Goal: Information Seeking & Learning: Learn about a topic

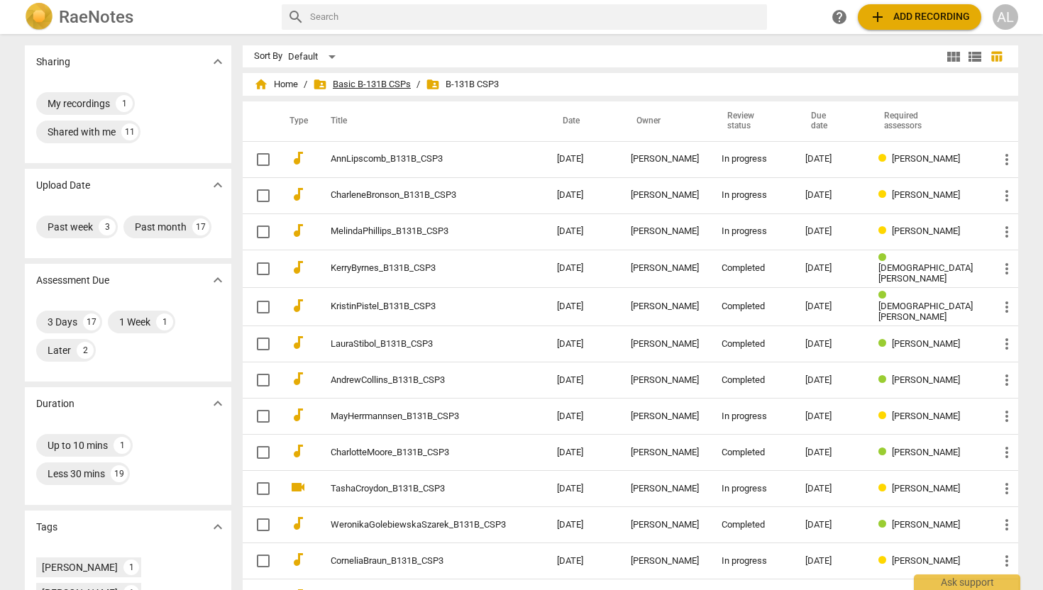
click at [392, 86] on span "folder_shared Basic B-131B CSPs" at bounding box center [362, 84] width 98 height 14
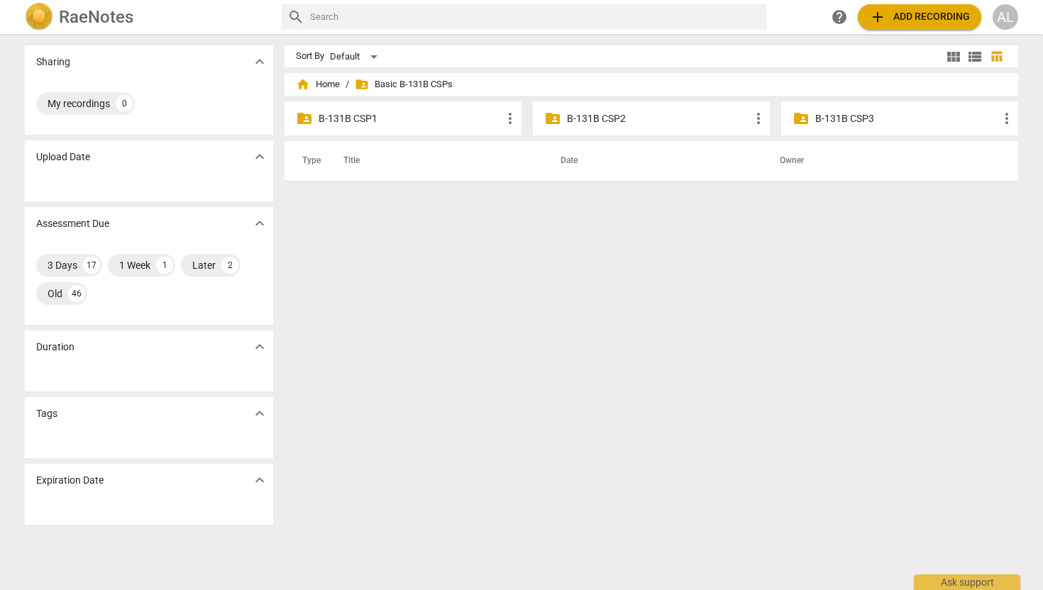
click at [580, 121] on p "B-131B CSP2" at bounding box center [658, 118] width 183 height 15
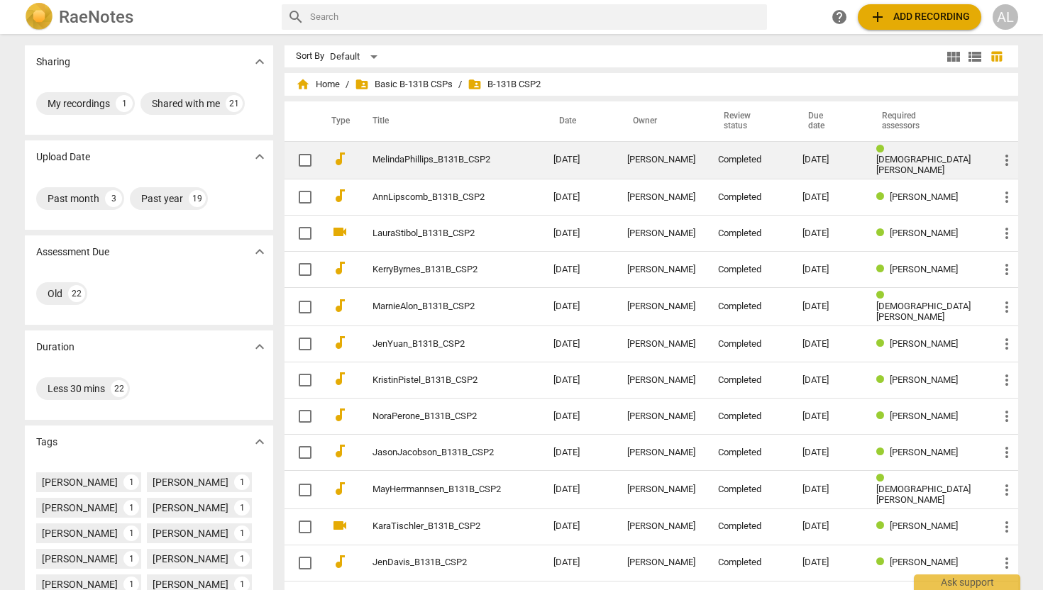
click at [527, 162] on td "MelindaPhillips_B131B_CSP2" at bounding box center [449, 160] width 187 height 38
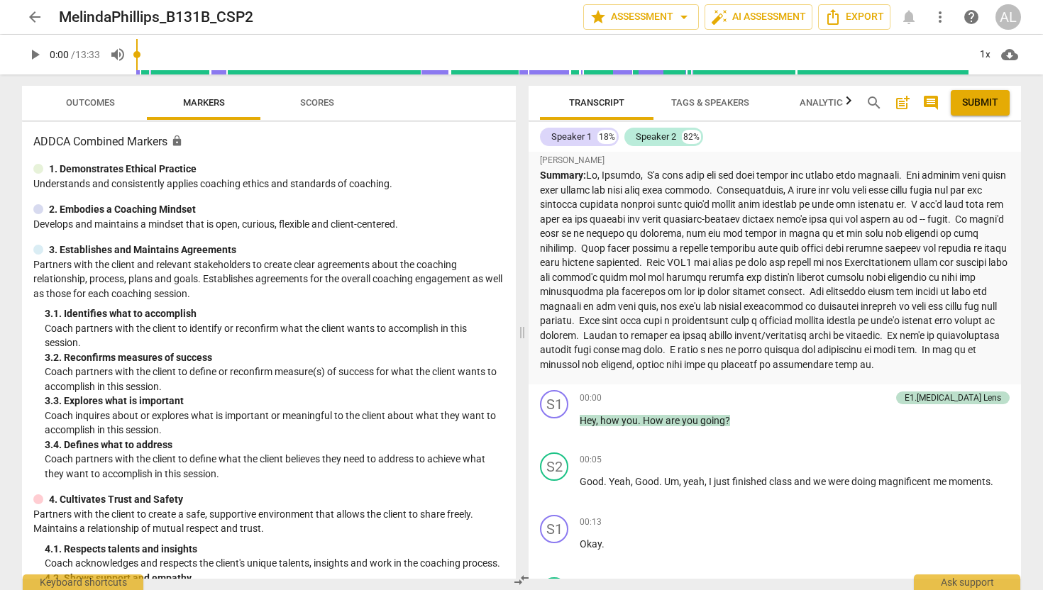
scroll to position [1117, 0]
click at [31, 18] on span "arrow_back" at bounding box center [34, 17] width 17 height 17
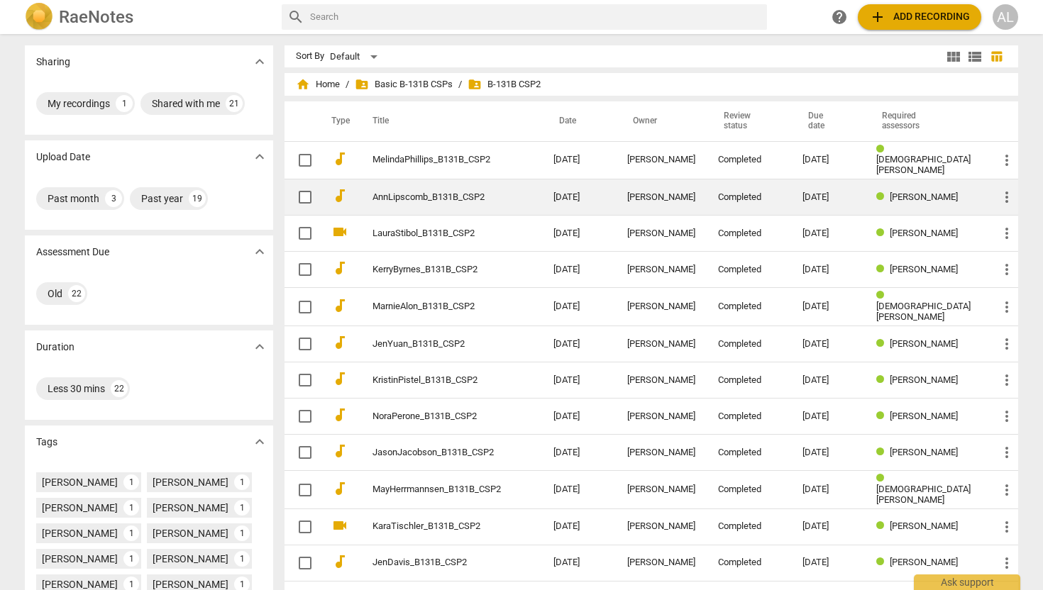
click at [476, 202] on td "AnnLipscomb_B131B_CSP2" at bounding box center [449, 198] width 187 height 36
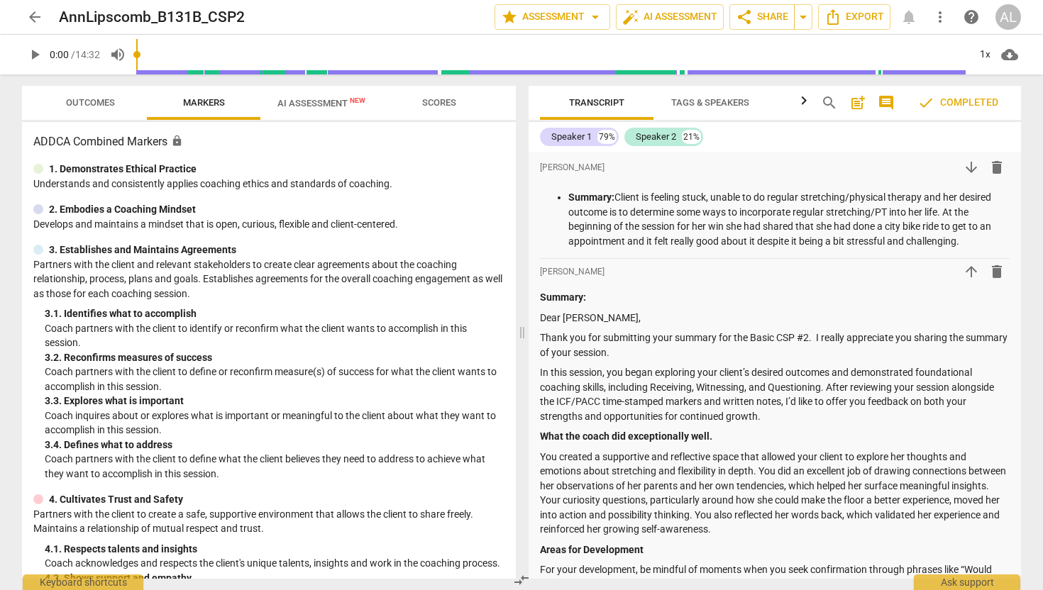
click at [94, 101] on span "Outcomes" at bounding box center [90, 102] width 49 height 11
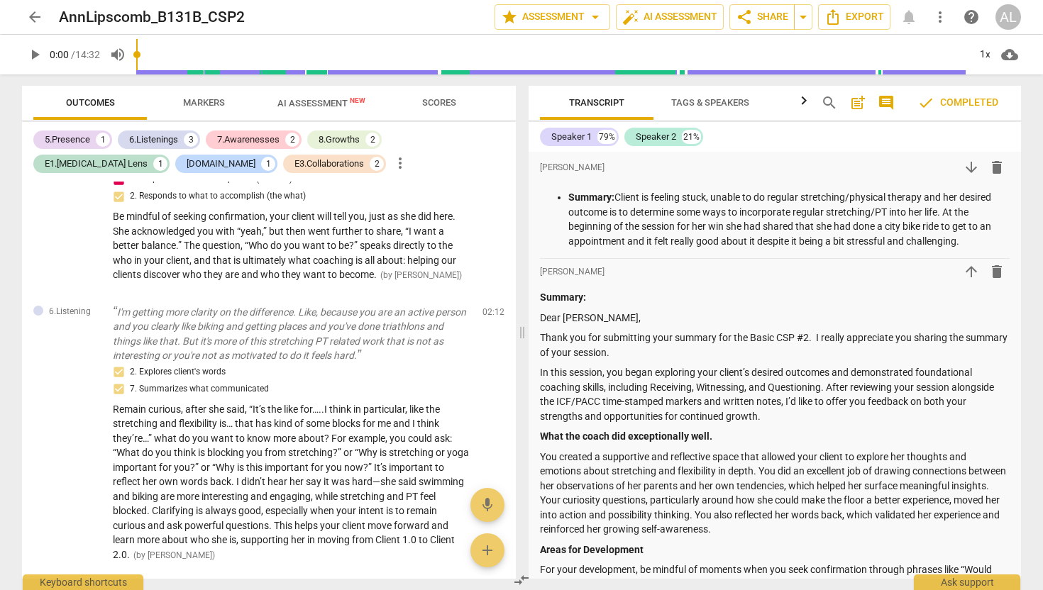
scroll to position [627, 0]
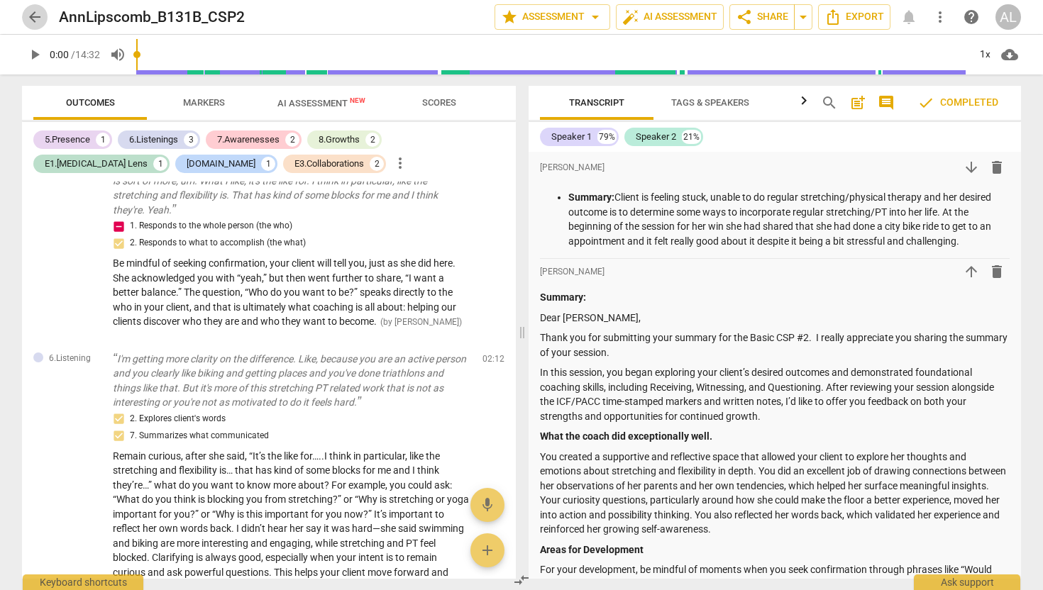
click at [28, 23] on span "arrow_back" at bounding box center [34, 17] width 17 height 17
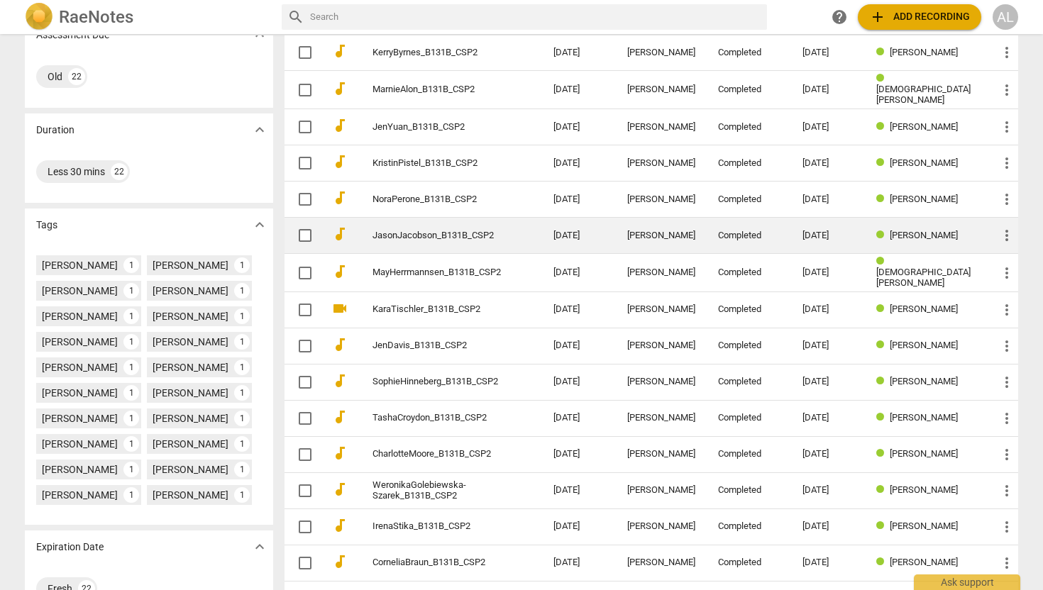
scroll to position [219, 0]
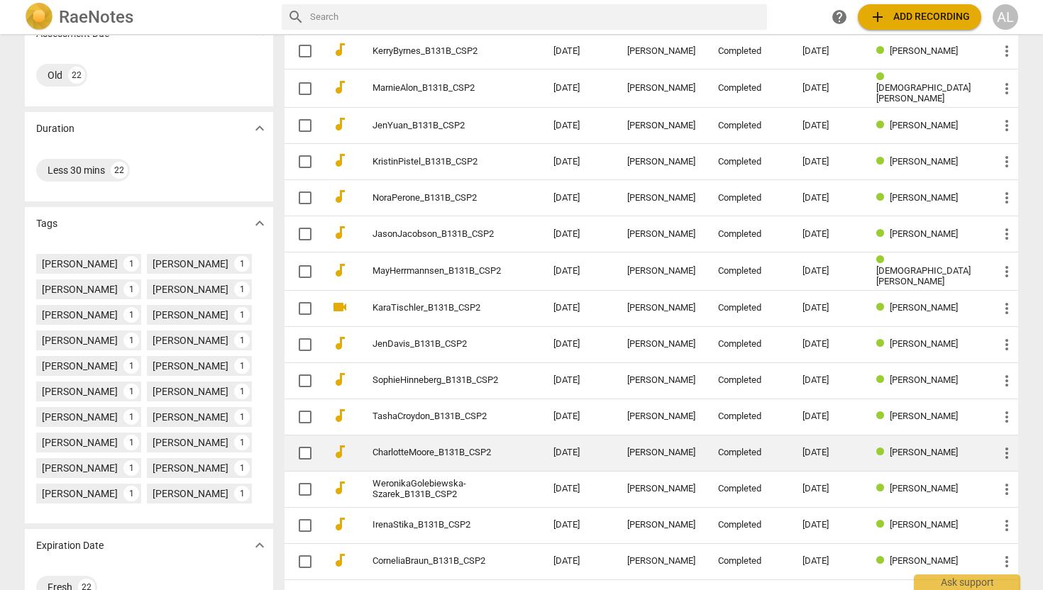
click at [502, 452] on link "CharlotteMoore_B131B_CSP2" at bounding box center [438, 453] width 130 height 11
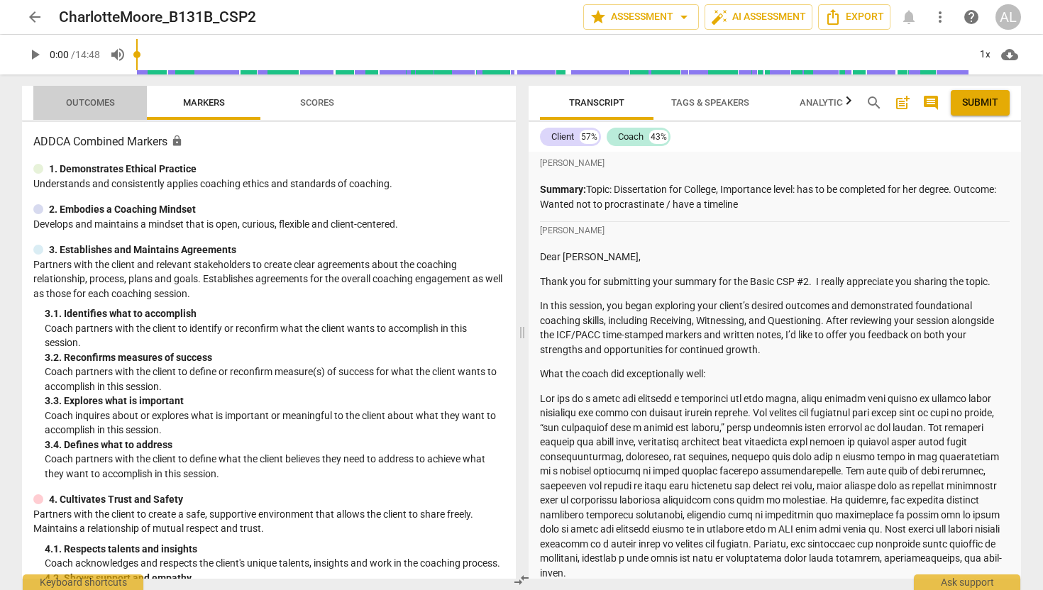
click at [104, 105] on span "Outcomes" at bounding box center [90, 102] width 49 height 11
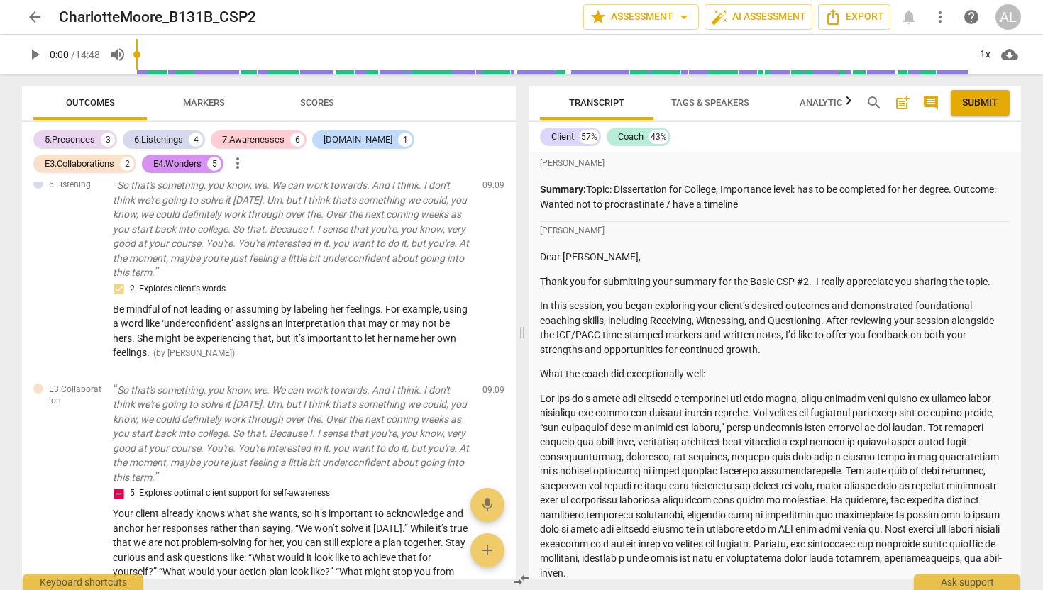
scroll to position [2565, 0]
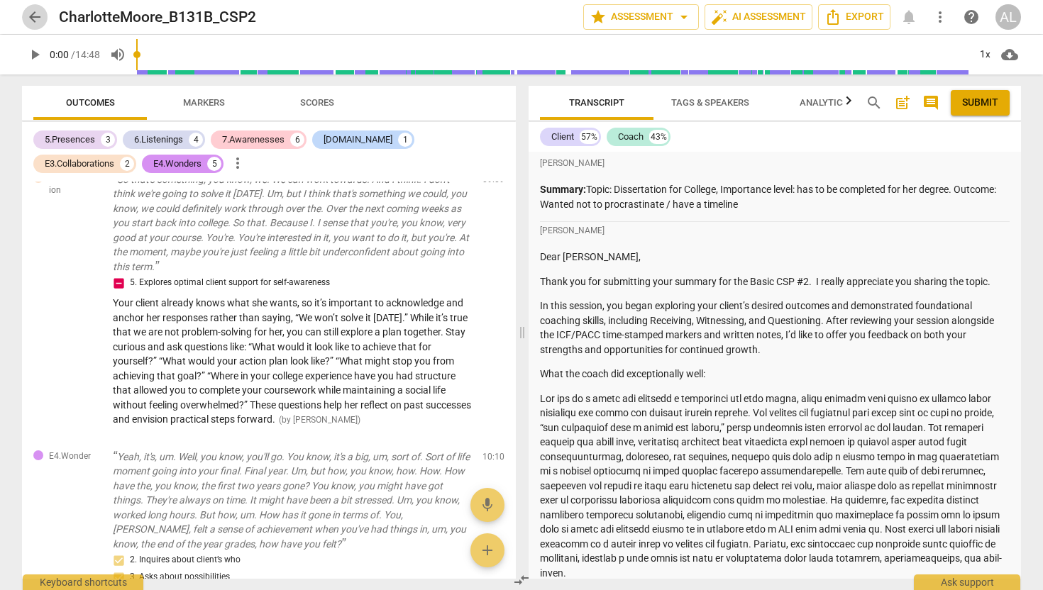
click at [27, 12] on span "arrow_back" at bounding box center [34, 17] width 17 height 17
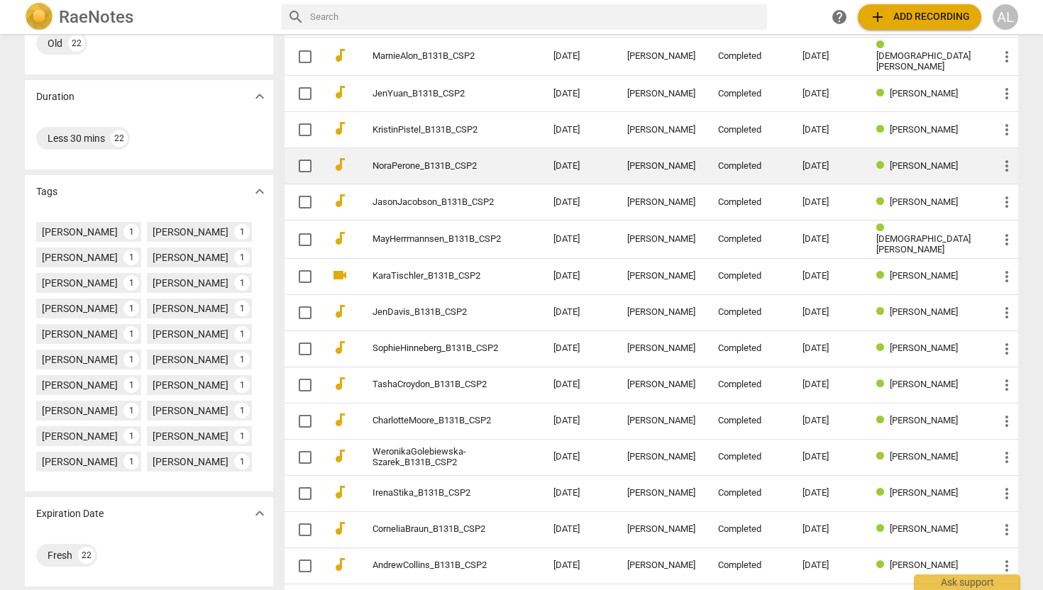
scroll to position [305, 0]
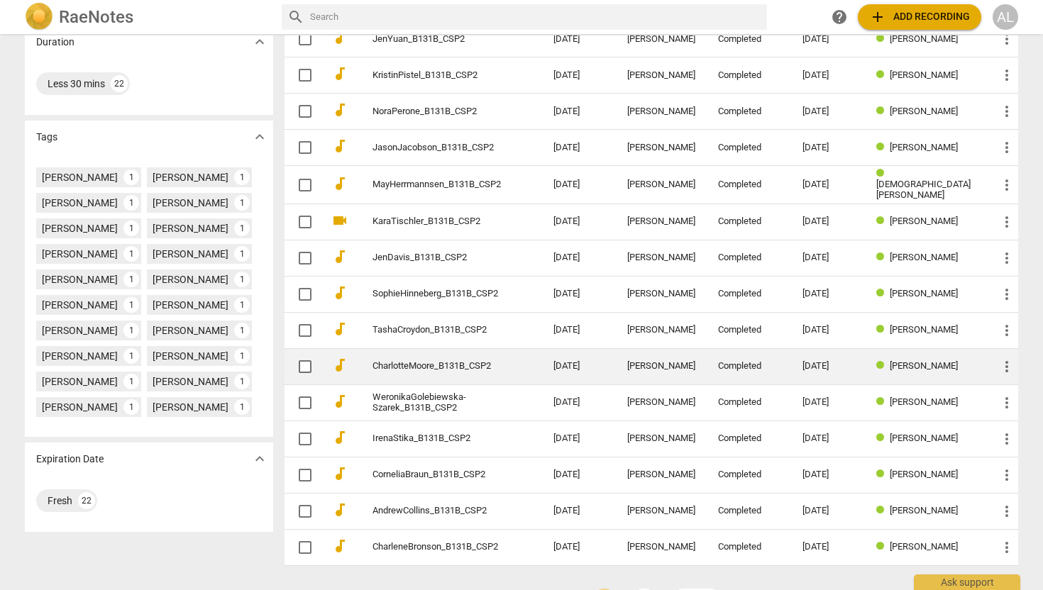
click at [493, 361] on link "CharlotteMoore_B131B_CSP2" at bounding box center [438, 366] width 130 height 11
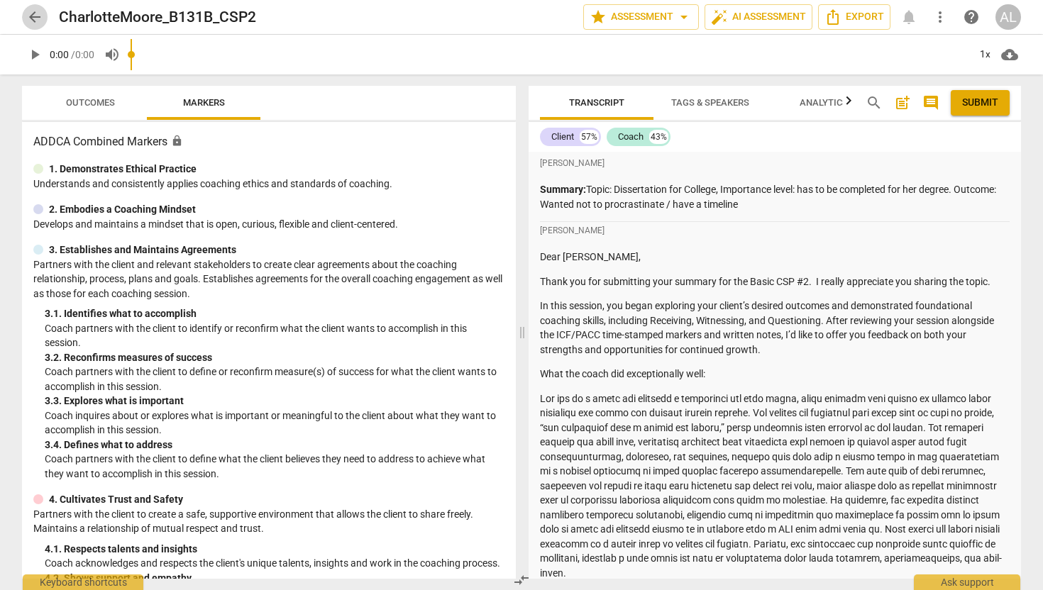
click at [33, 21] on span "arrow_back" at bounding box center [34, 17] width 17 height 17
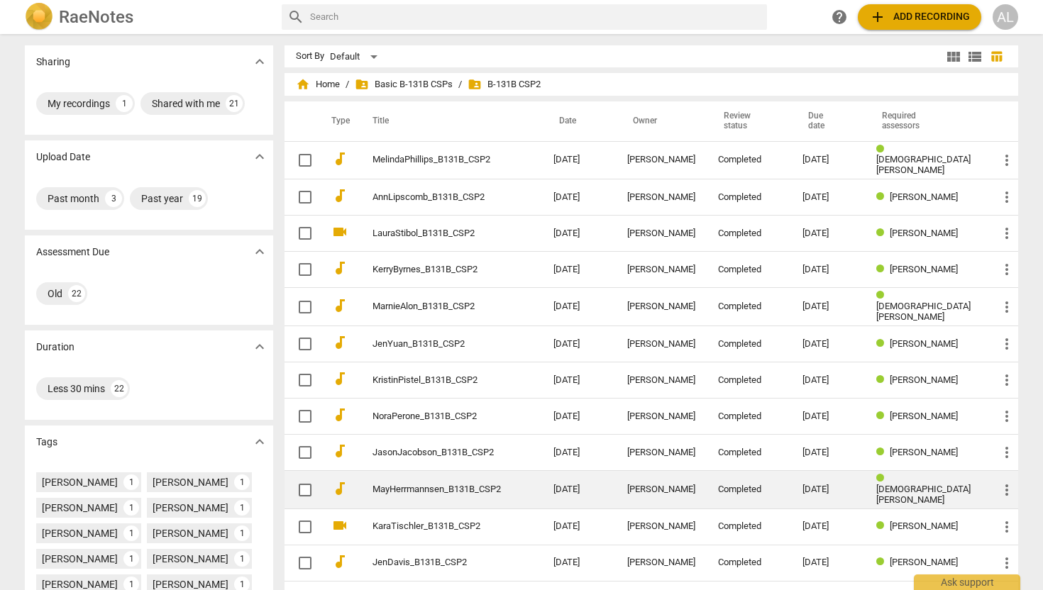
scroll to position [344, 0]
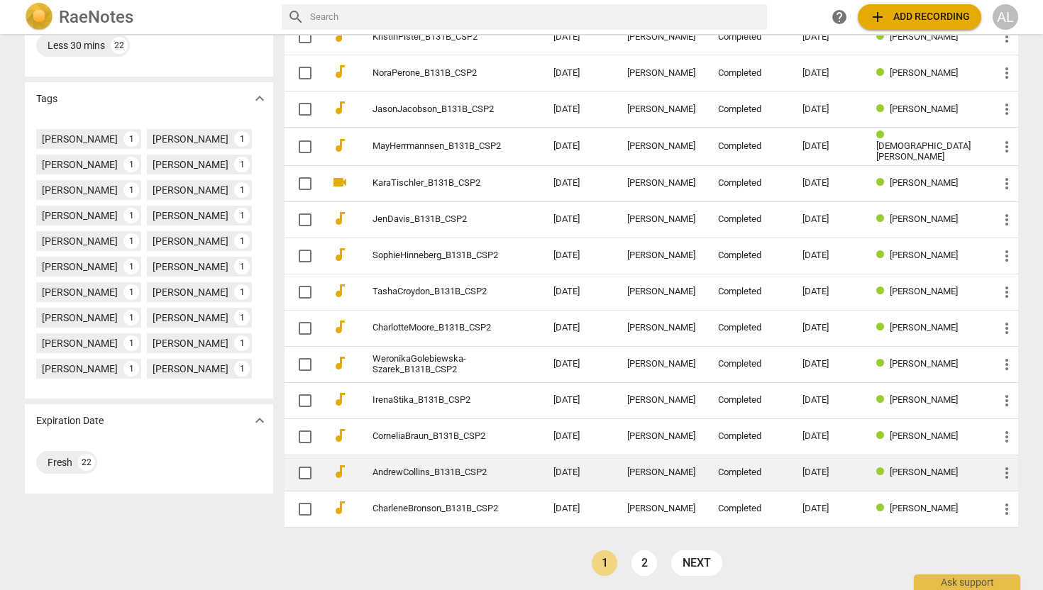
click at [445, 468] on link "AndrewCollins_B131B_CSP2" at bounding box center [438, 473] width 130 height 11
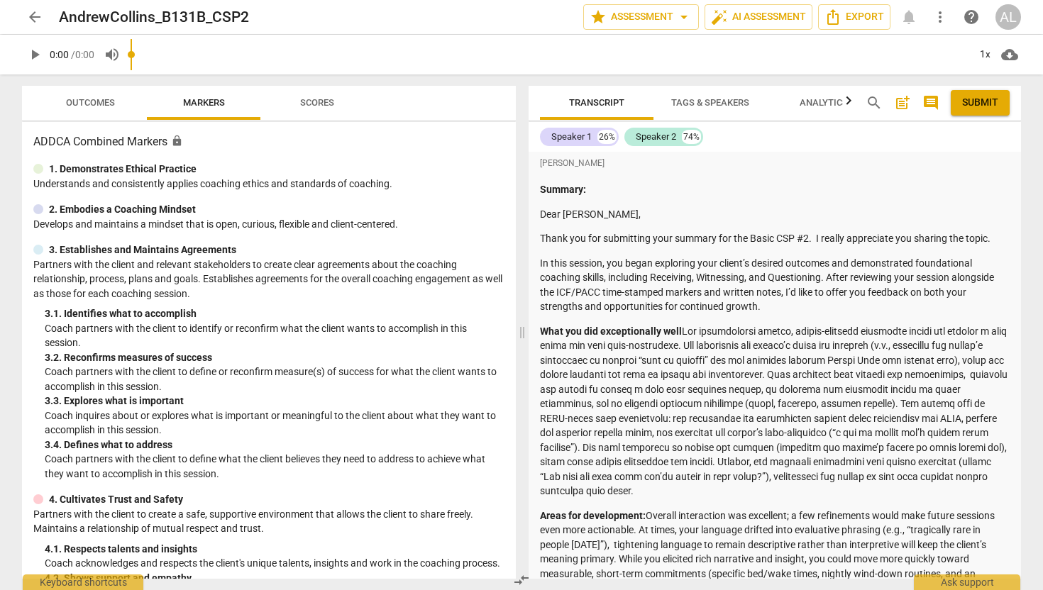
click at [80, 64] on div "play_arrow 0:00 / 0:00 volume_up 1x cloud_download" at bounding box center [521, 55] width 999 height 40
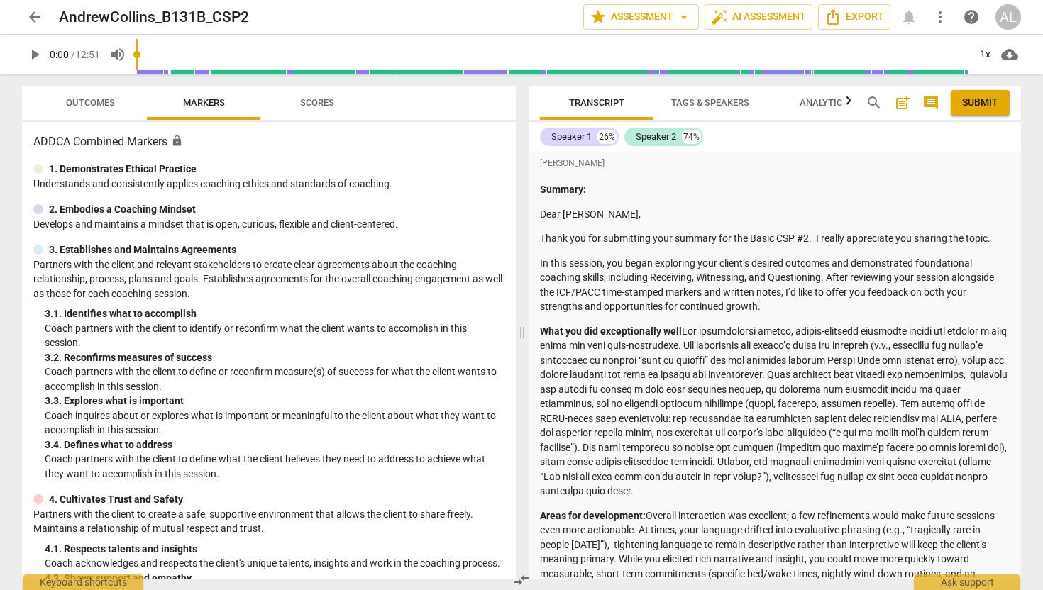
click at [82, 107] on span "Outcomes" at bounding box center [90, 102] width 49 height 11
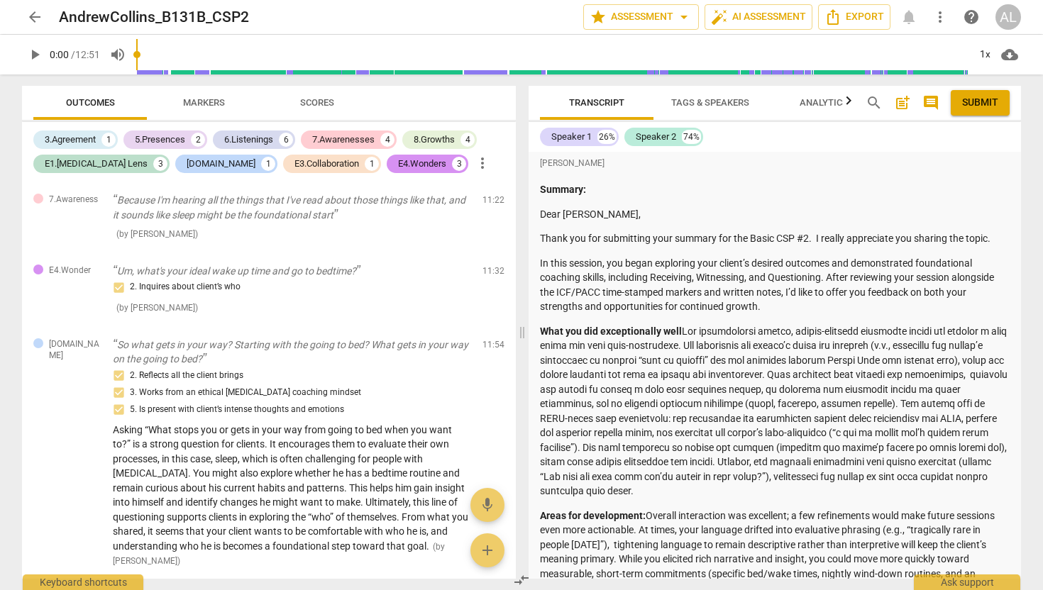
scroll to position [3444, 0]
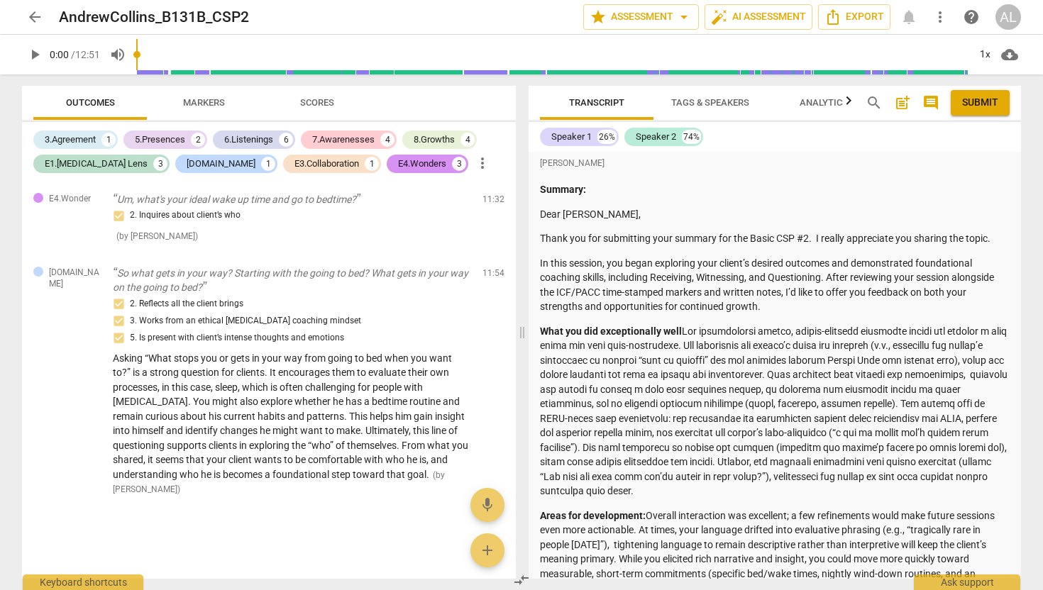
click at [36, 11] on span "arrow_back" at bounding box center [34, 17] width 17 height 17
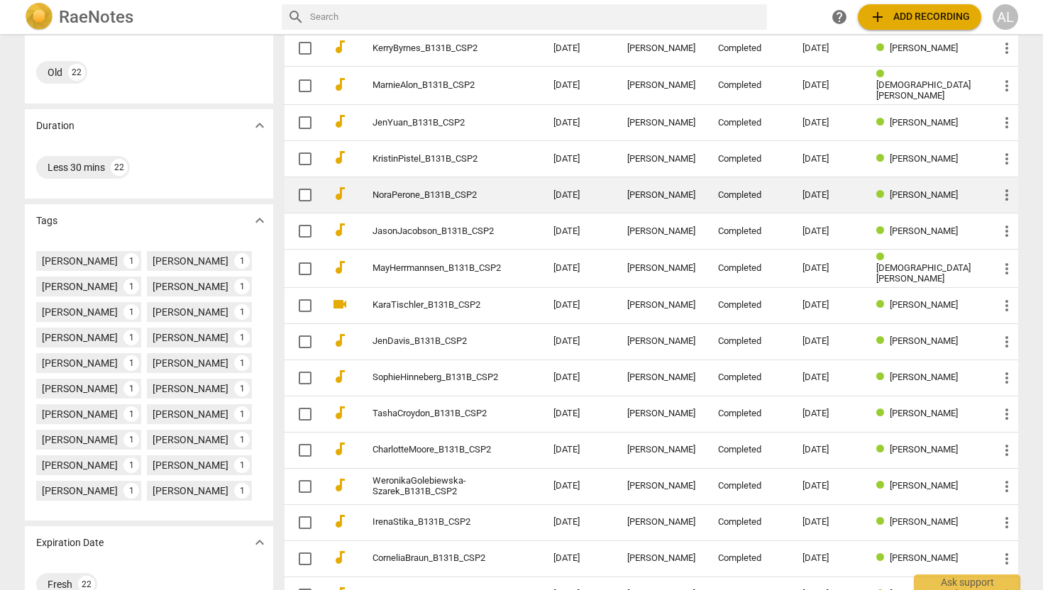
scroll to position [344, 0]
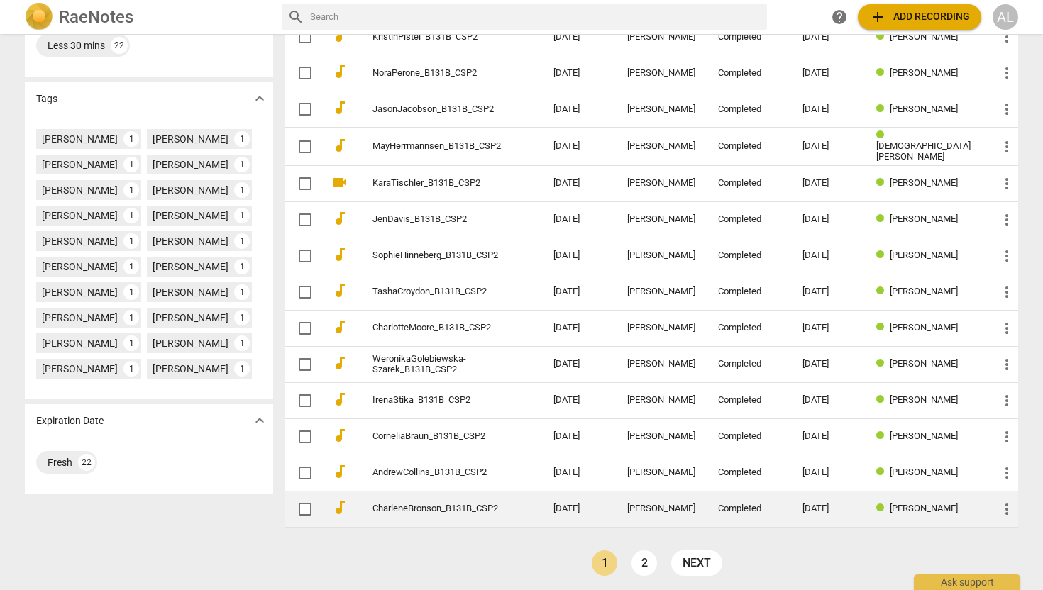
click at [452, 504] on link "CharleneBronson_B131B_CSP2" at bounding box center [438, 509] width 130 height 11
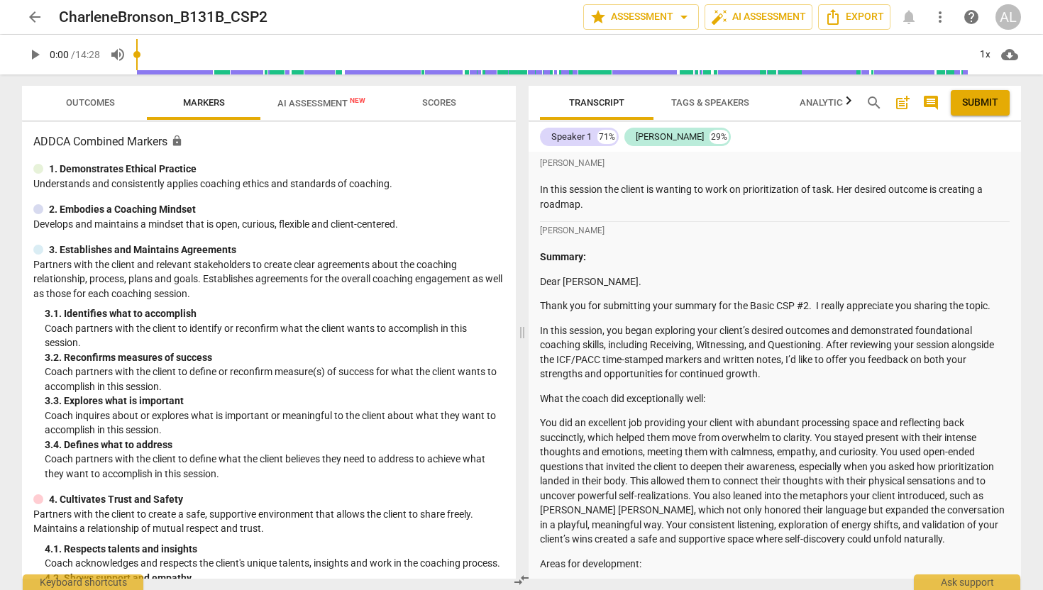
click at [84, 102] on span "Outcomes" at bounding box center [90, 102] width 49 height 11
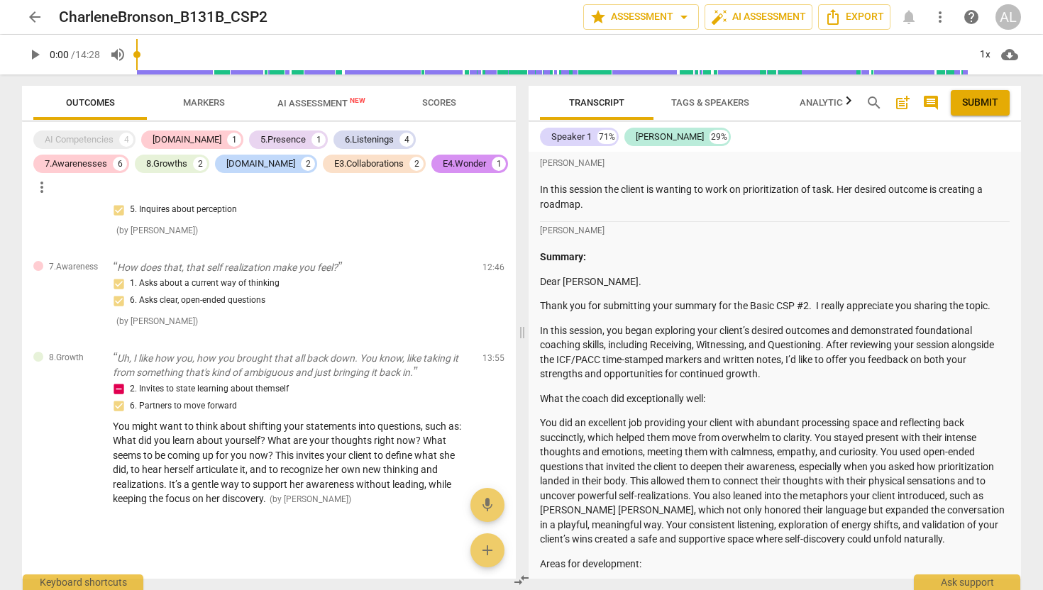
scroll to position [2169, 0]
click at [33, 19] on span "arrow_back" at bounding box center [34, 17] width 17 height 17
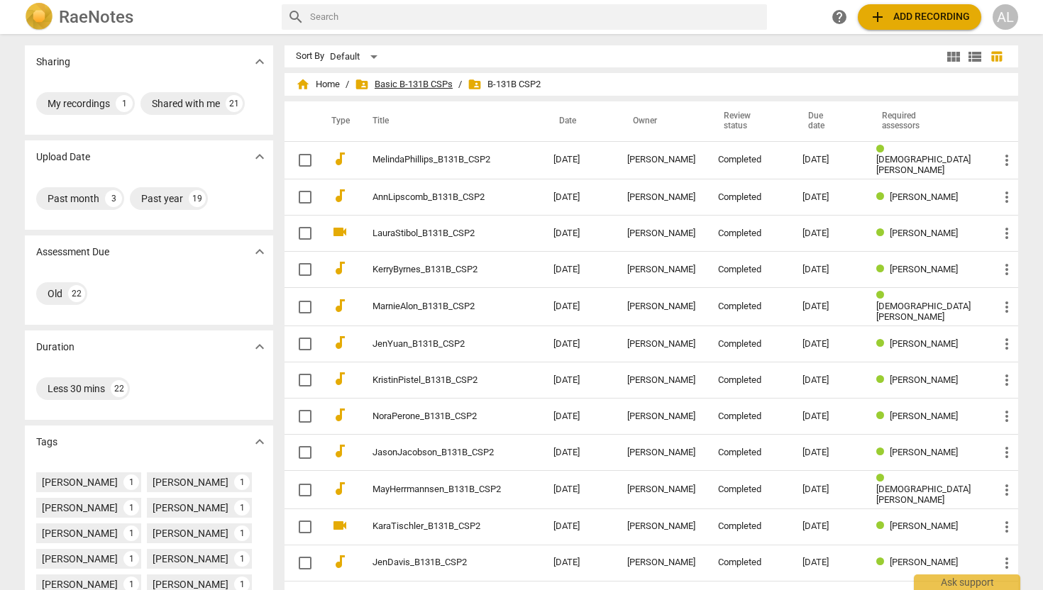
click at [434, 83] on span "folder_shared Basic B-131B CSPs" at bounding box center [404, 84] width 98 height 14
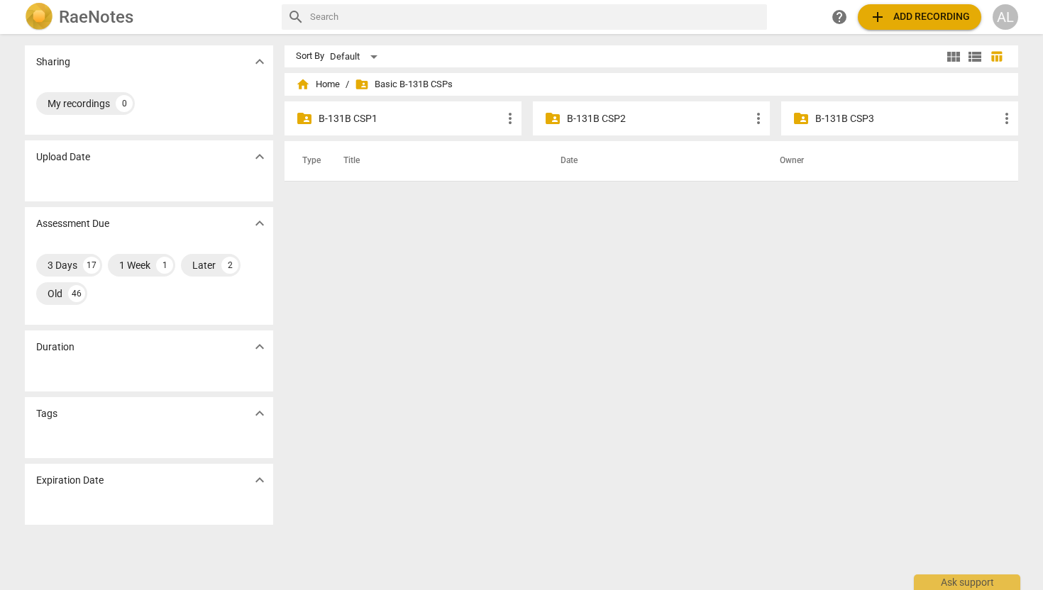
click at [858, 119] on p "B-131B CSP3" at bounding box center [906, 118] width 183 height 15
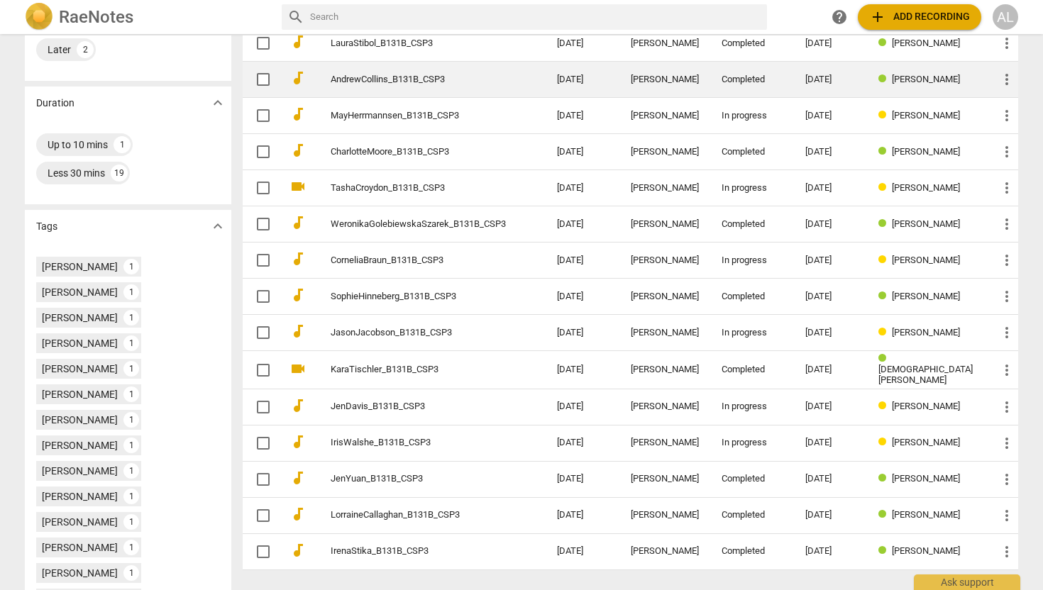
scroll to position [304, 0]
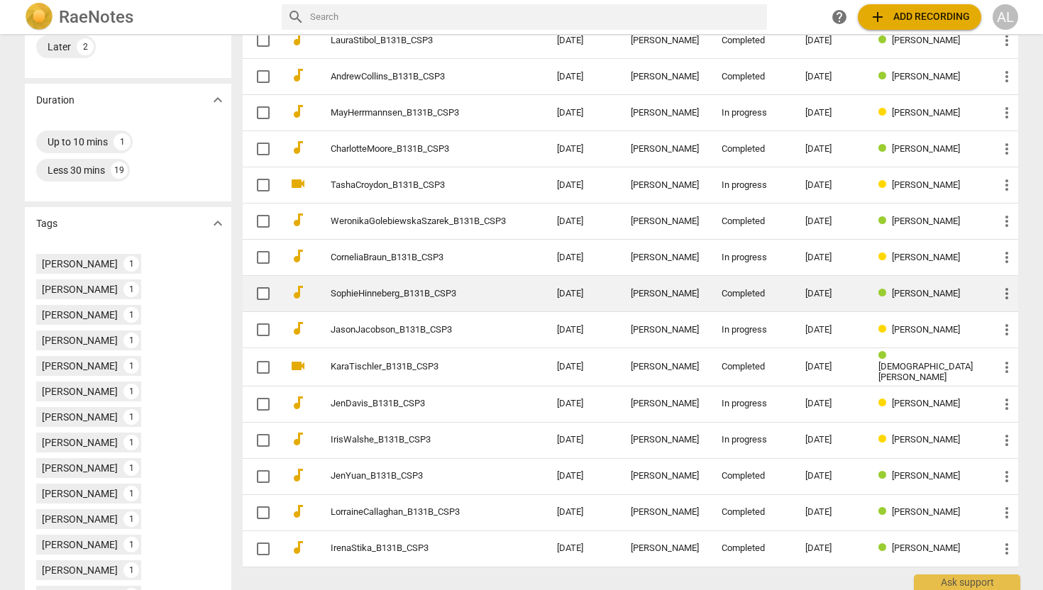
click at [429, 292] on link "SophieHinneberg_B131B_CSP3" at bounding box center [418, 294] width 175 height 11
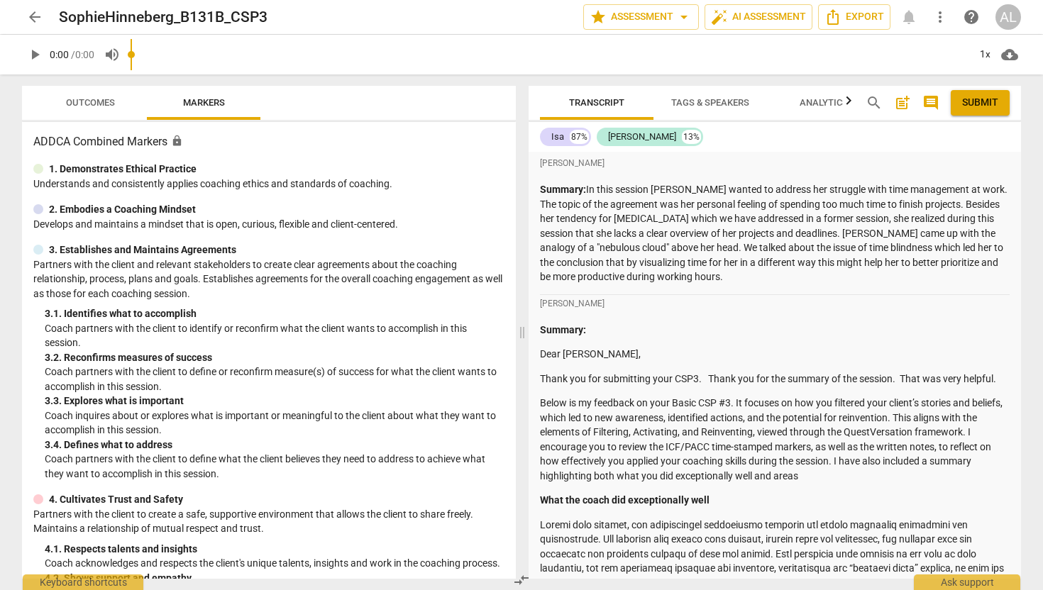
click at [99, 57] on div "play_arrow 0:00 / 0:00 volume_up 1x cloud_download" at bounding box center [521, 55] width 999 height 40
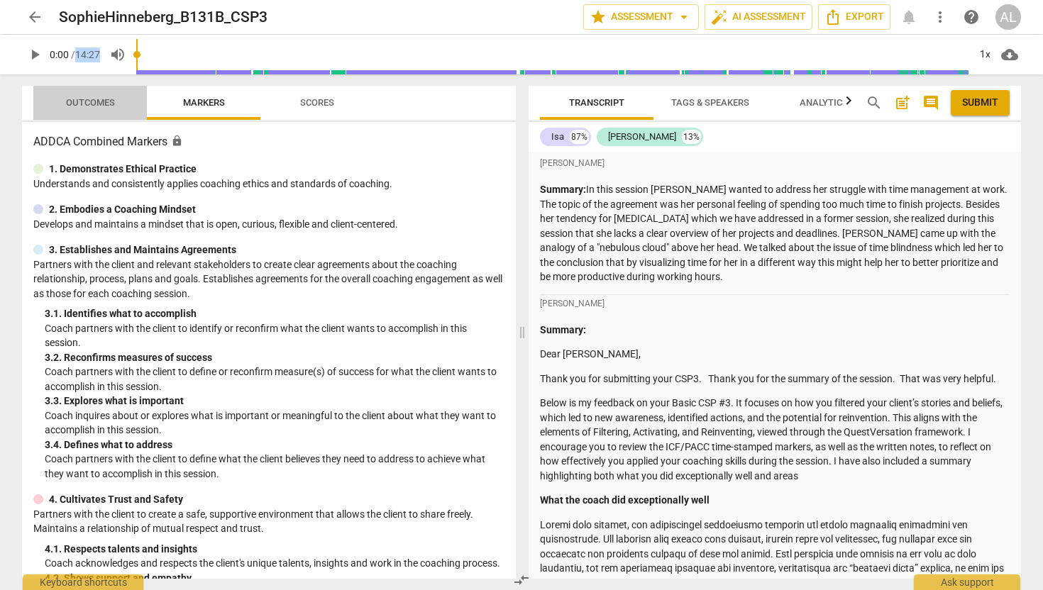
click at [106, 101] on span "Outcomes" at bounding box center [90, 102] width 49 height 11
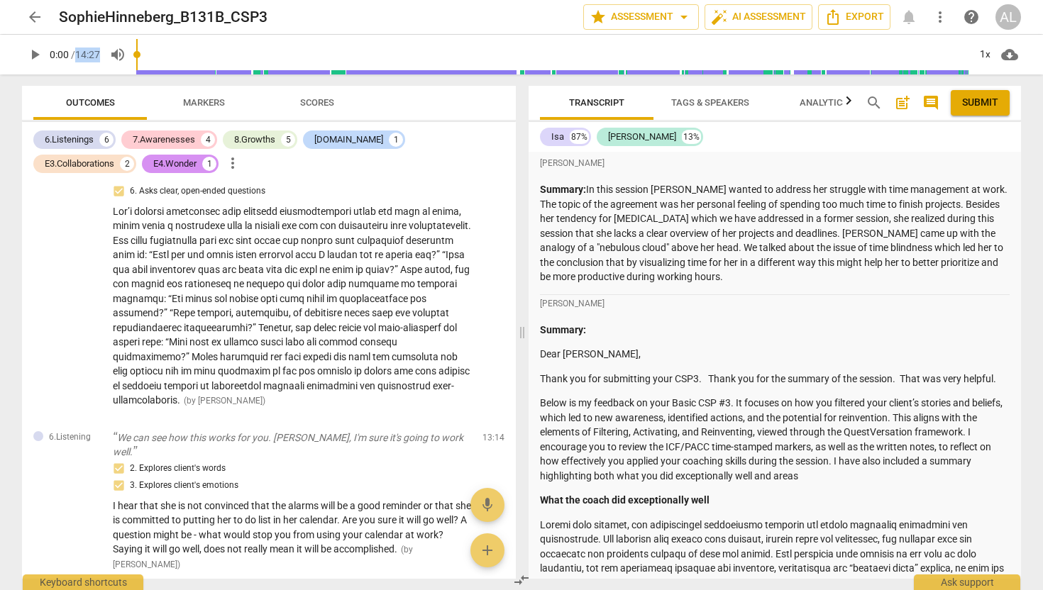
scroll to position [3856, 0]
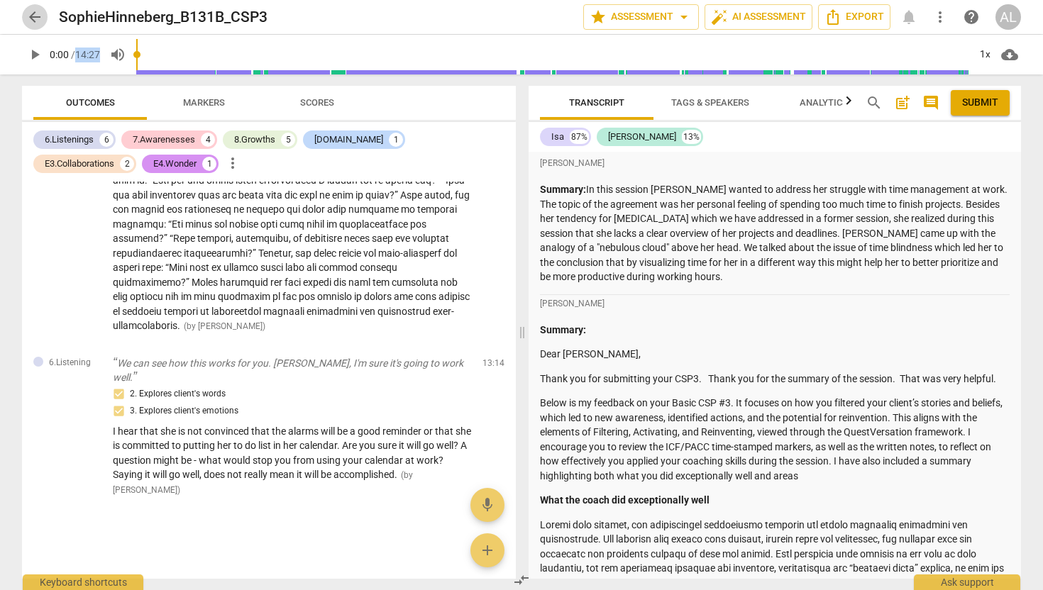
click at [28, 13] on span "arrow_back" at bounding box center [34, 17] width 17 height 17
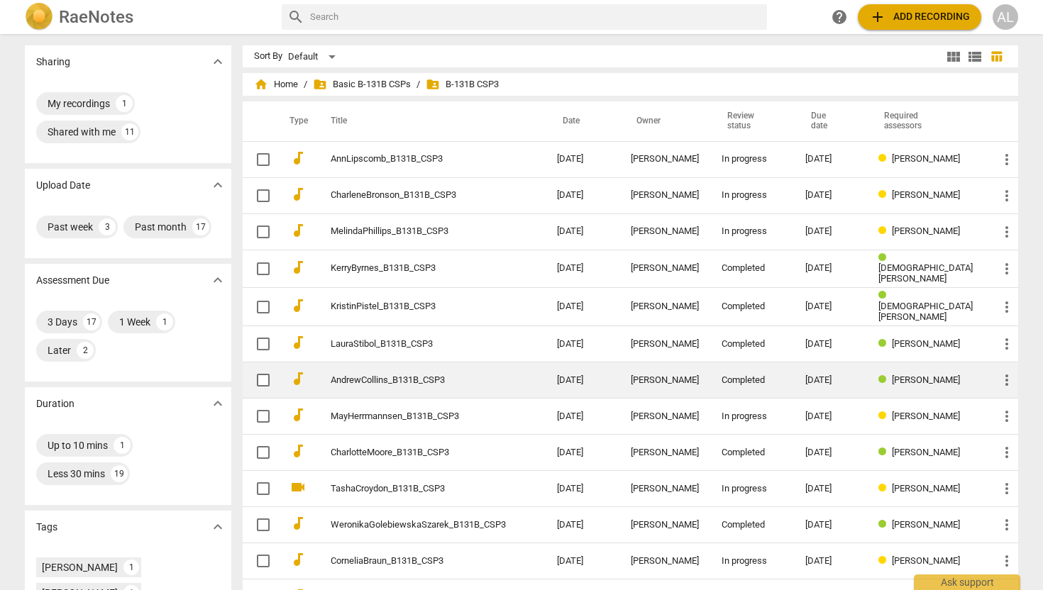
click at [546, 383] on td "AndrewCollins_B131B_CSP3" at bounding box center [430, 381] width 232 height 36
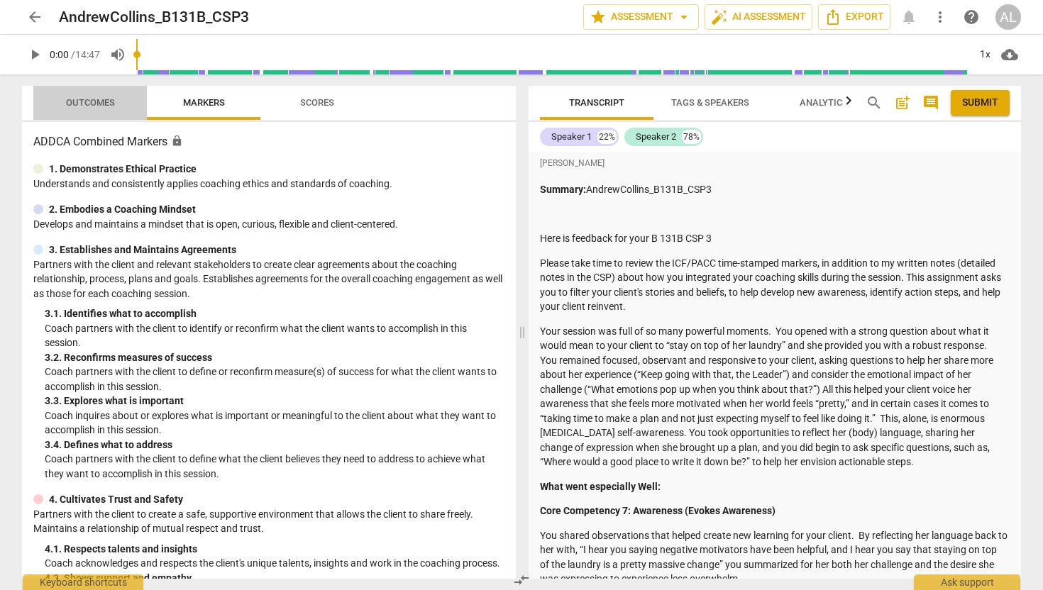
click at [94, 103] on span "Outcomes" at bounding box center [90, 102] width 49 height 11
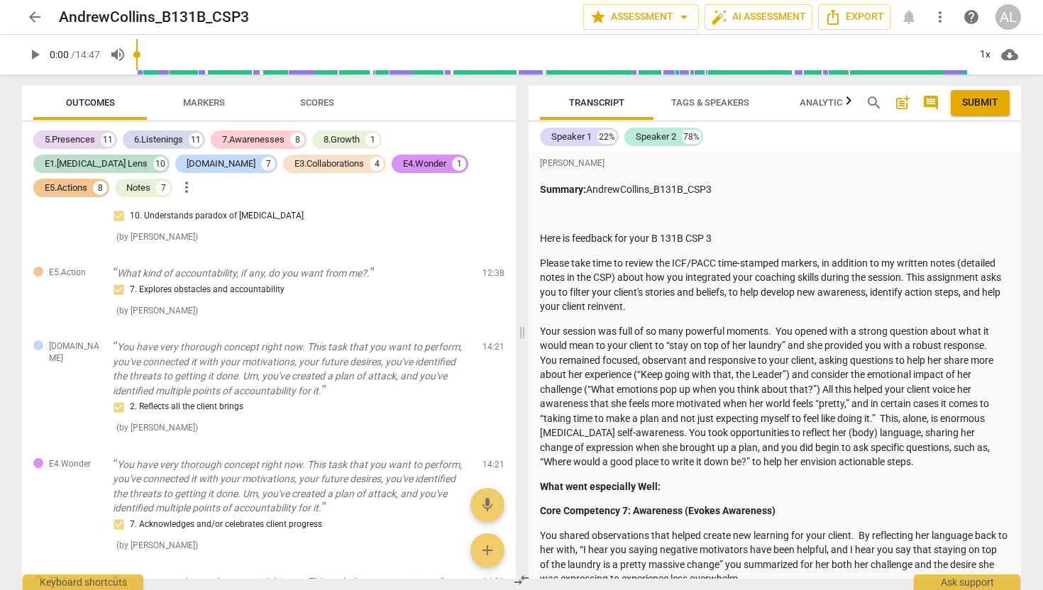
scroll to position [6755, 0]
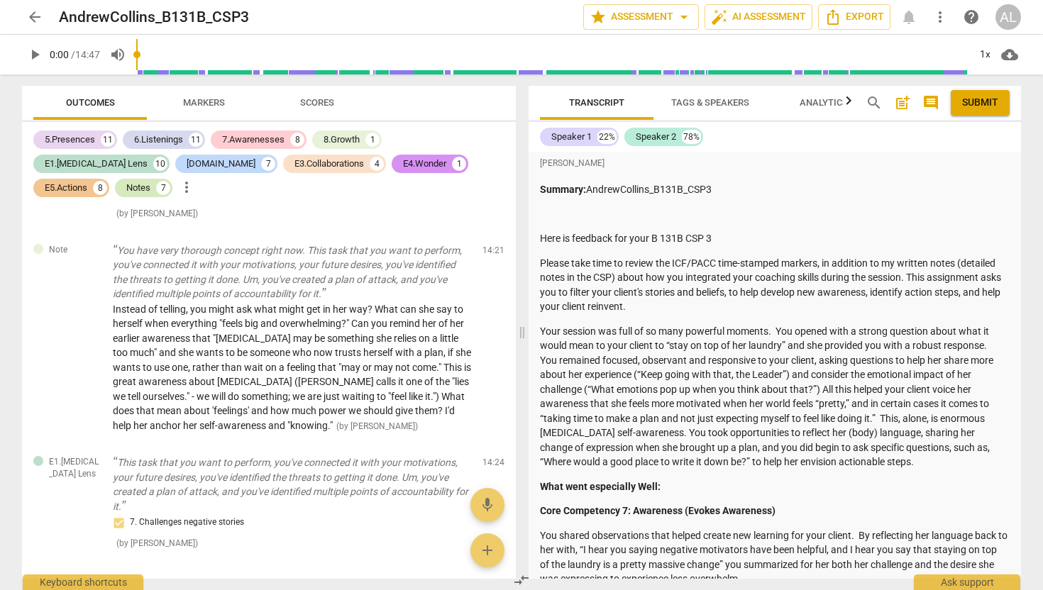
click at [150, 181] on div "Notes" at bounding box center [138, 188] width 24 height 14
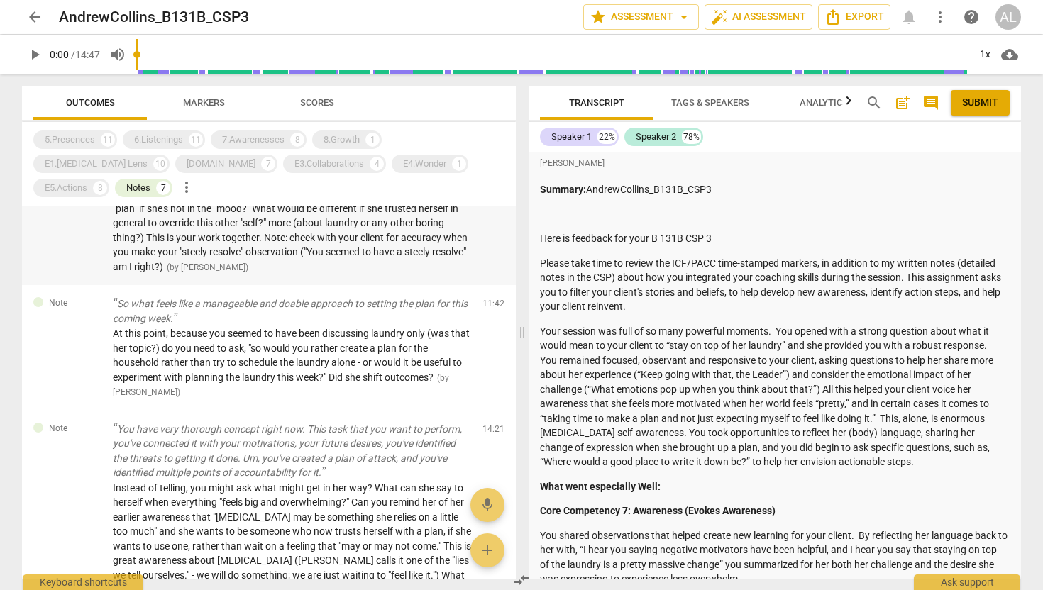
scroll to position [542, 0]
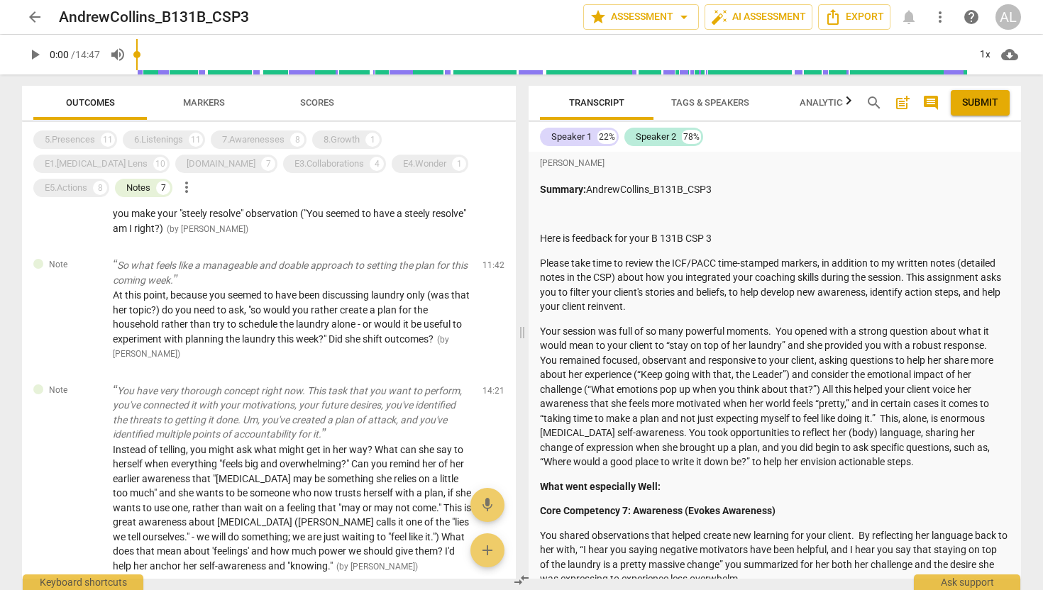
click at [31, 21] on span "arrow_back" at bounding box center [34, 17] width 17 height 17
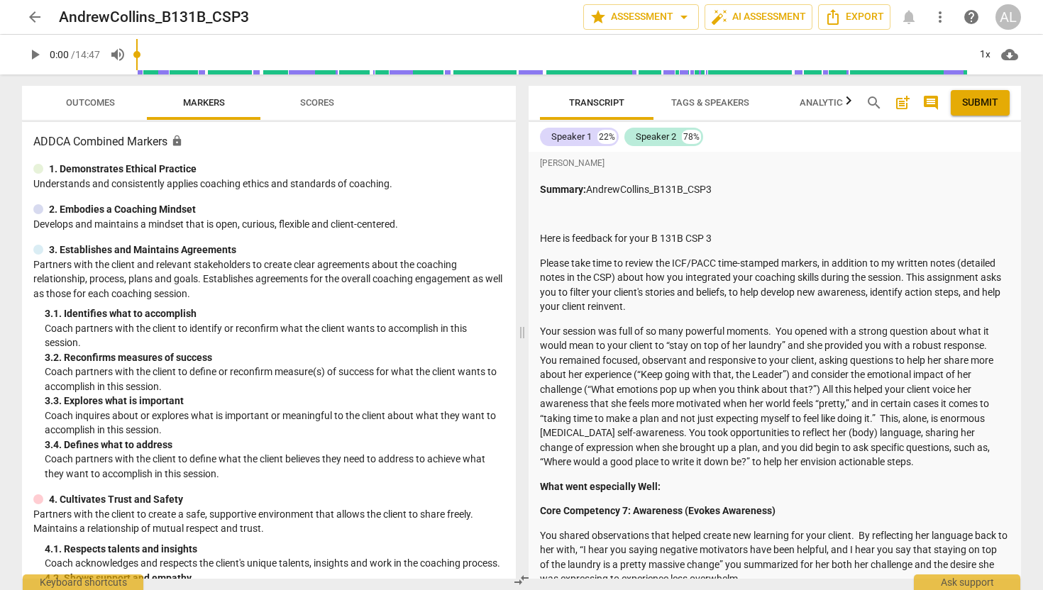
click at [718, 67] on input "range" at bounding box center [552, 54] width 833 height 45
click at [37, 13] on span "arrow_back" at bounding box center [34, 17] width 17 height 17
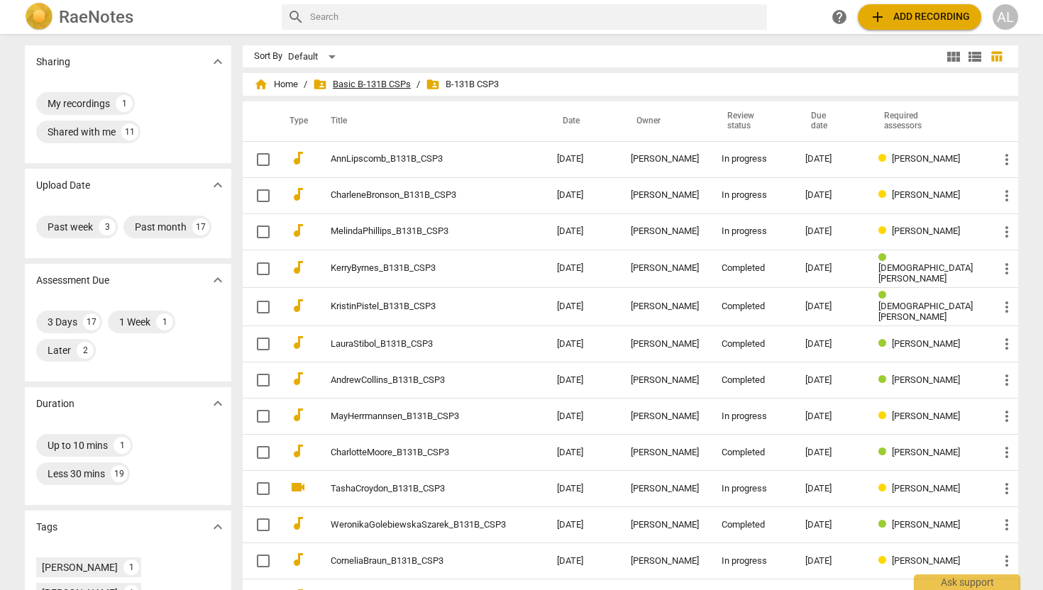
click at [411, 78] on span "folder_shared Basic B-131B CSPs" at bounding box center [362, 84] width 98 height 14
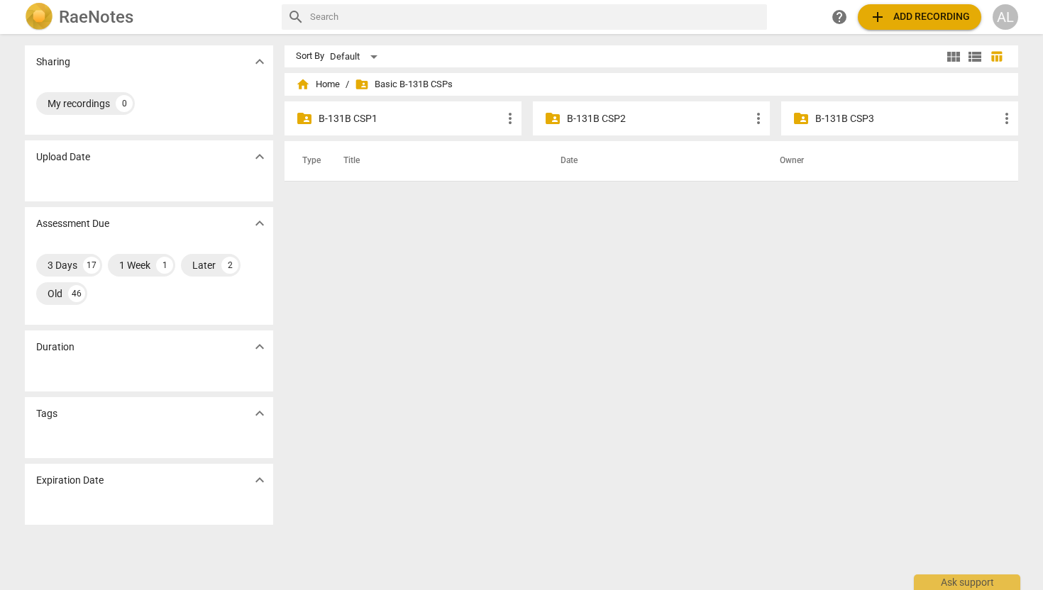
click at [613, 119] on p "B-131B CSP2" at bounding box center [658, 118] width 183 height 15
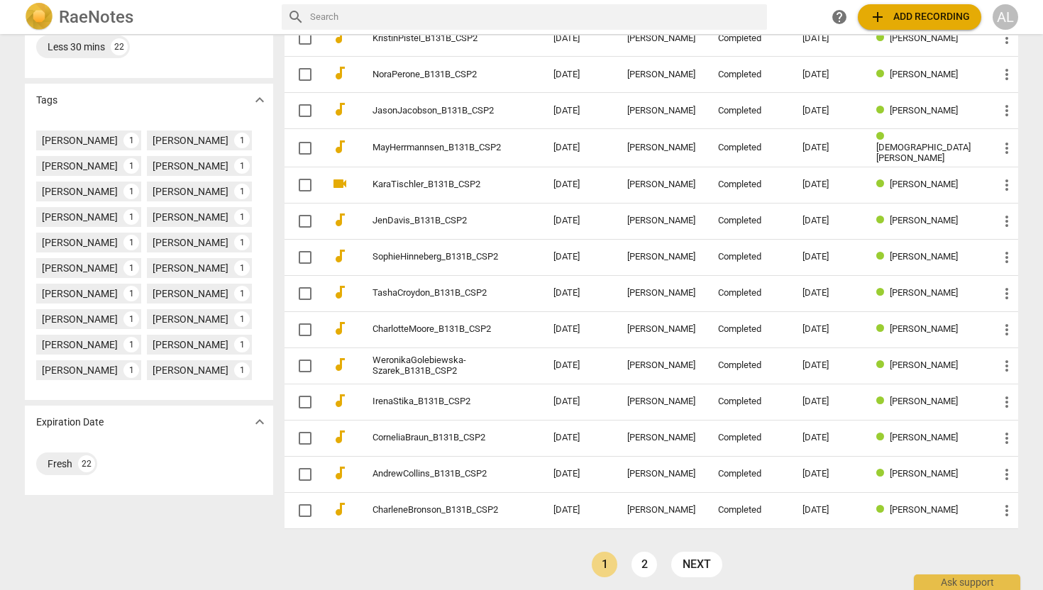
scroll to position [344, 0]
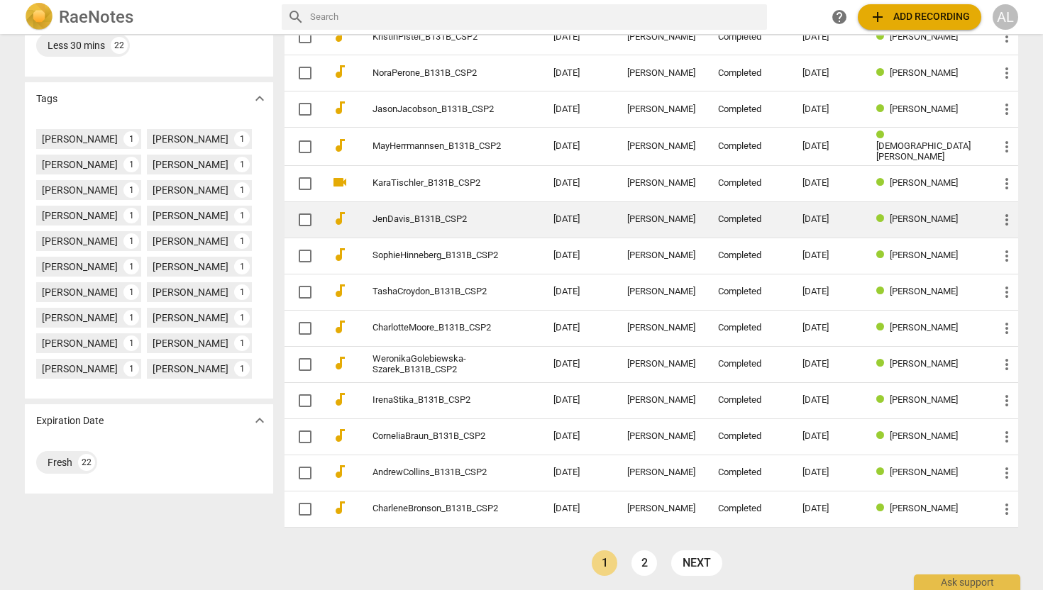
click at [686, 564] on link "next" at bounding box center [696, 564] width 51 height 26
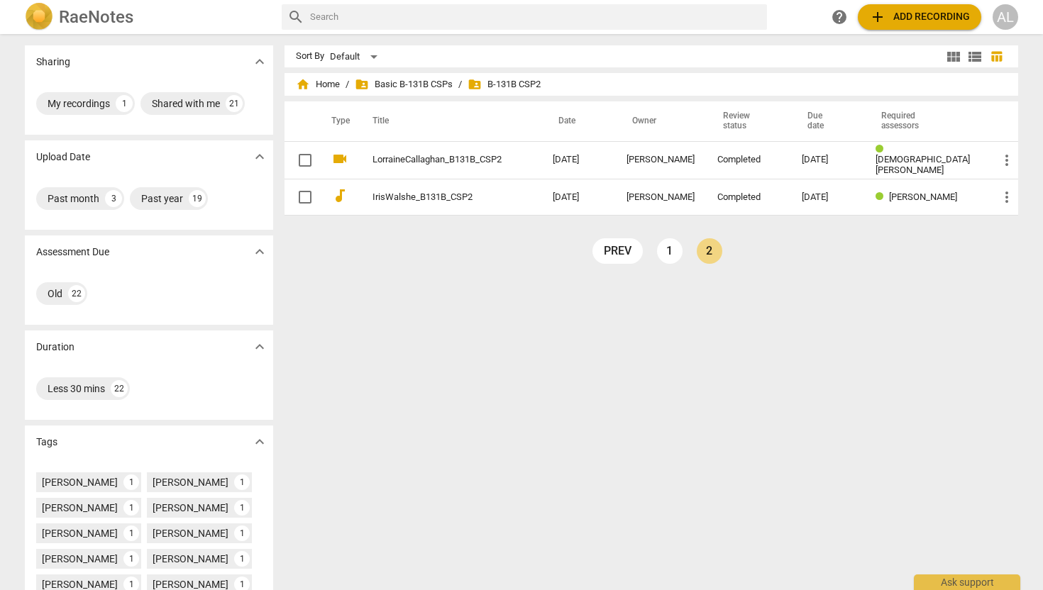
scroll to position [33, 0]
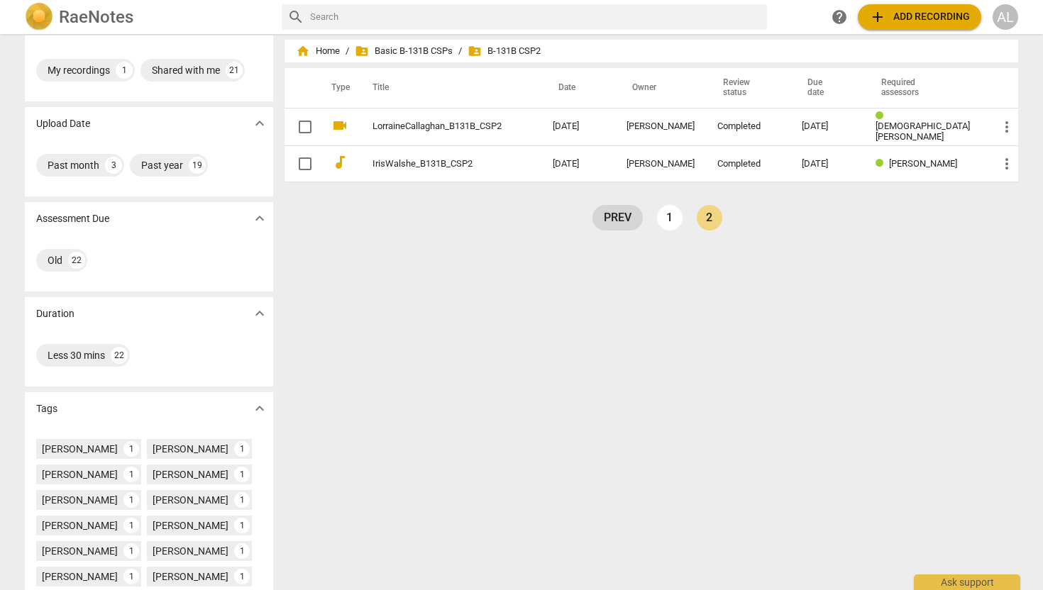
click at [608, 209] on link "prev" at bounding box center [618, 218] width 50 height 26
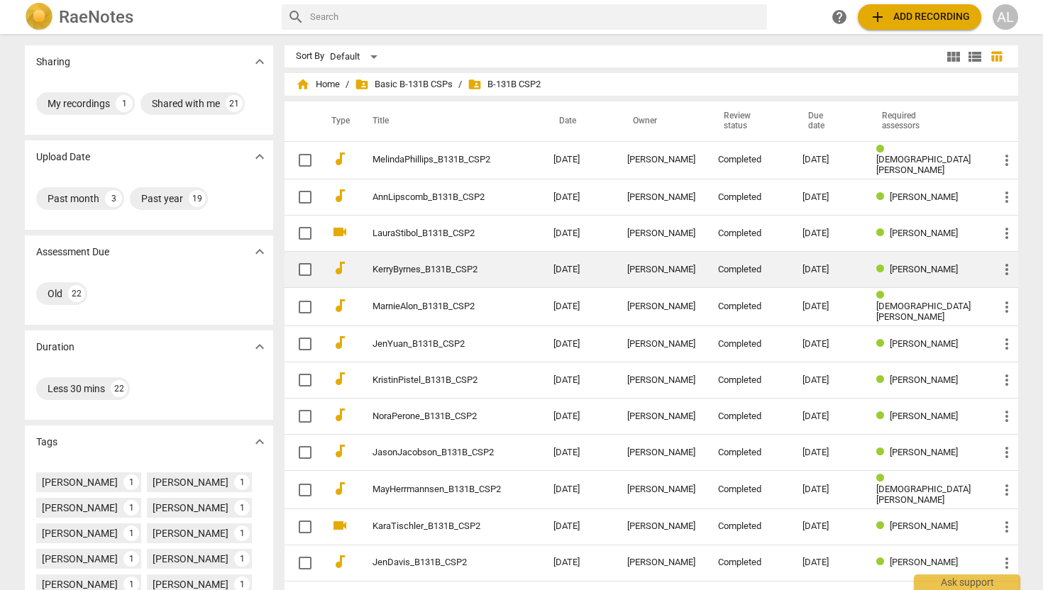
scroll to position [344, 0]
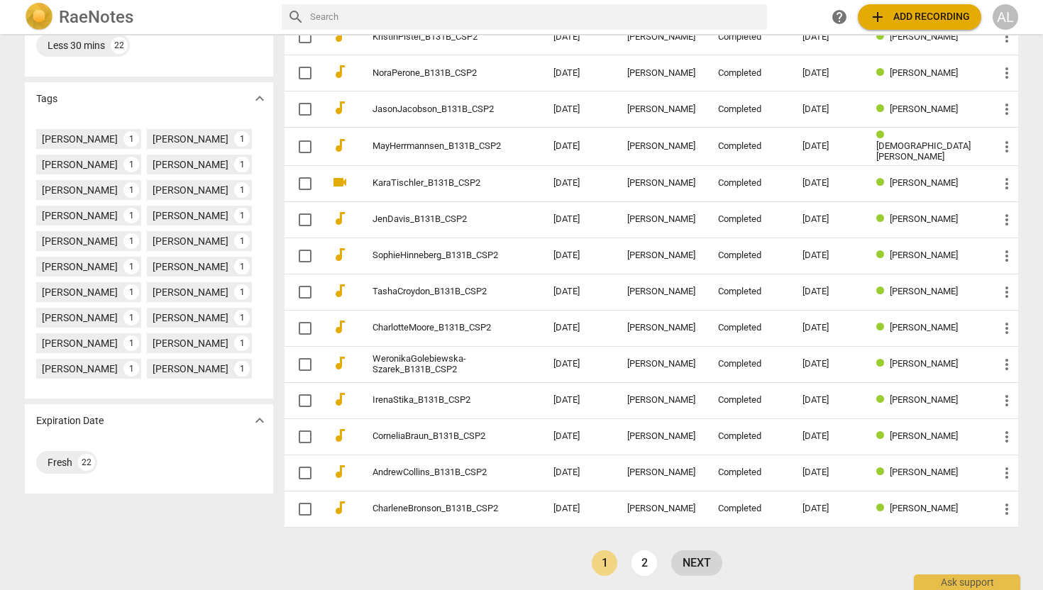
click at [685, 555] on link "next" at bounding box center [696, 564] width 51 height 26
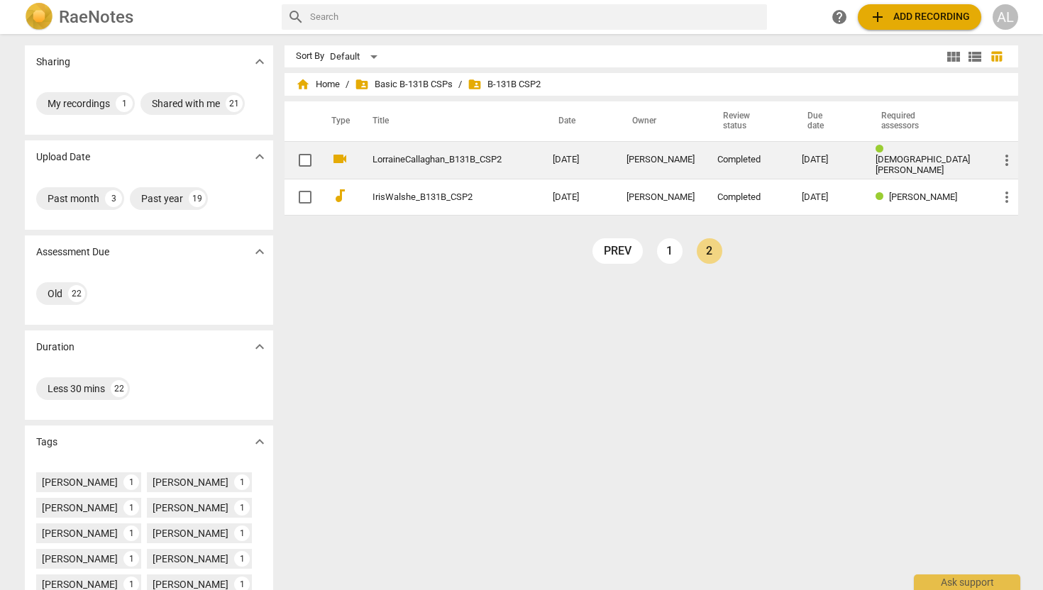
click at [908, 150] on td "[DEMOGRAPHIC_DATA][PERSON_NAME]" at bounding box center [925, 160] width 123 height 38
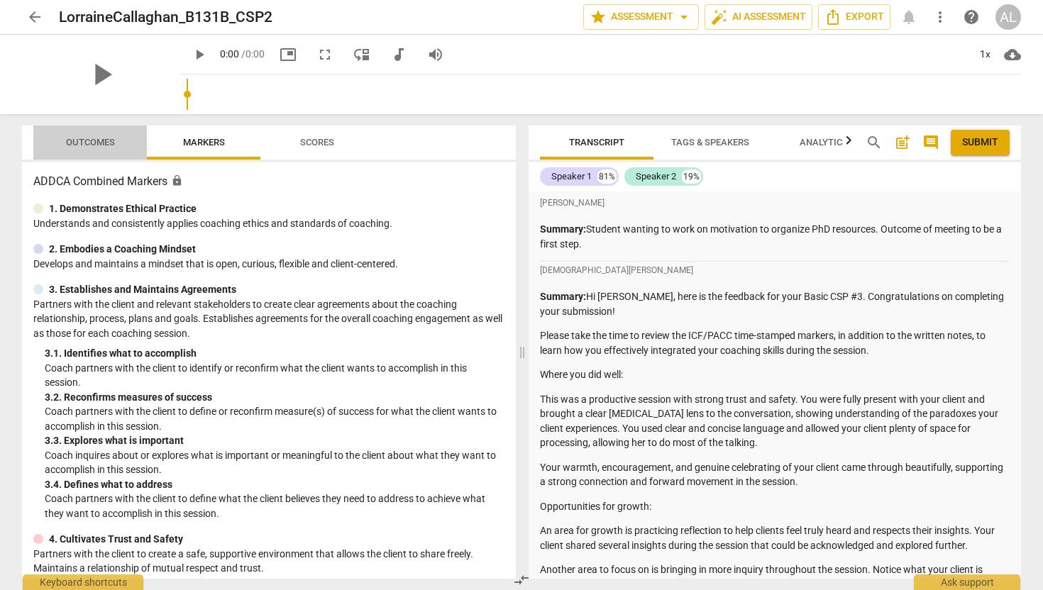
click at [106, 138] on span "Outcomes" at bounding box center [90, 142] width 49 height 11
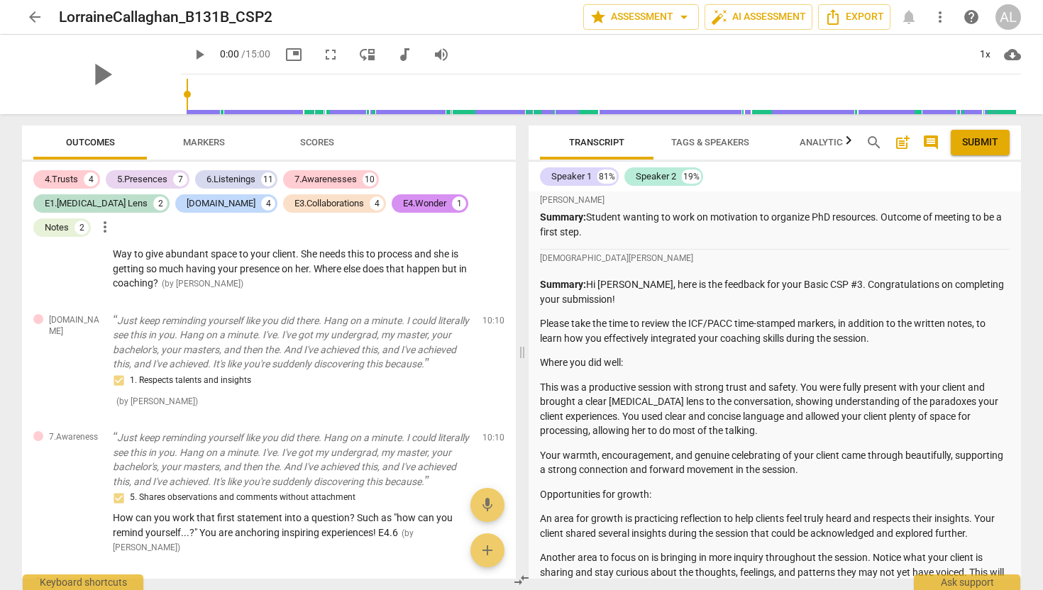
scroll to position [14, 0]
click at [29, 11] on span "arrow_back" at bounding box center [34, 17] width 17 height 17
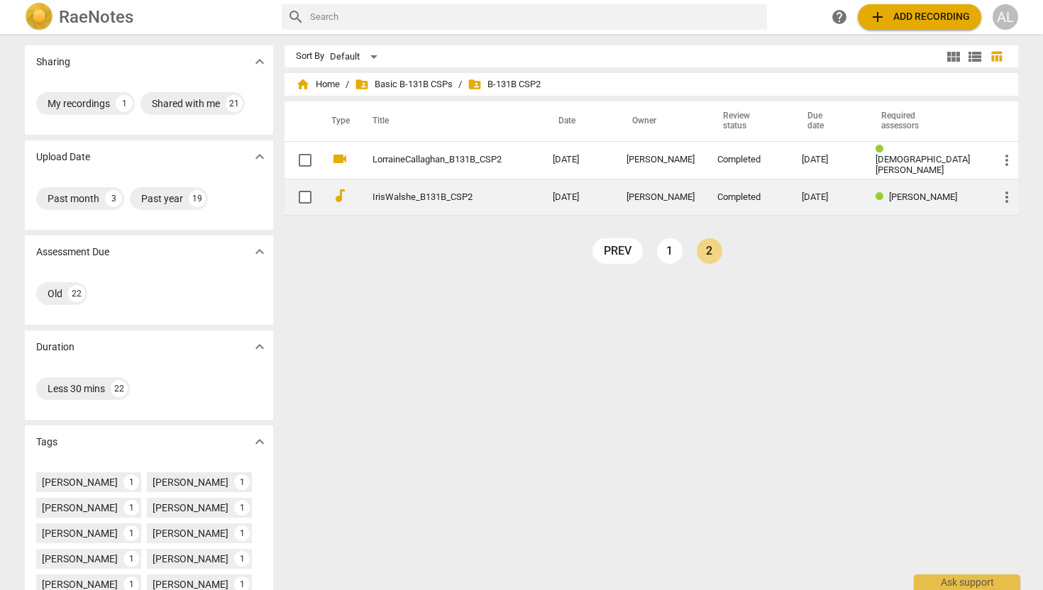
click at [441, 199] on link "IrisWalshe_B131B_CSP2" at bounding box center [437, 197] width 129 height 11
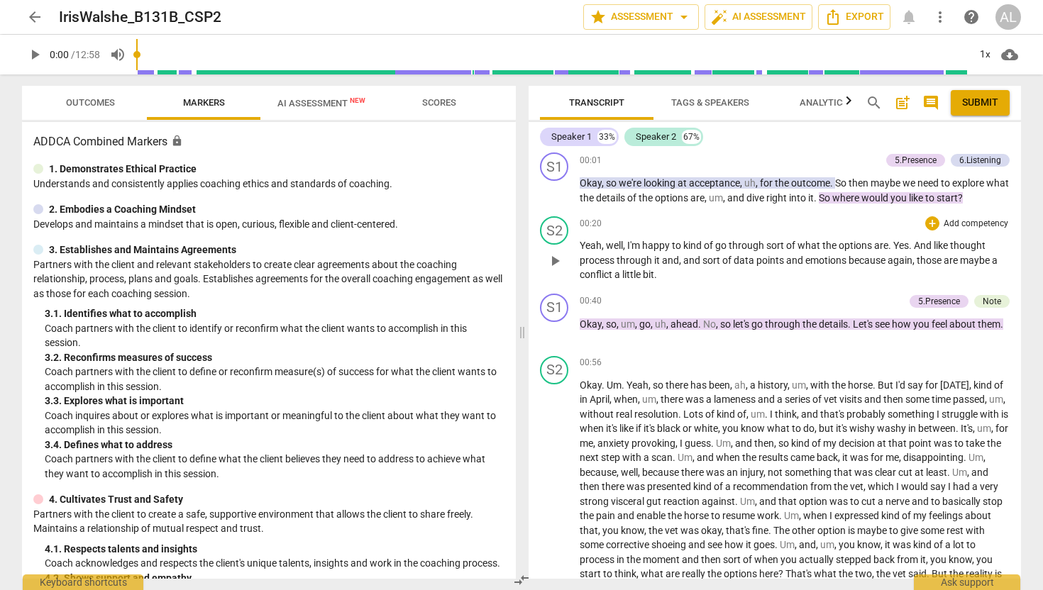
scroll to position [79, 0]
click at [101, 110] on span "Outcomes" at bounding box center [90, 103] width 83 height 19
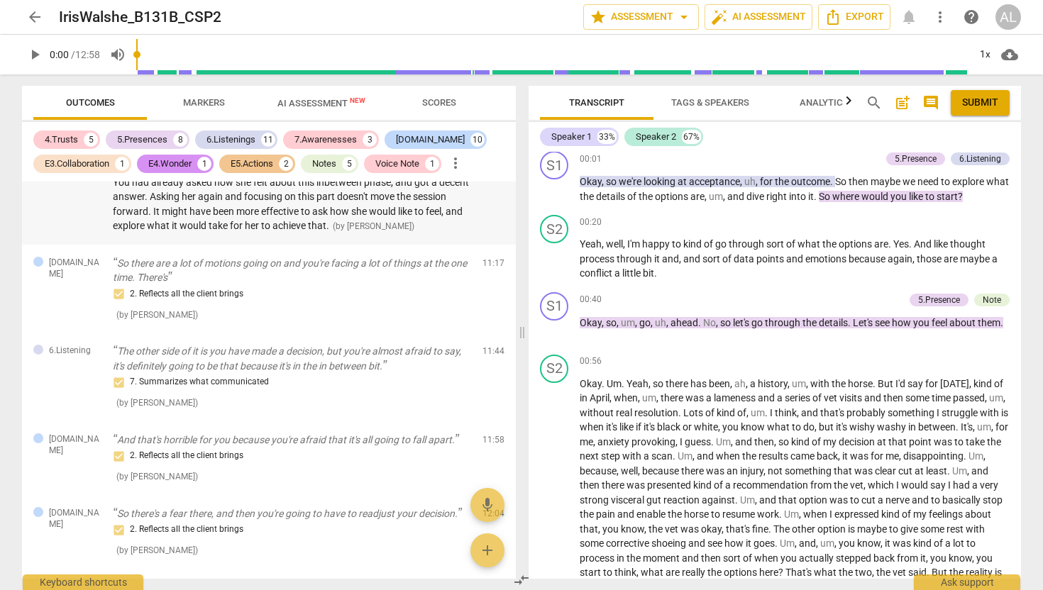
scroll to position [5087, 0]
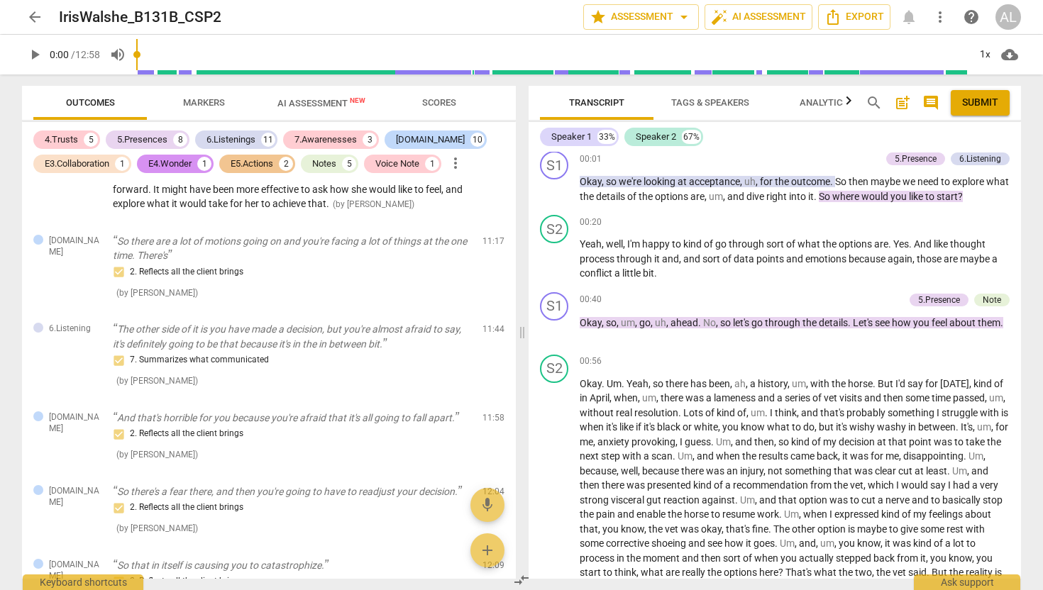
click at [33, 23] on span "arrow_back" at bounding box center [34, 17] width 17 height 17
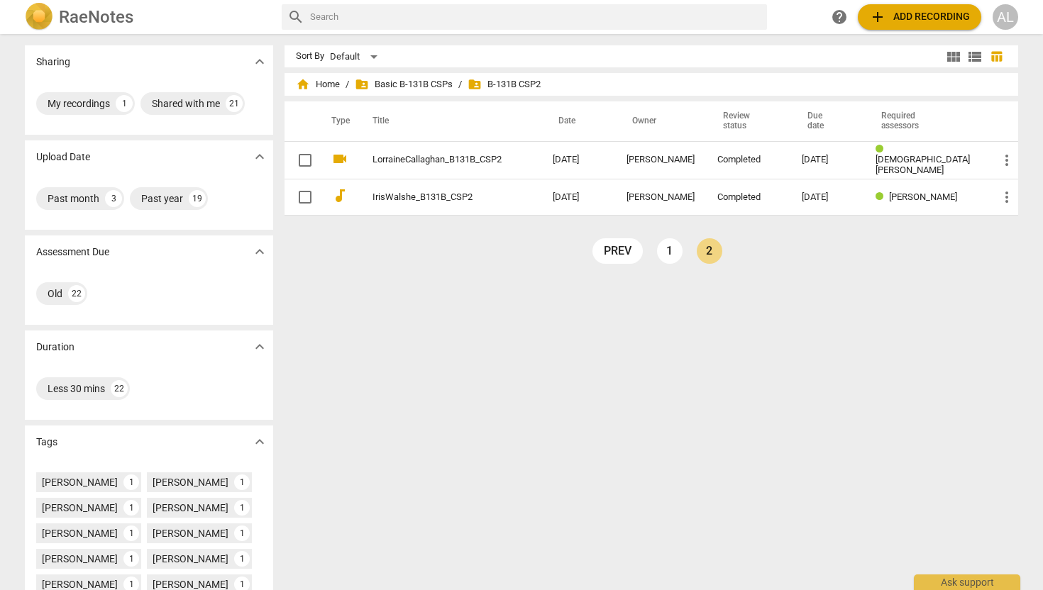
click at [33, 23] on img at bounding box center [39, 17] width 28 height 28
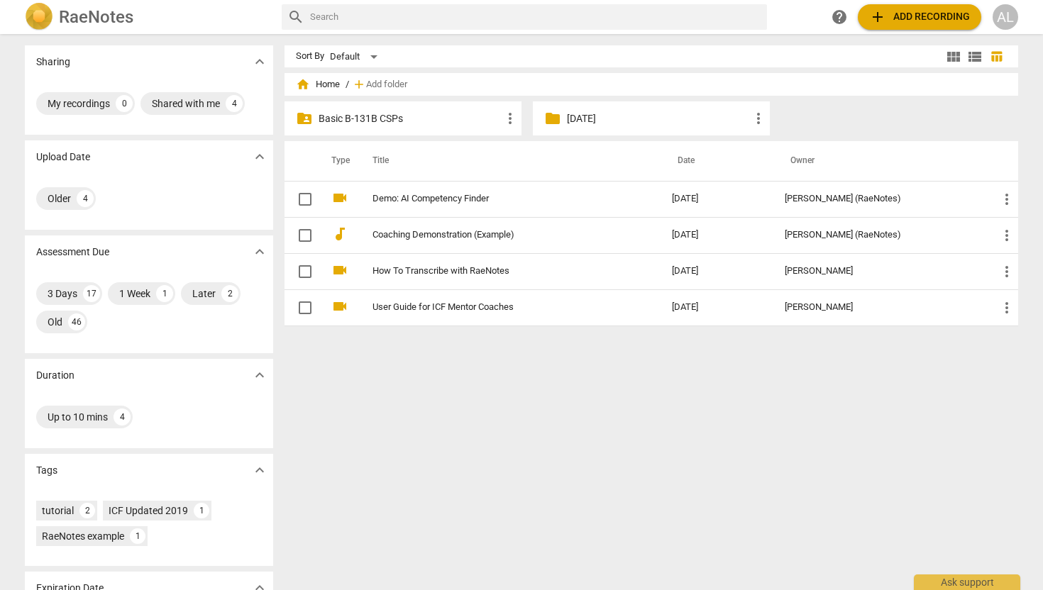
click at [381, 119] on p "Basic B-131B CSPs" at bounding box center [410, 118] width 183 height 15
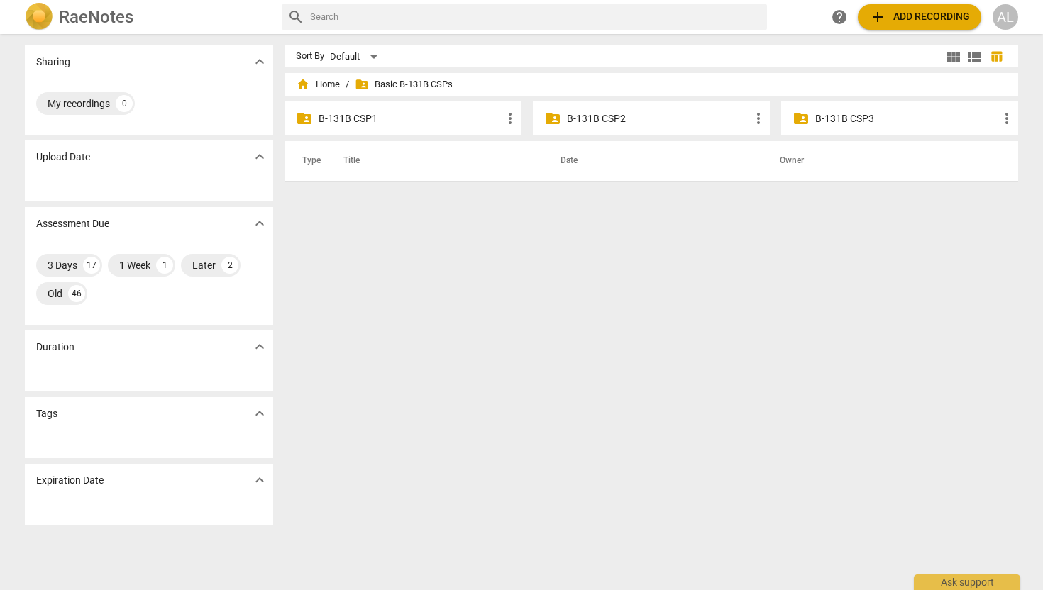
click at [828, 114] on p "B-131B CSP3" at bounding box center [906, 118] width 183 height 15
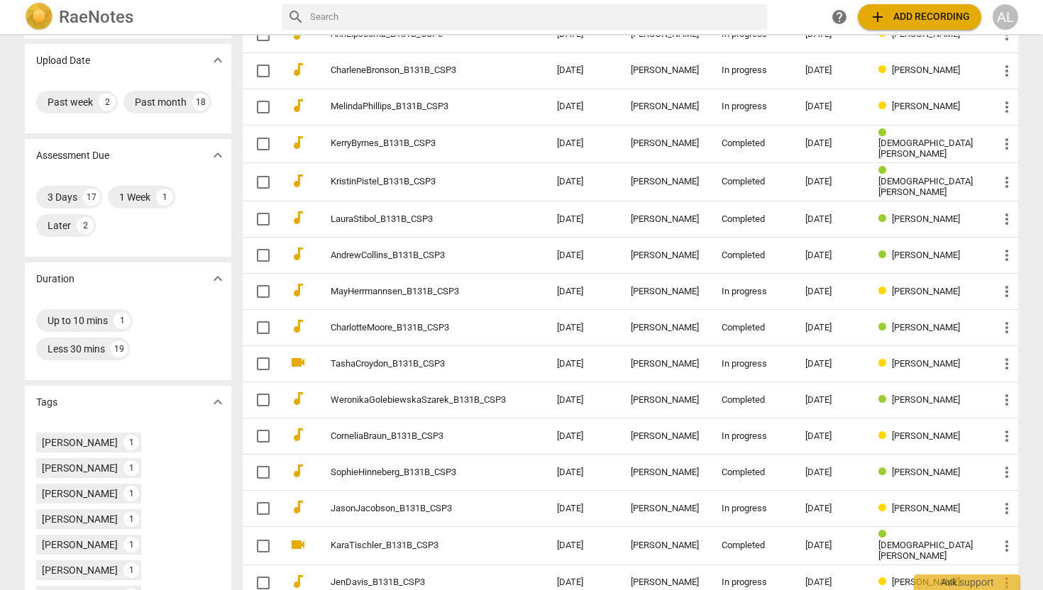
scroll to position [304, 0]
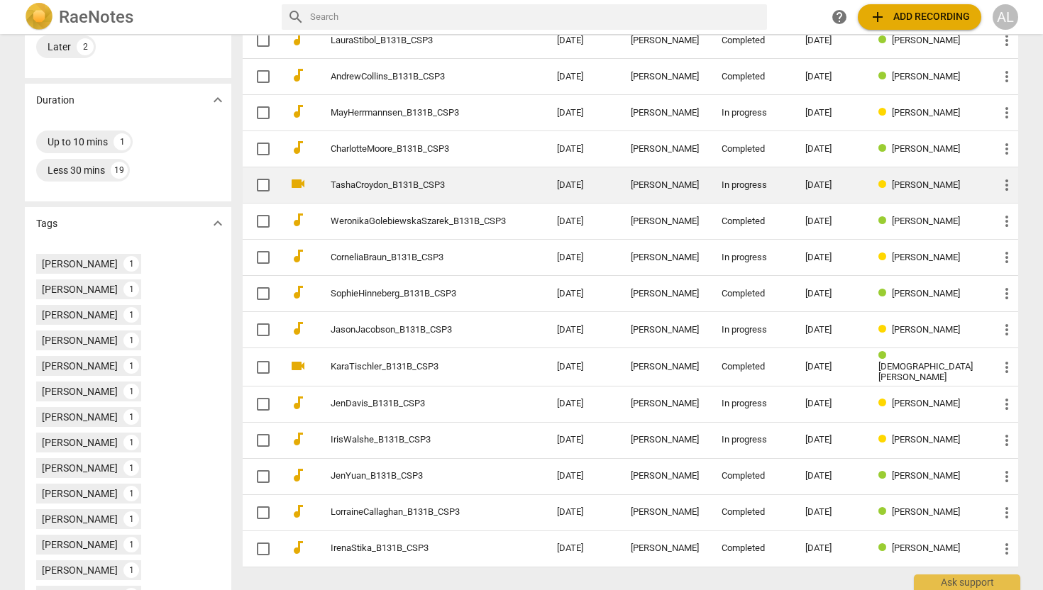
click at [482, 180] on link "TashaCroydon_B131B_CSP3" at bounding box center [418, 185] width 175 height 11
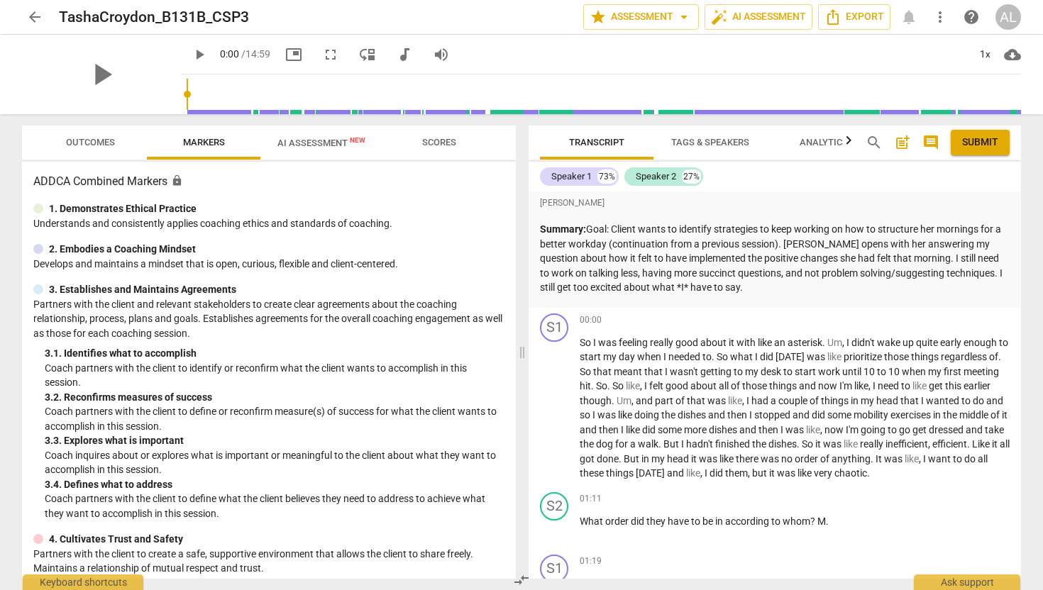
click at [96, 141] on span "Outcomes" at bounding box center [90, 142] width 49 height 11
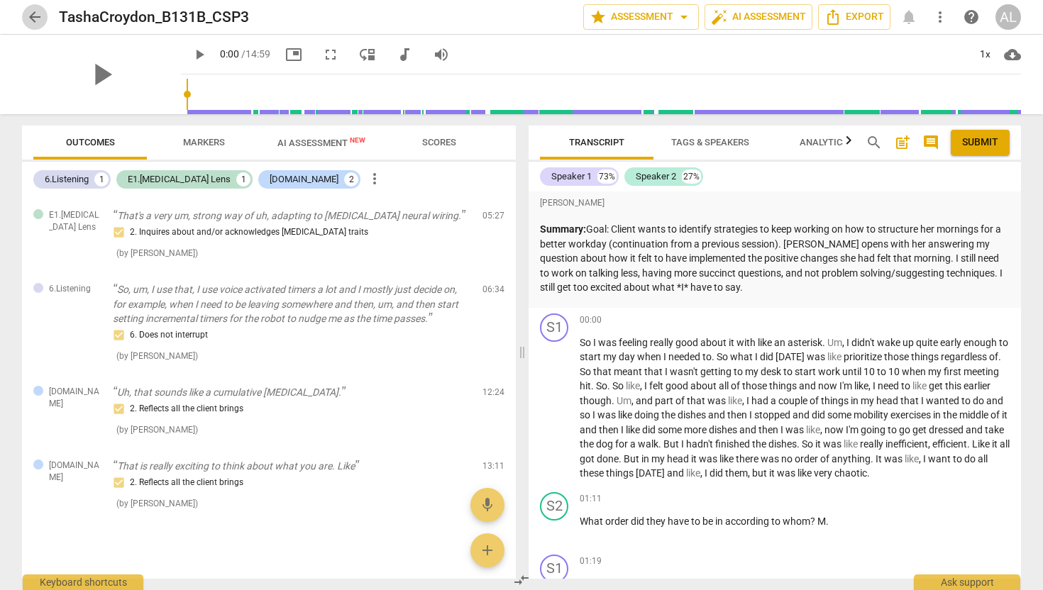
click at [38, 16] on span "arrow_back" at bounding box center [34, 17] width 17 height 17
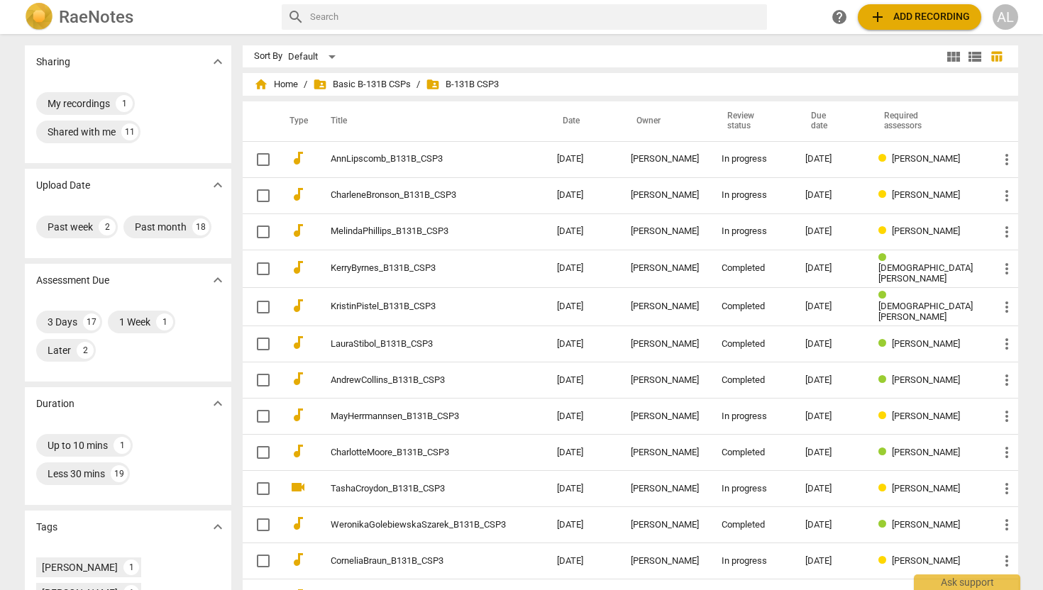
click at [473, 78] on span "folder_shared B-131B CSP3" at bounding box center [462, 84] width 73 height 14
click at [479, 79] on span "folder_shared B-131B CSP3" at bounding box center [462, 84] width 73 height 14
click at [393, 82] on span "folder_shared Basic B-131B CSPs" at bounding box center [362, 84] width 98 height 14
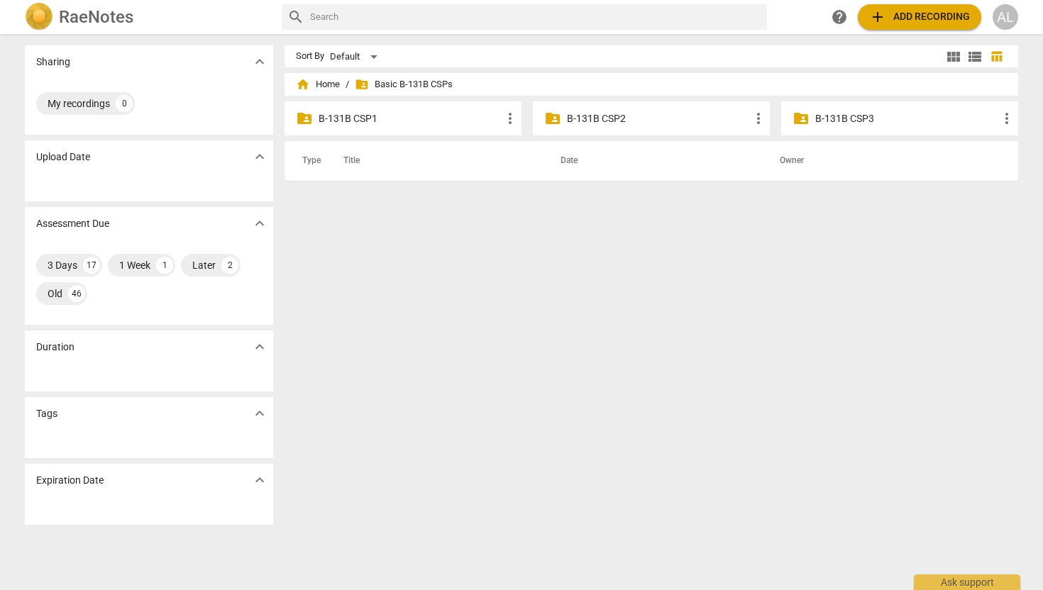
click at [612, 119] on p "B-131B CSP2" at bounding box center [658, 118] width 183 height 15
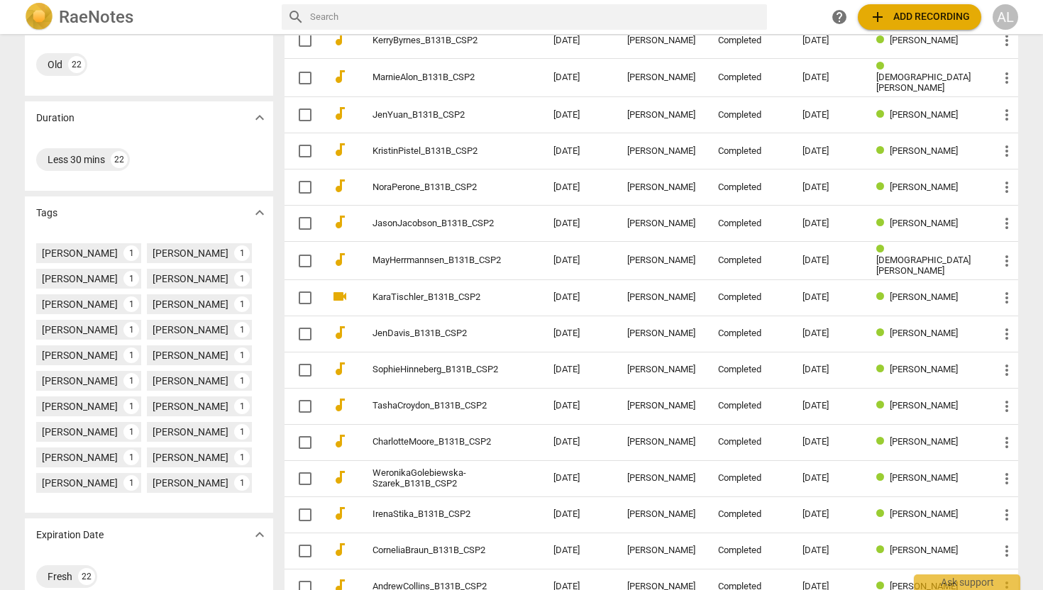
scroll to position [344, 0]
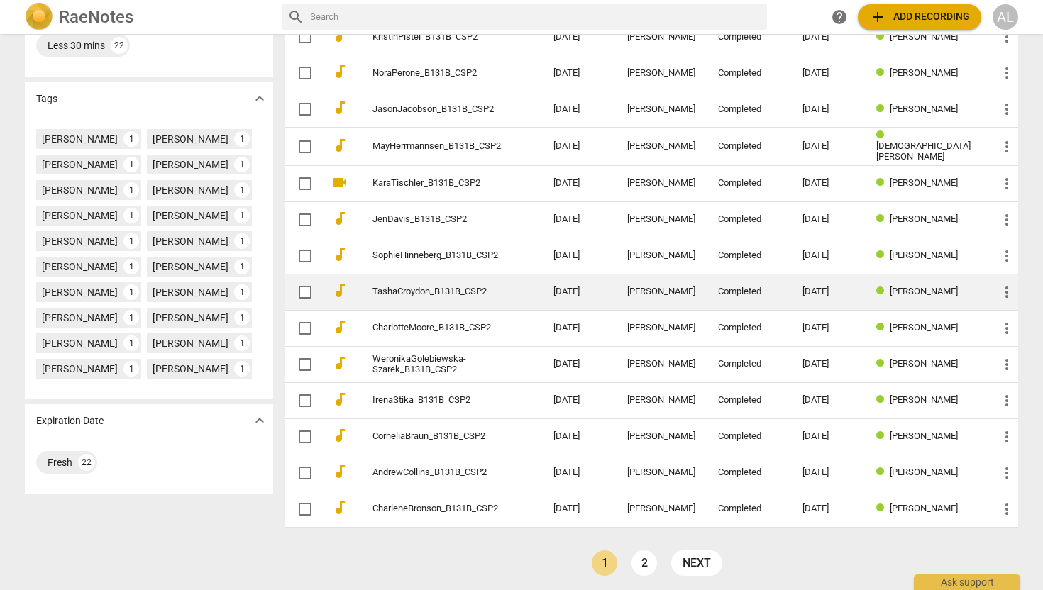
click at [454, 287] on link "TashaCroydon_B131B_CSP2" at bounding box center [438, 292] width 130 height 11
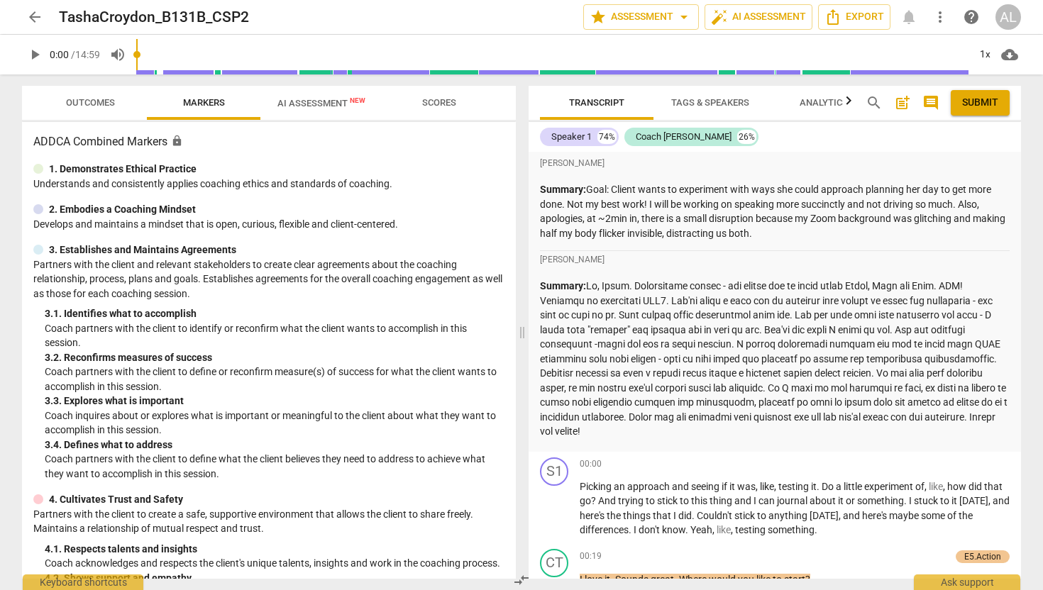
click at [87, 102] on span "Outcomes" at bounding box center [90, 102] width 49 height 11
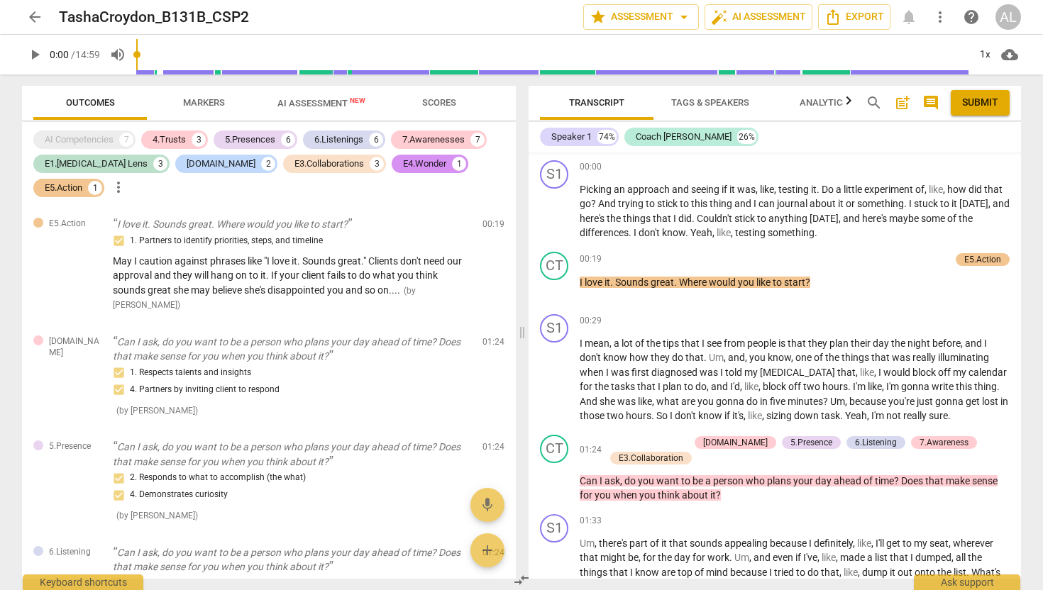
scroll to position [299, 0]
click at [36, 15] on span "arrow_back" at bounding box center [34, 17] width 17 height 17
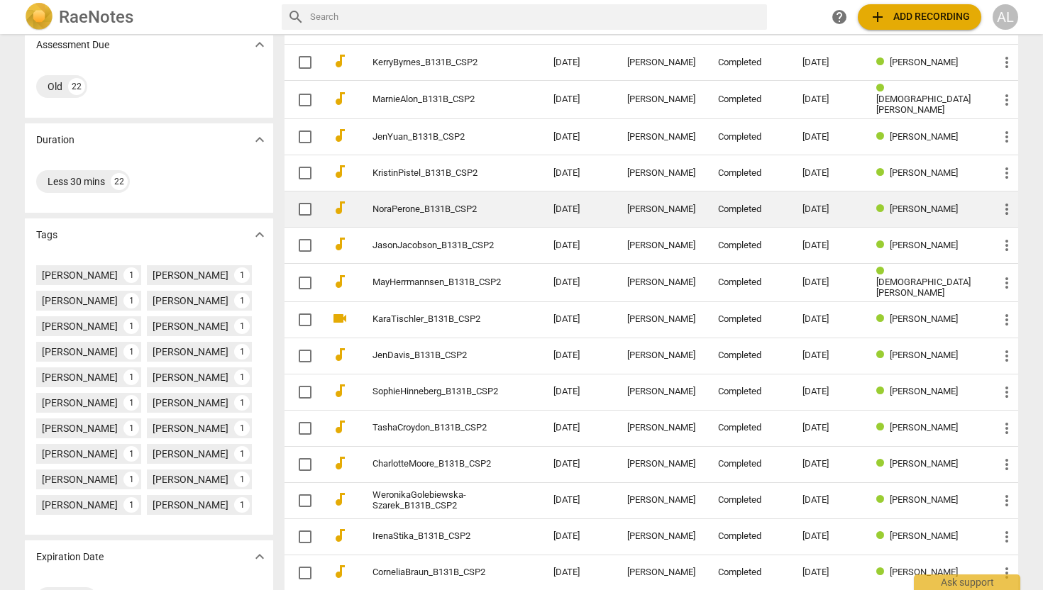
scroll to position [220, 0]
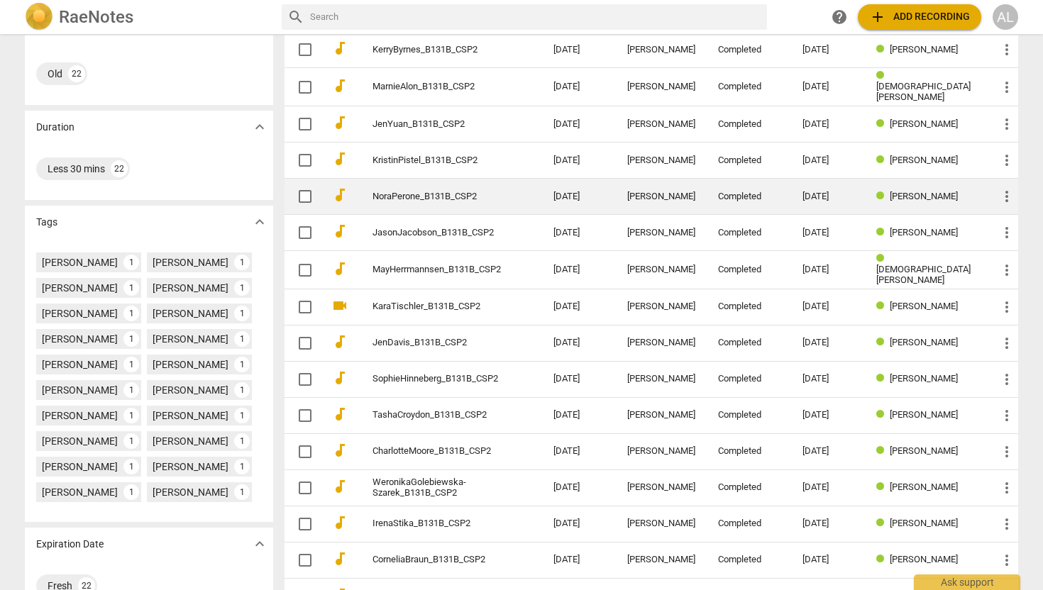
click at [426, 192] on link "NoraPerone_B131B_CSP2" at bounding box center [438, 197] width 130 height 11
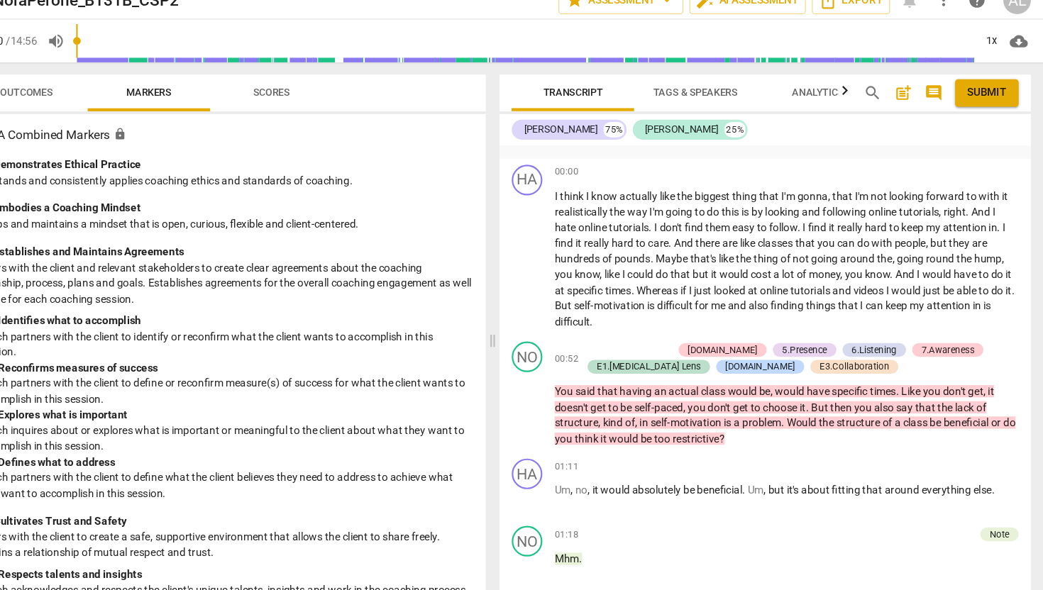
scroll to position [192, 0]
click at [557, 254] on span "play_arrow" at bounding box center [554, 256] width 17 height 17
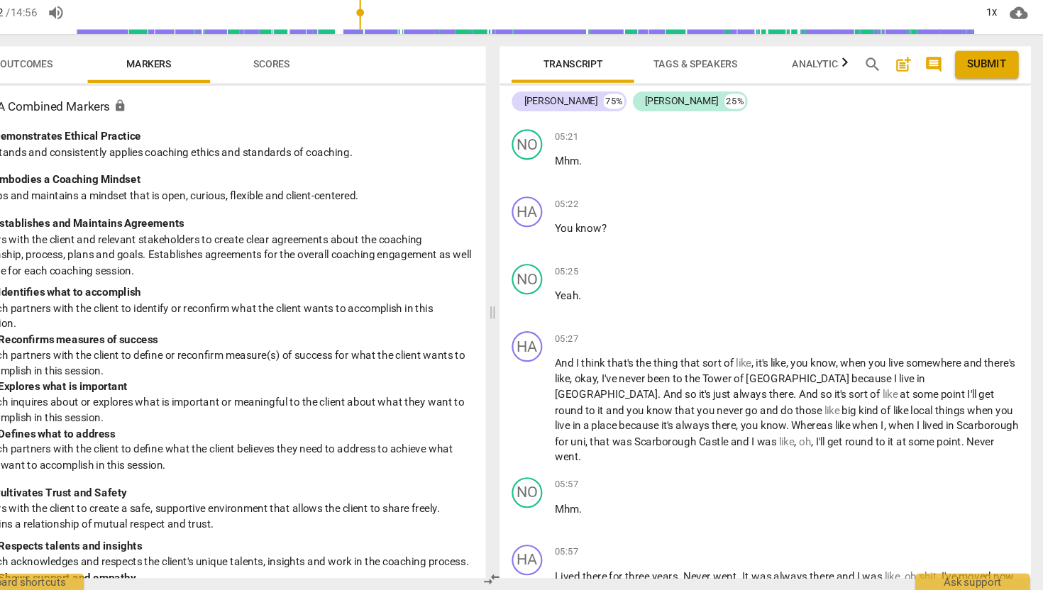
scroll to position [2297, 0]
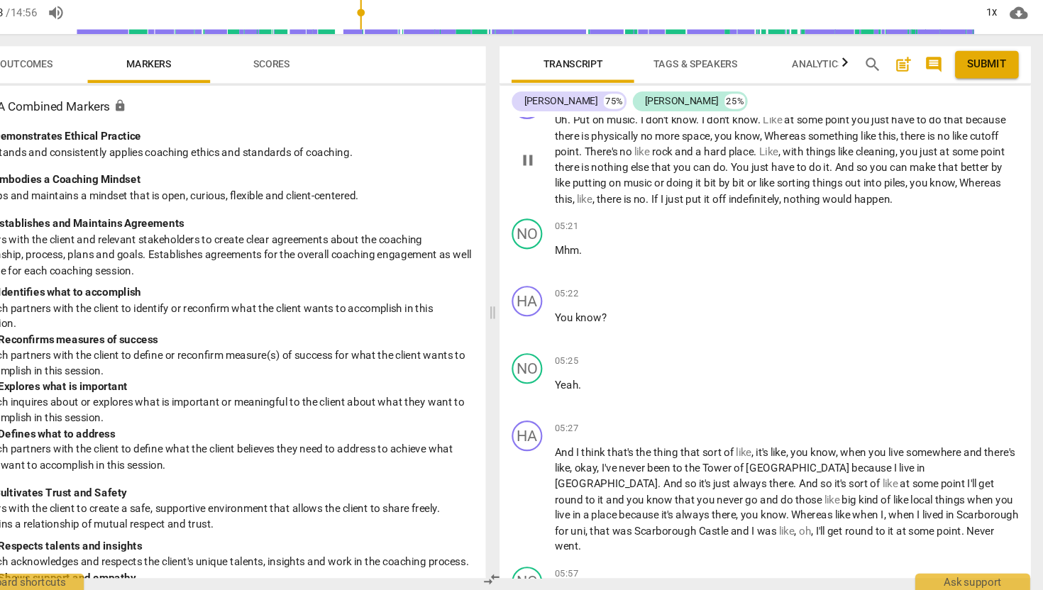
click at [710, 218] on span "doing" at bounding box center [696, 212] width 27 height 11
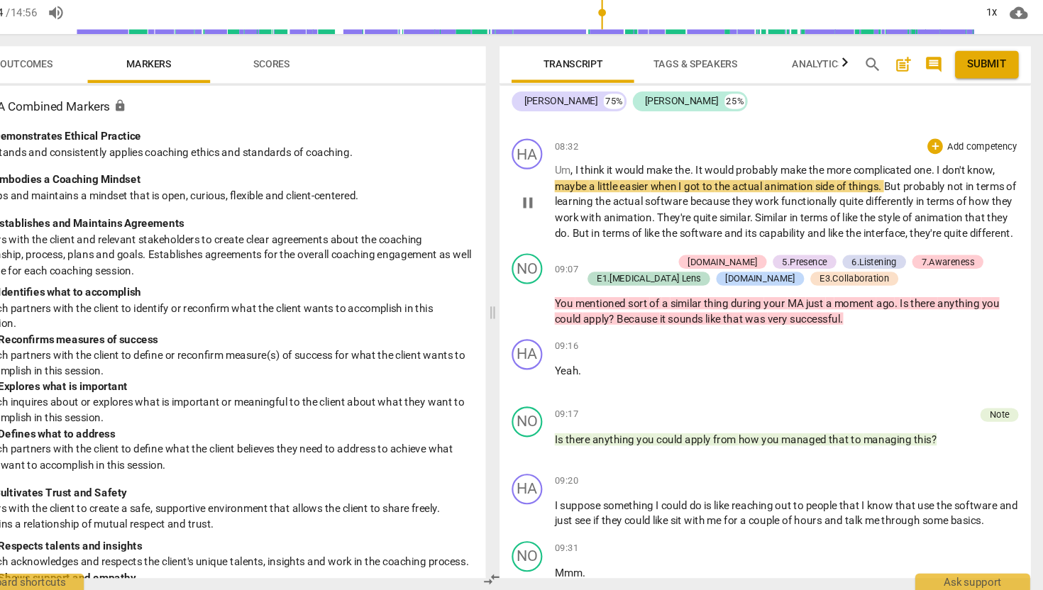
scroll to position [3795, 0]
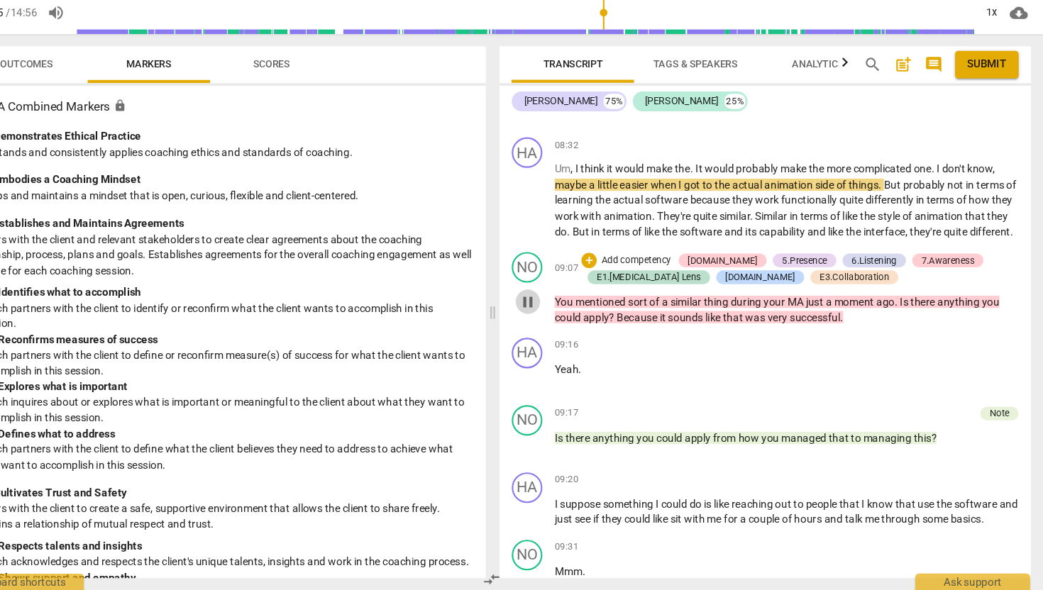
click at [555, 331] on span "pause" at bounding box center [554, 322] width 17 height 17
click at [555, 331] on span "play_arrow" at bounding box center [554, 322] width 17 height 17
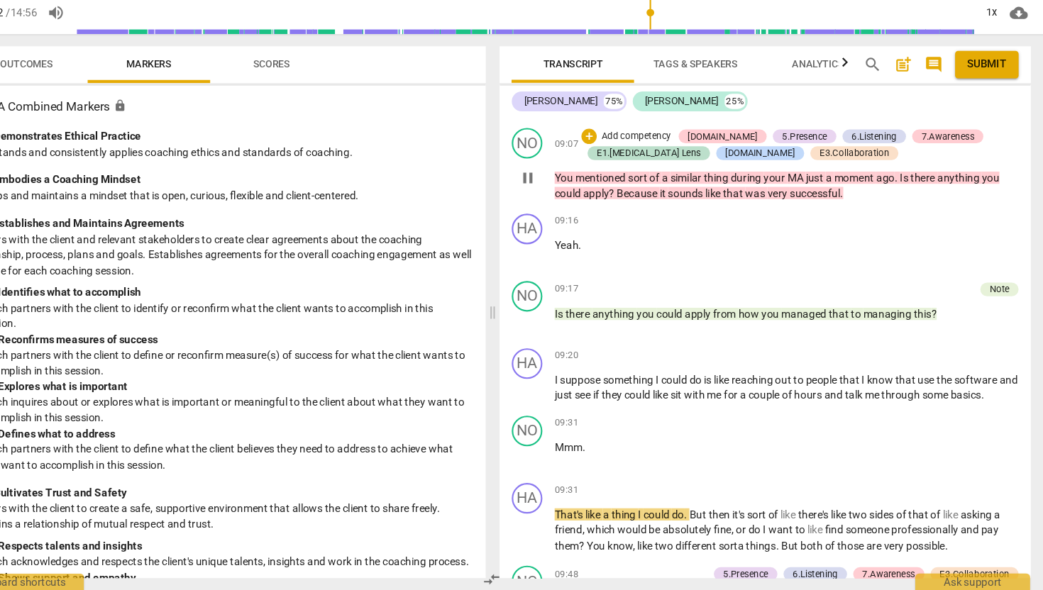
scroll to position [3914, 0]
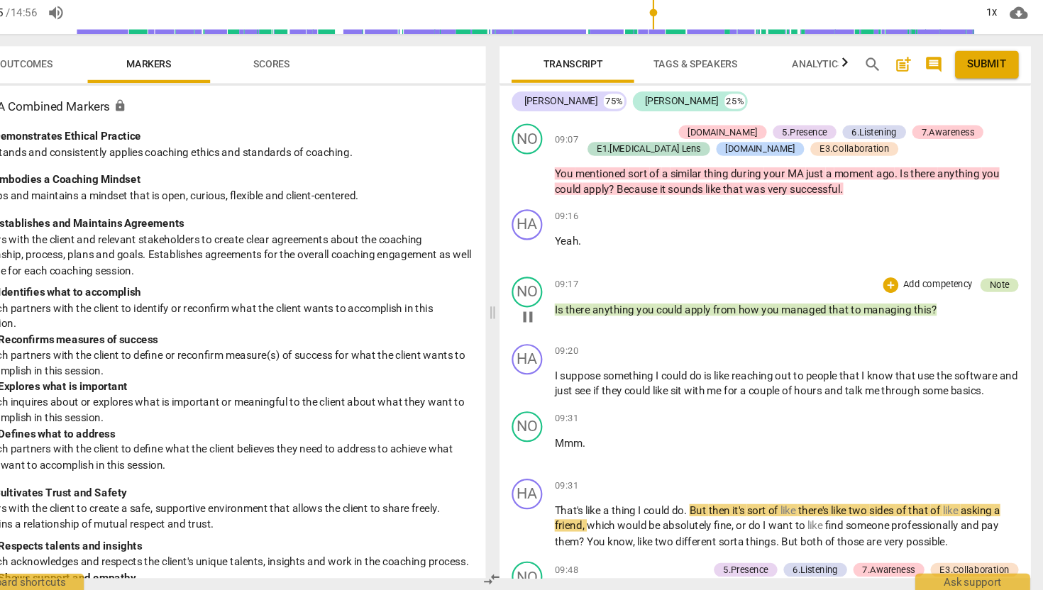
click at [985, 314] on div "Note" at bounding box center [992, 307] width 18 height 13
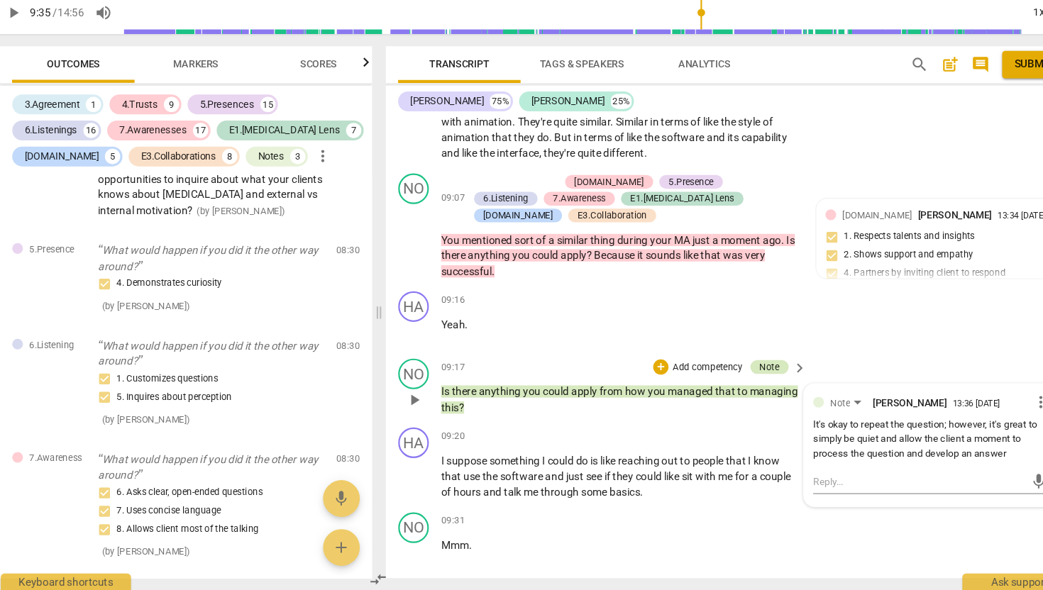
scroll to position [5149, 0]
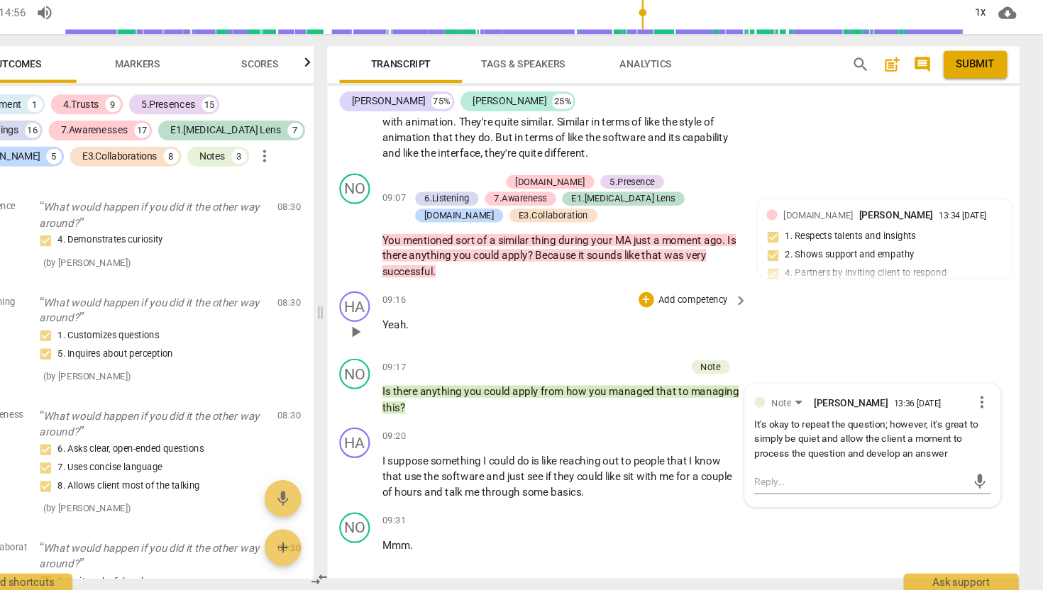
click at [918, 348] on div "HA play_arrow pause 09:16 + Add competency keyboard_arrow_right Yeah ." at bounding box center [701, 338] width 642 height 62
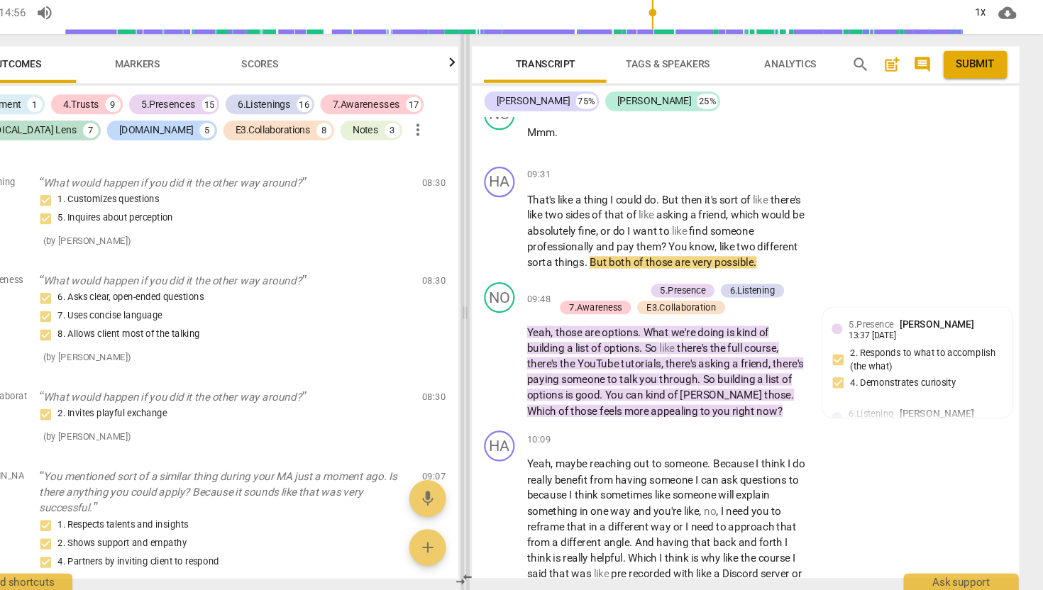
scroll to position [5272, 0]
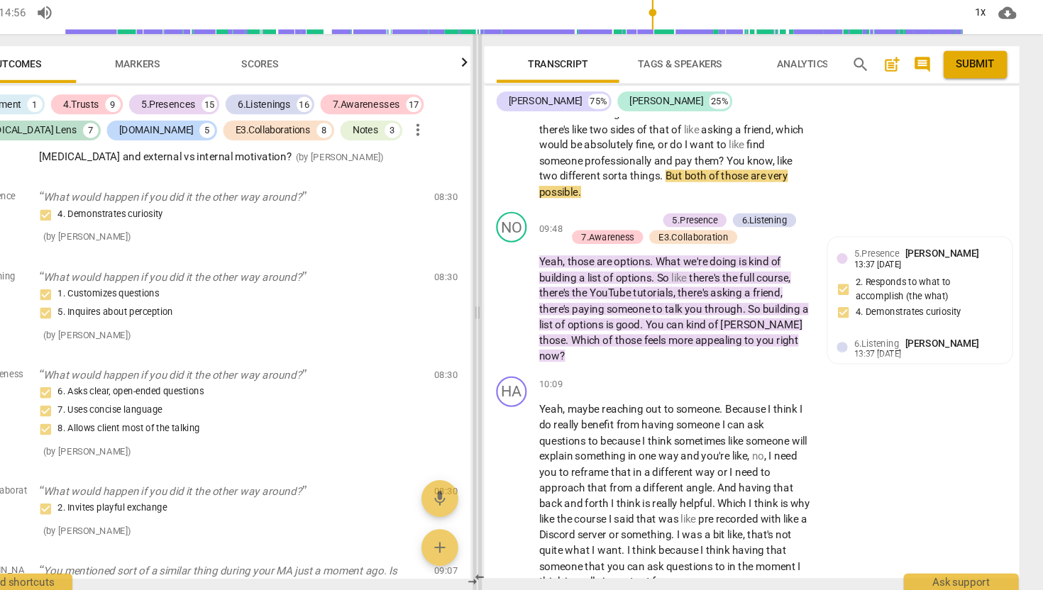
drag, startPoint x: 371, startPoint y: 334, endPoint x: 517, endPoint y: 335, distance: 145.5
click at [517, 335] on span at bounding box center [519, 333] width 9 height 516
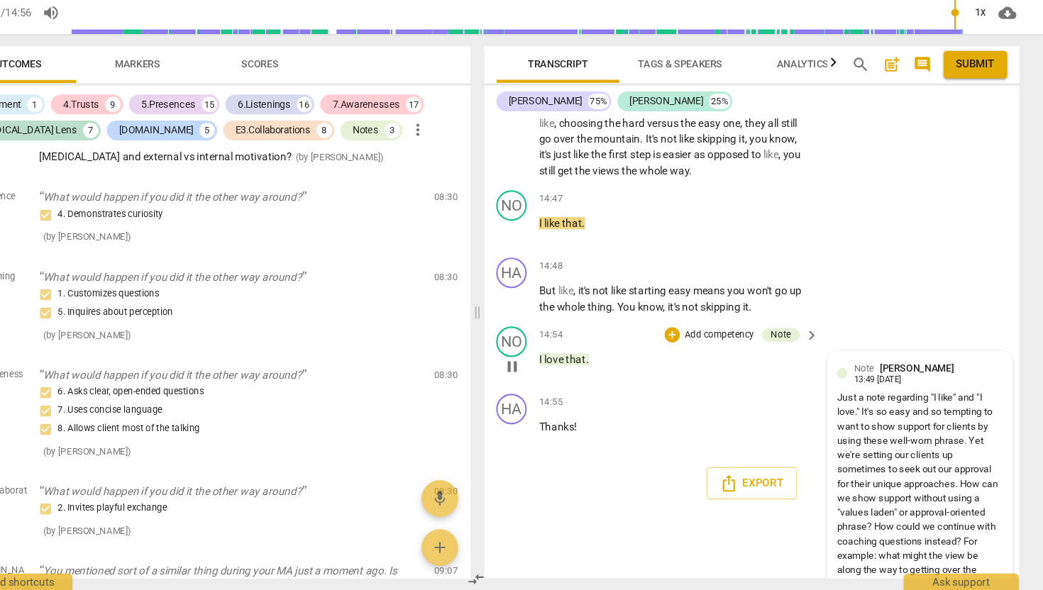
scroll to position [8787, 0]
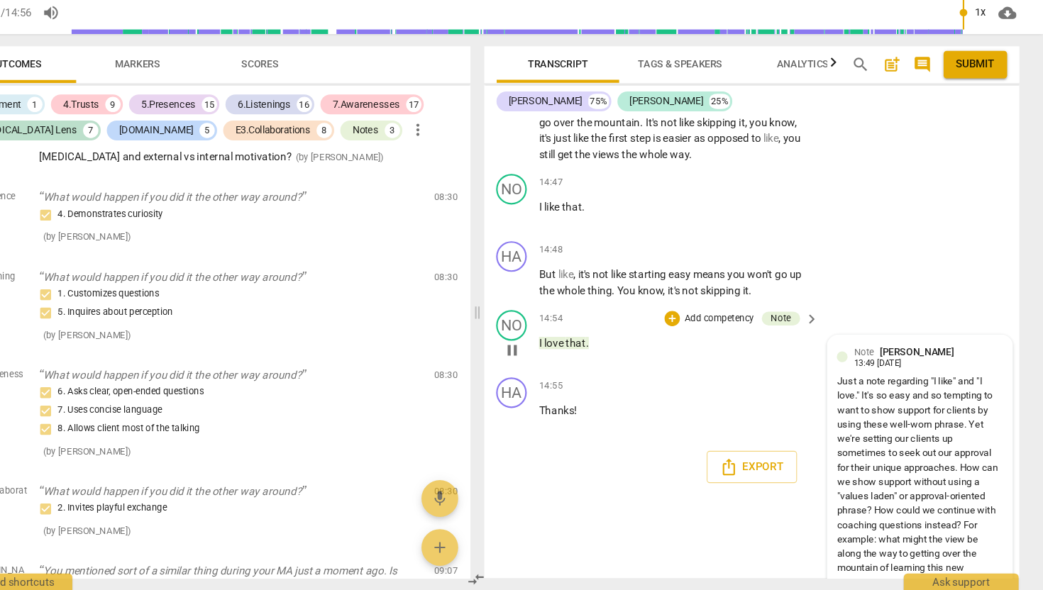
type input "896"
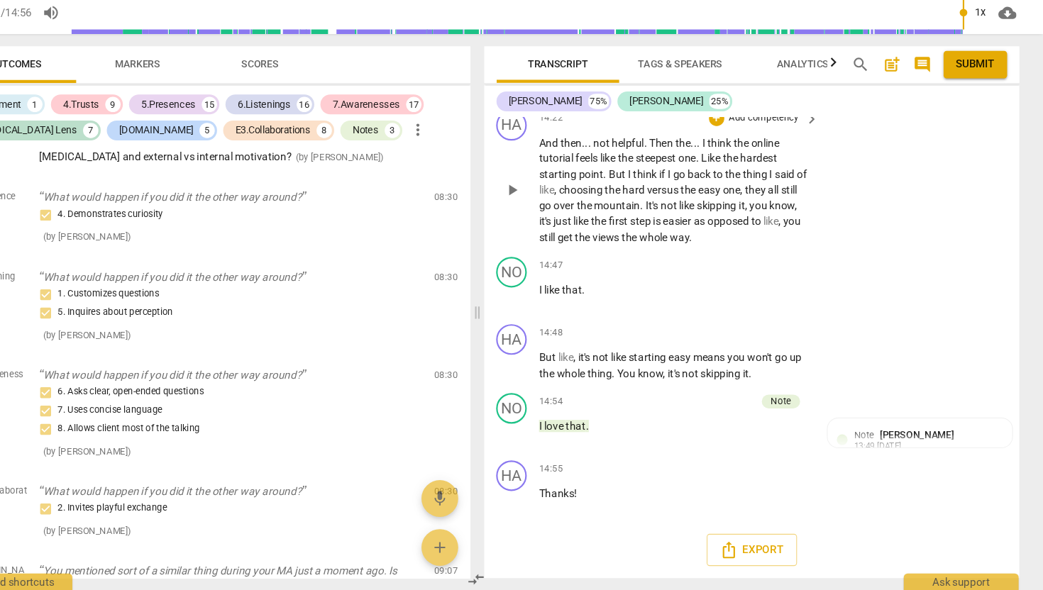
scroll to position [8660, 0]
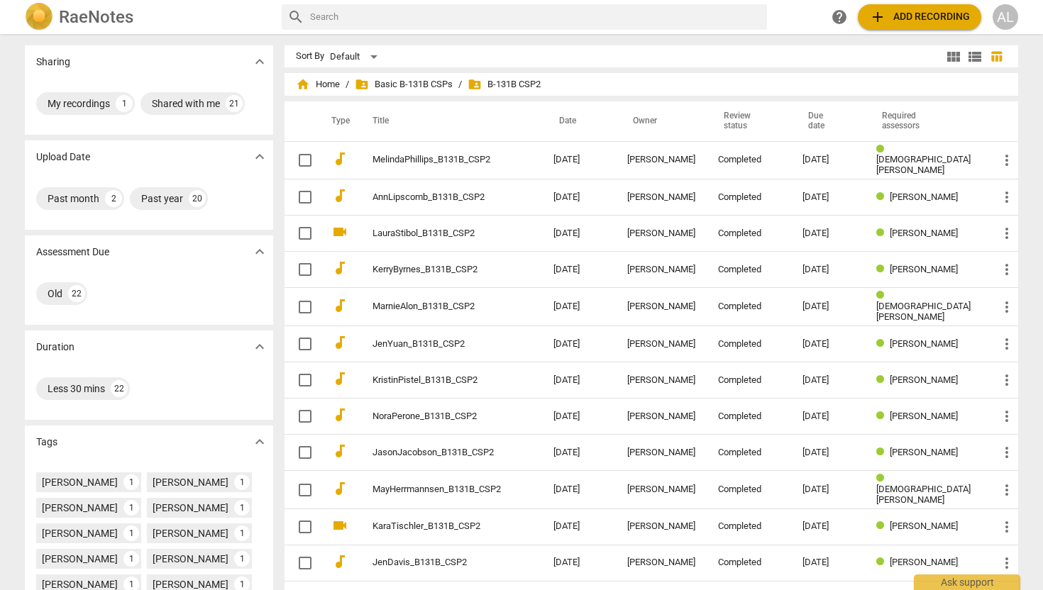
click at [496, 83] on span "folder_shared B-131B CSP2" at bounding box center [504, 84] width 73 height 14
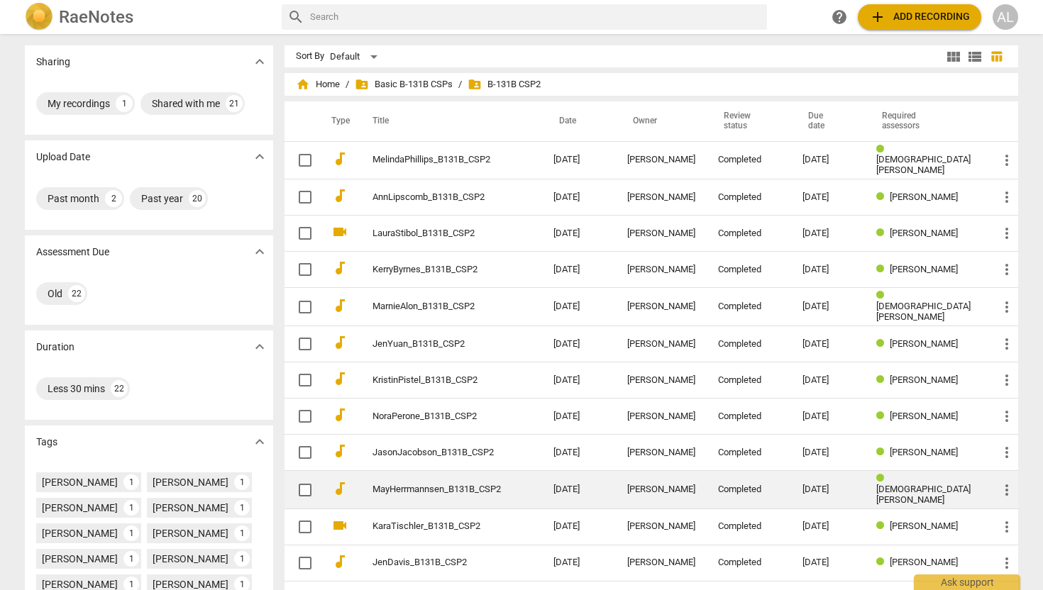
click at [502, 491] on td "MayHerrmannsen_B131B_CSP2" at bounding box center [449, 490] width 187 height 38
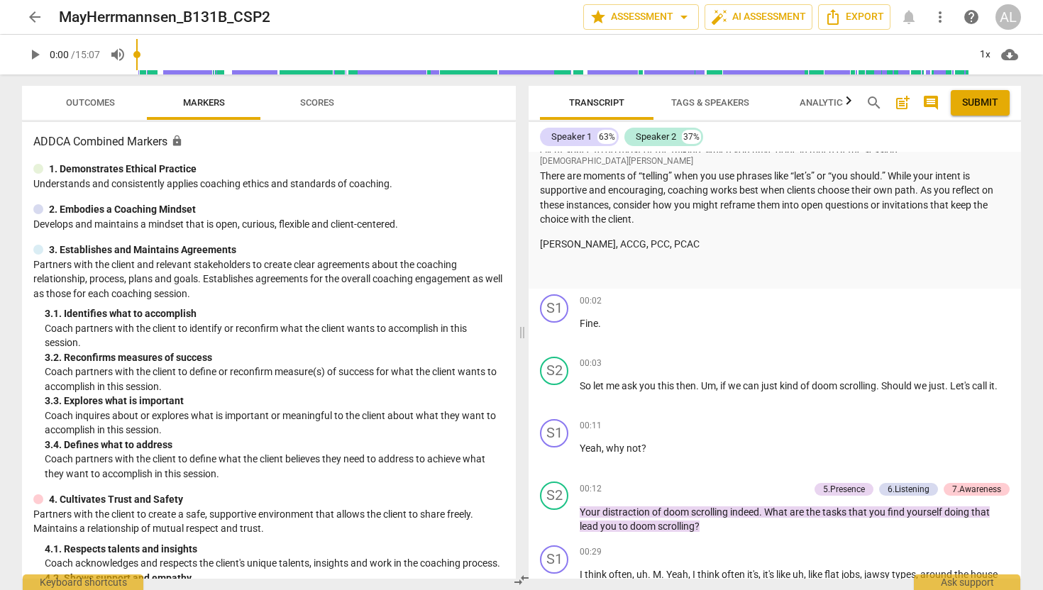
scroll to position [521, 0]
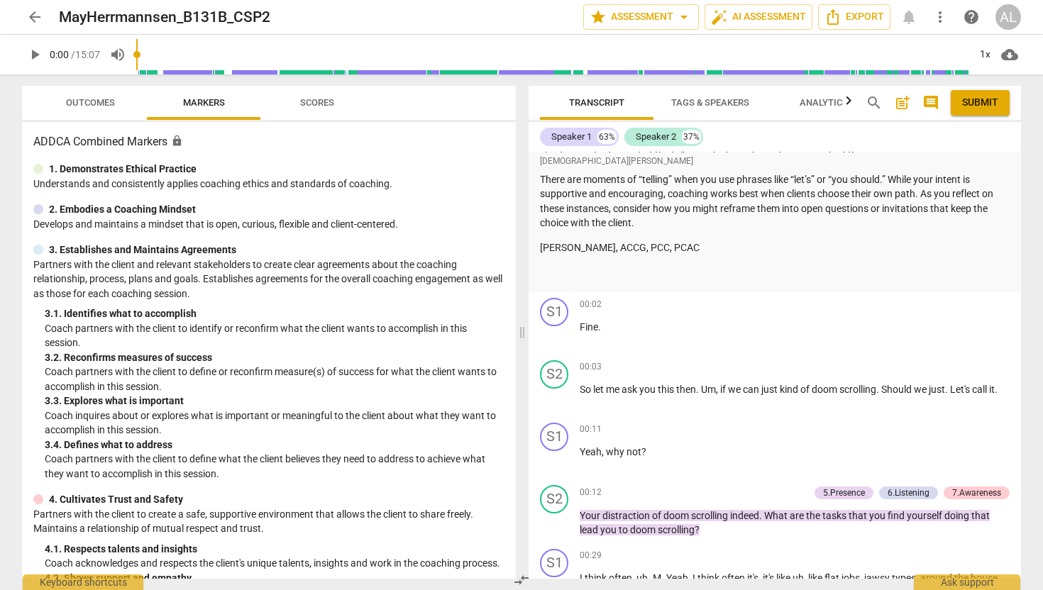
click at [35, 17] on span "arrow_back" at bounding box center [34, 17] width 17 height 17
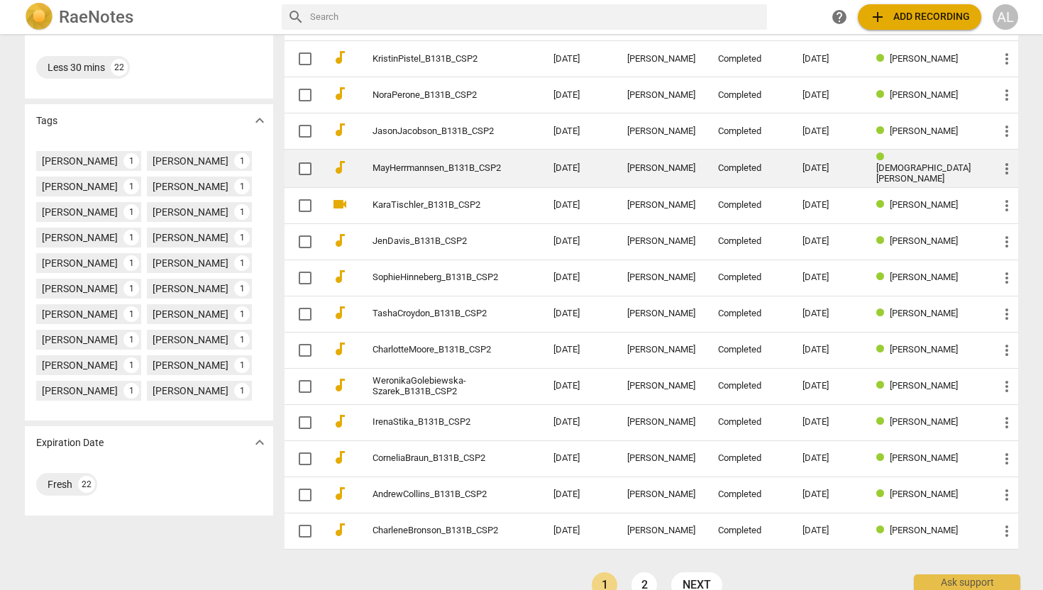
scroll to position [322, 0]
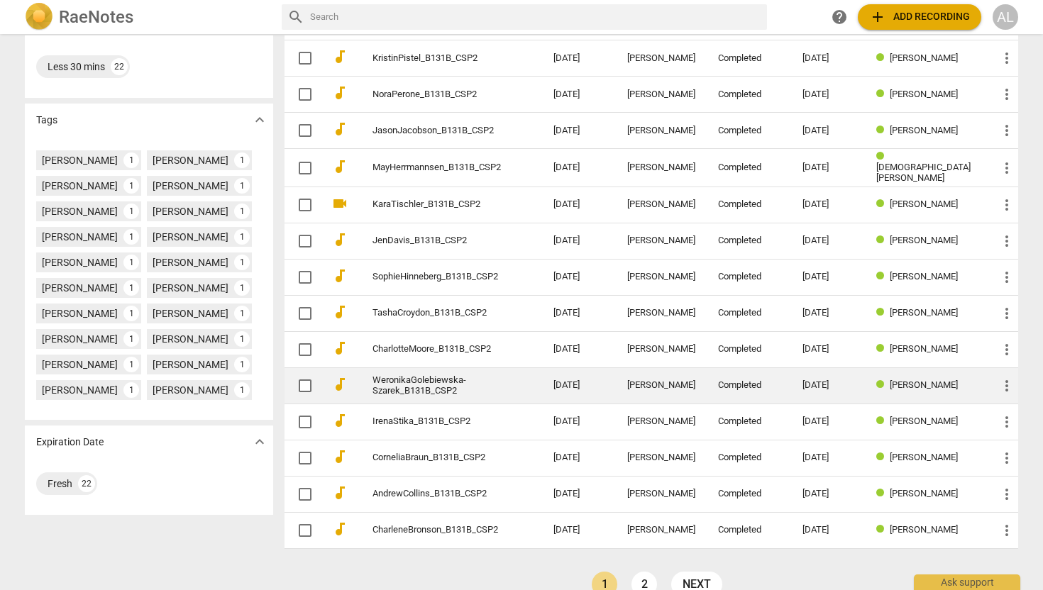
click at [433, 385] on link "WeronikaGolebiewska-Szarek_B131B_CSP2" at bounding box center [438, 385] width 130 height 21
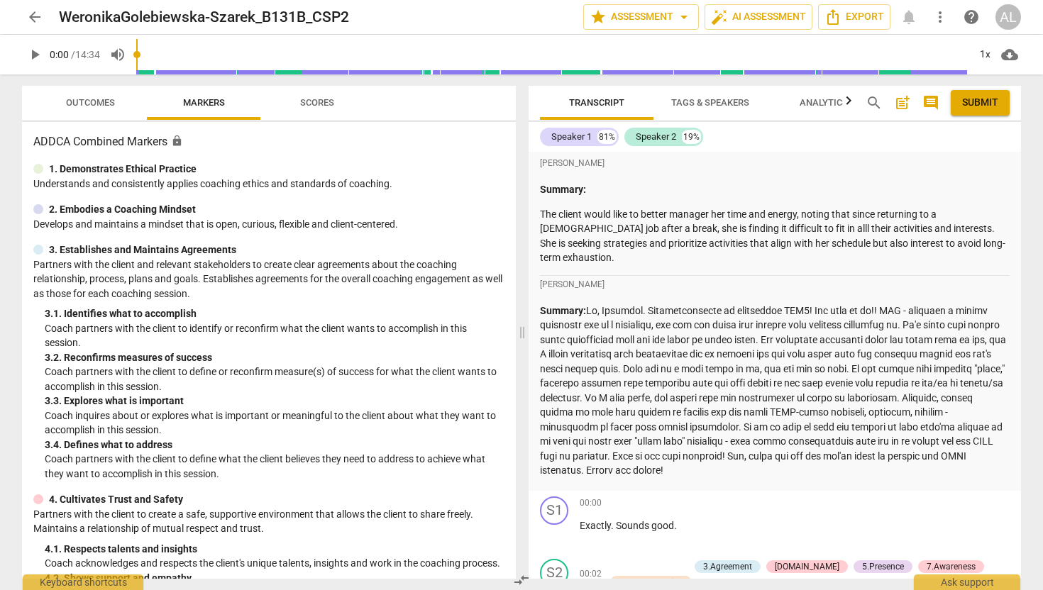
click at [107, 106] on span "Outcomes" at bounding box center [90, 102] width 49 height 11
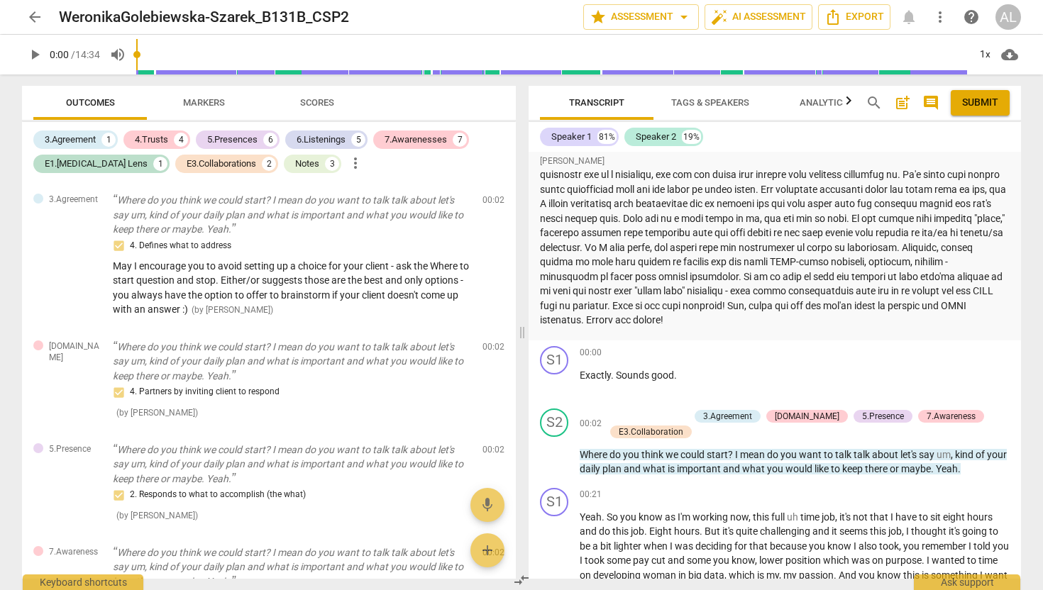
scroll to position [159, 0]
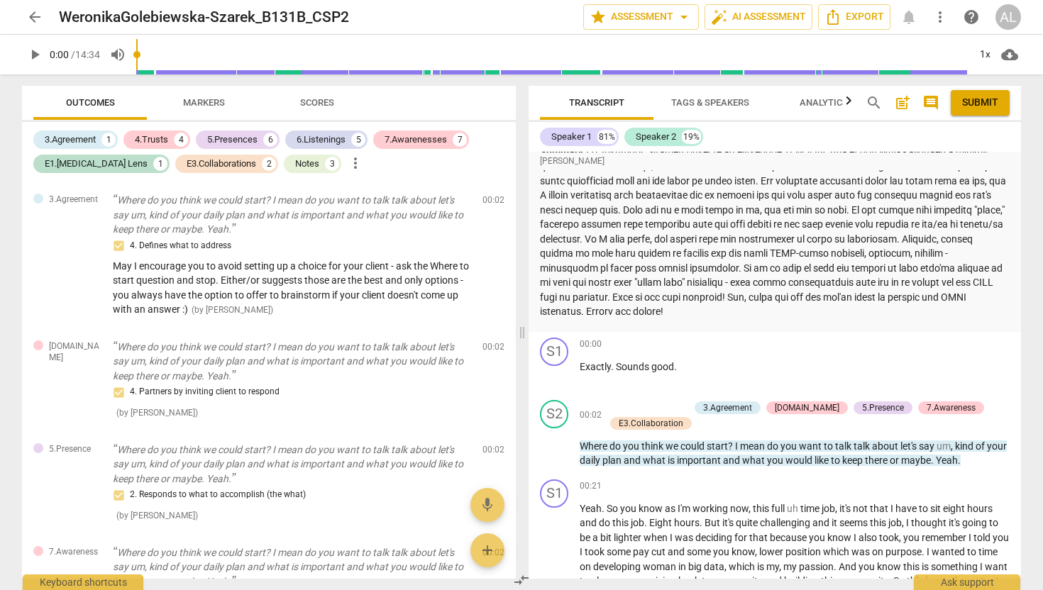
click at [798, 296] on p "Summary:" at bounding box center [775, 232] width 470 height 175
click at [750, 289] on p "Summary:" at bounding box center [775, 232] width 470 height 175
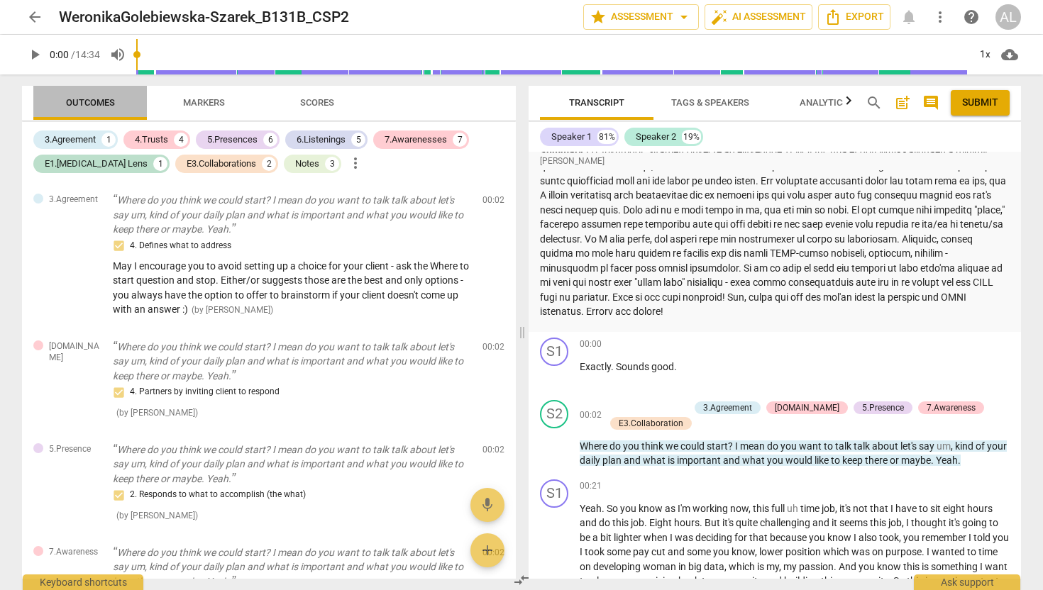
click at [112, 105] on span "Outcomes" at bounding box center [90, 102] width 49 height 11
click at [295, 167] on div "Notes" at bounding box center [307, 164] width 24 height 14
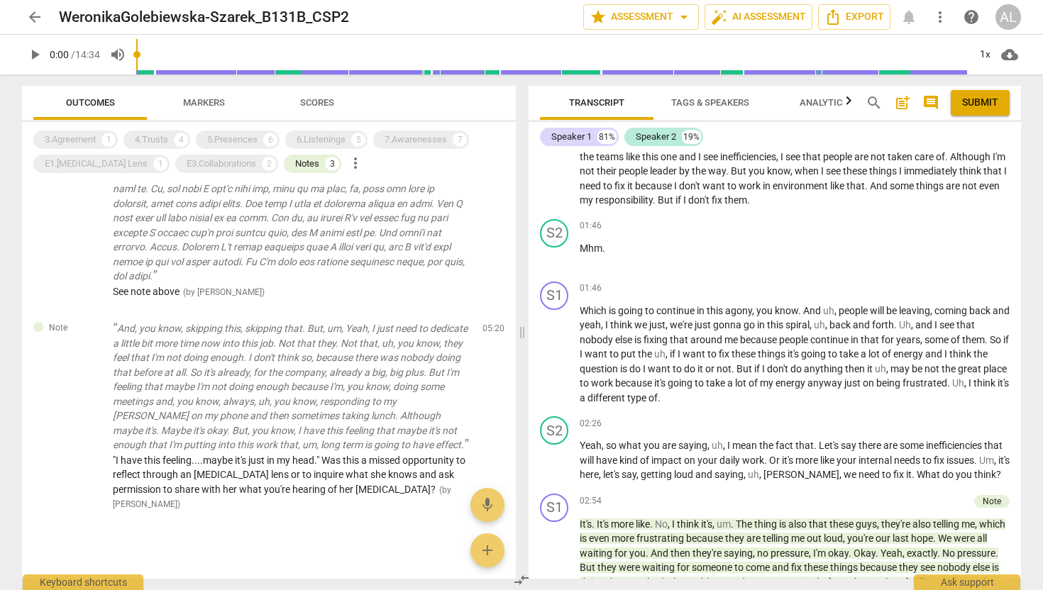
scroll to position [791, 0]
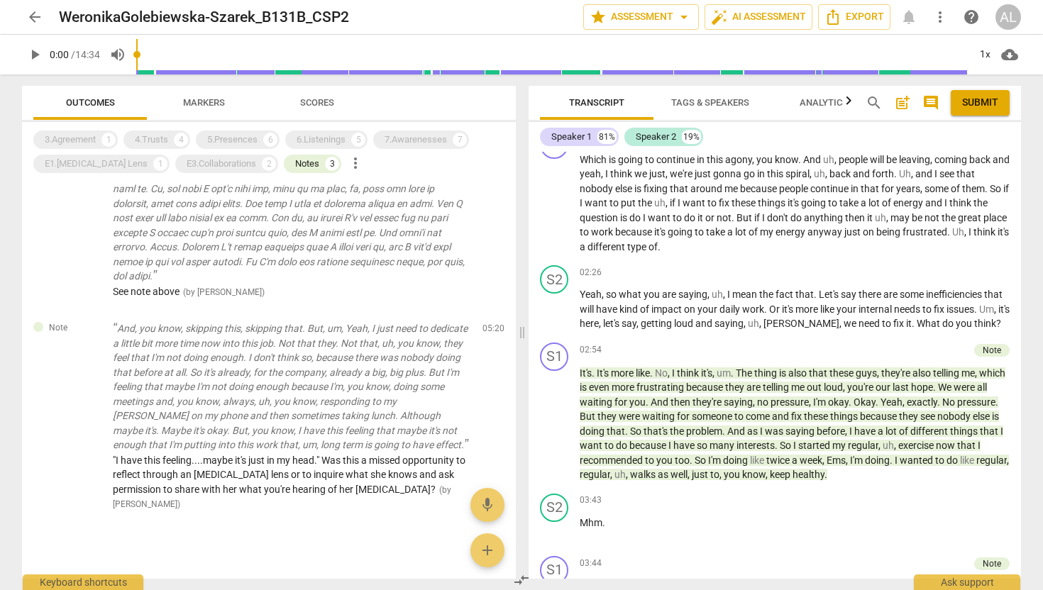
click at [40, 18] on span "arrow_back" at bounding box center [34, 17] width 17 height 17
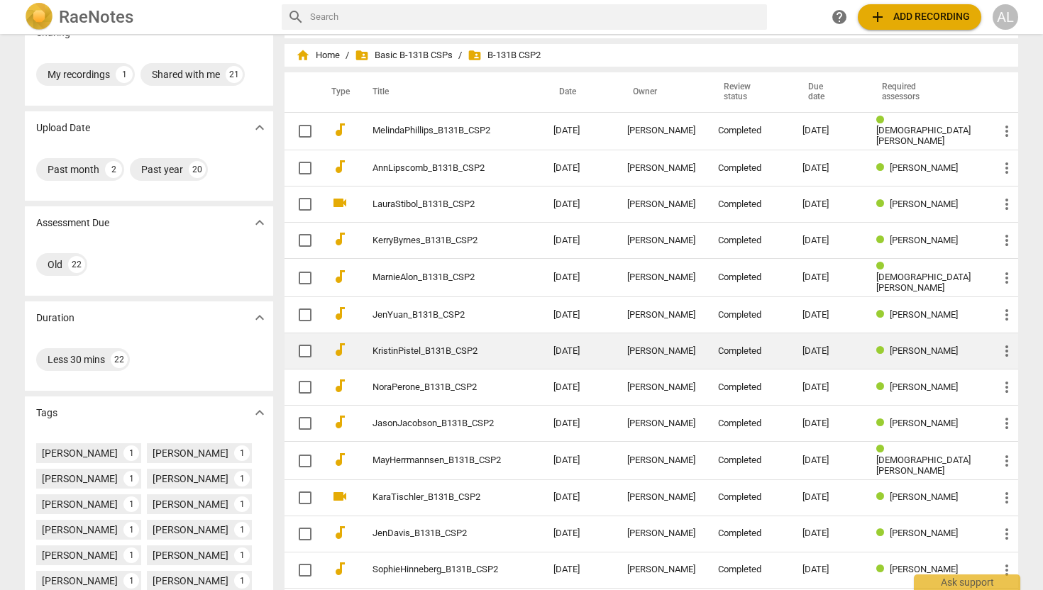
scroll to position [32, 0]
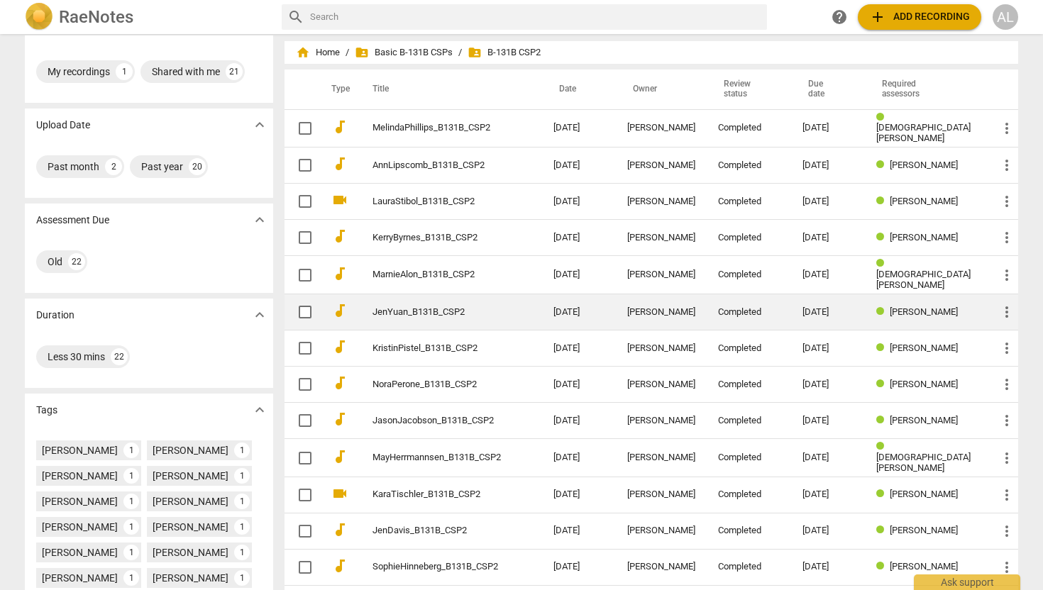
click at [442, 307] on link "JenYuan_B131B_CSP2" at bounding box center [438, 312] width 130 height 11
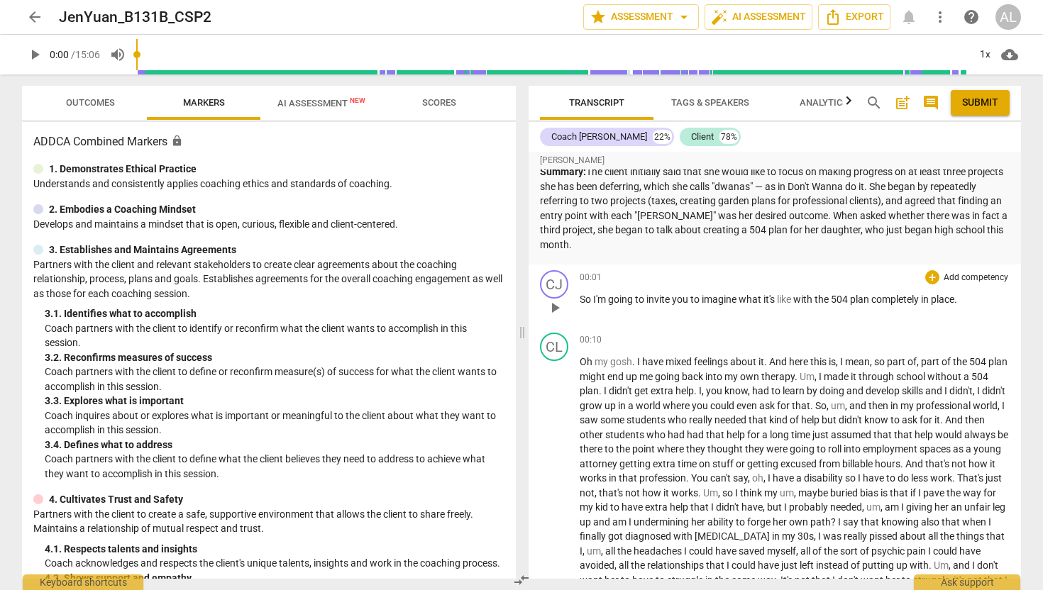
scroll to position [20, 0]
click at [97, 96] on span "Outcomes" at bounding box center [90, 103] width 83 height 19
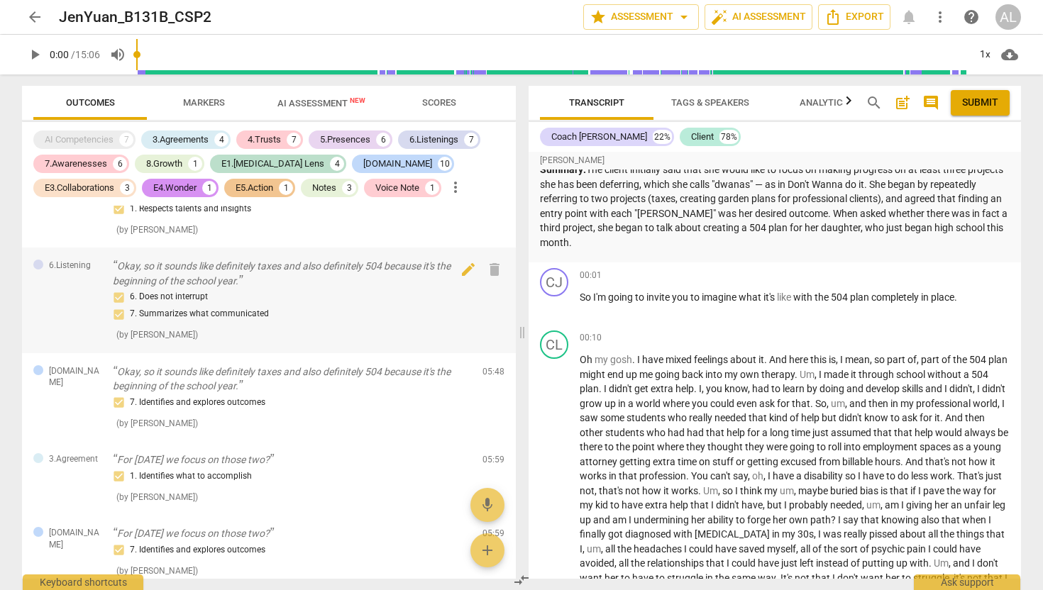
scroll to position [587, 0]
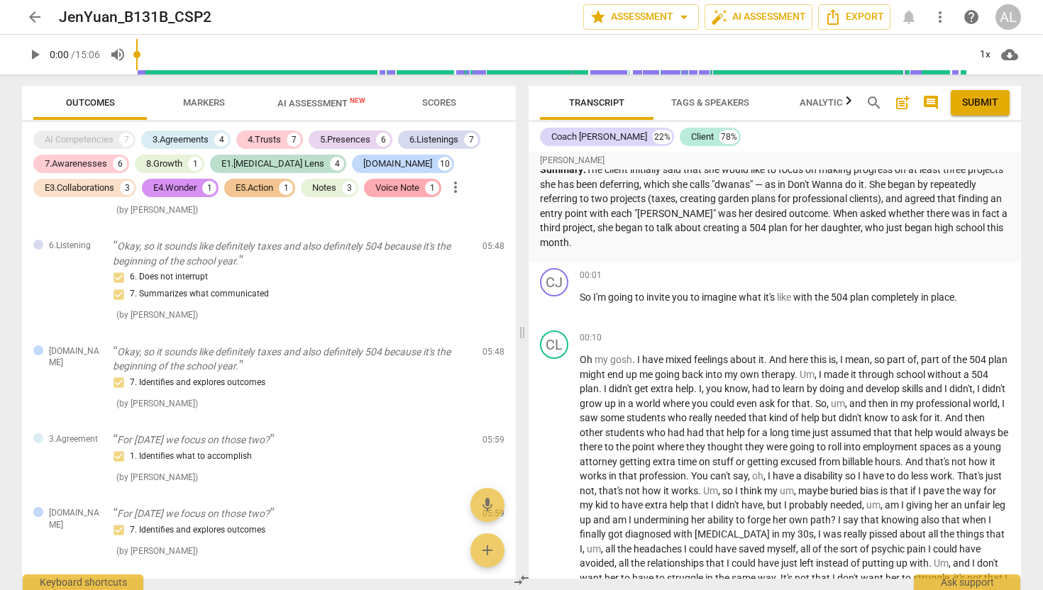
click at [375, 190] on div "Voice Note" at bounding box center [397, 188] width 44 height 14
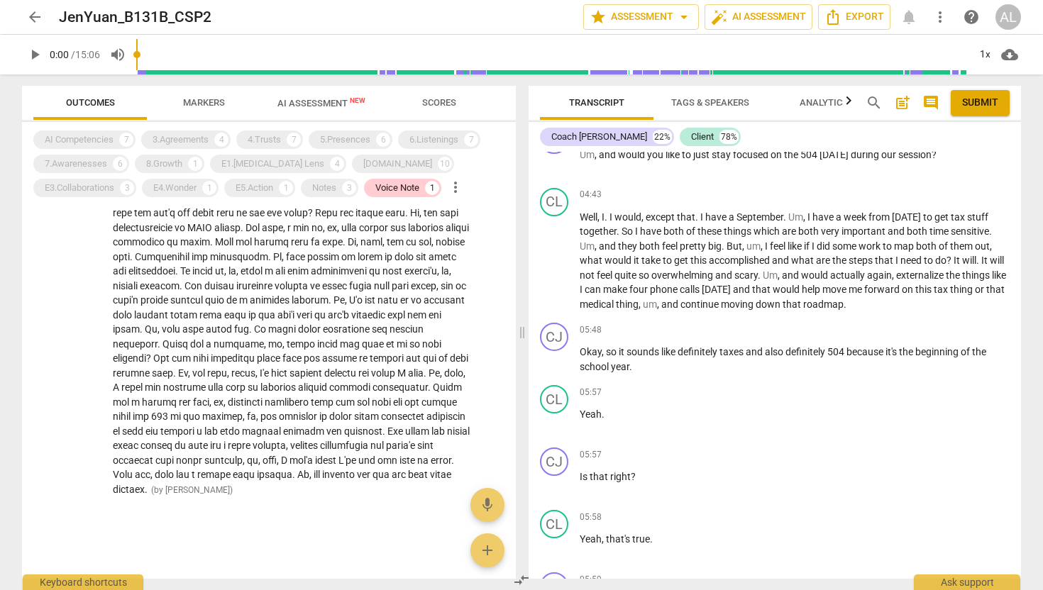
scroll to position [835, 0]
click at [30, 13] on span "arrow_back" at bounding box center [34, 17] width 17 height 17
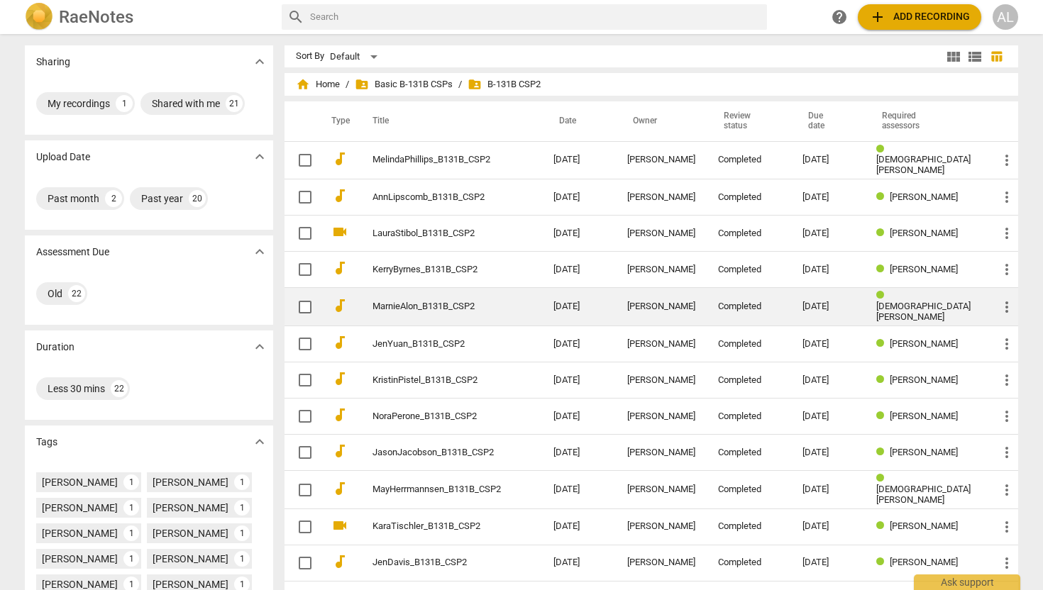
click at [387, 302] on link "MarnieAlon_B131B_CSP2" at bounding box center [438, 307] width 130 height 11
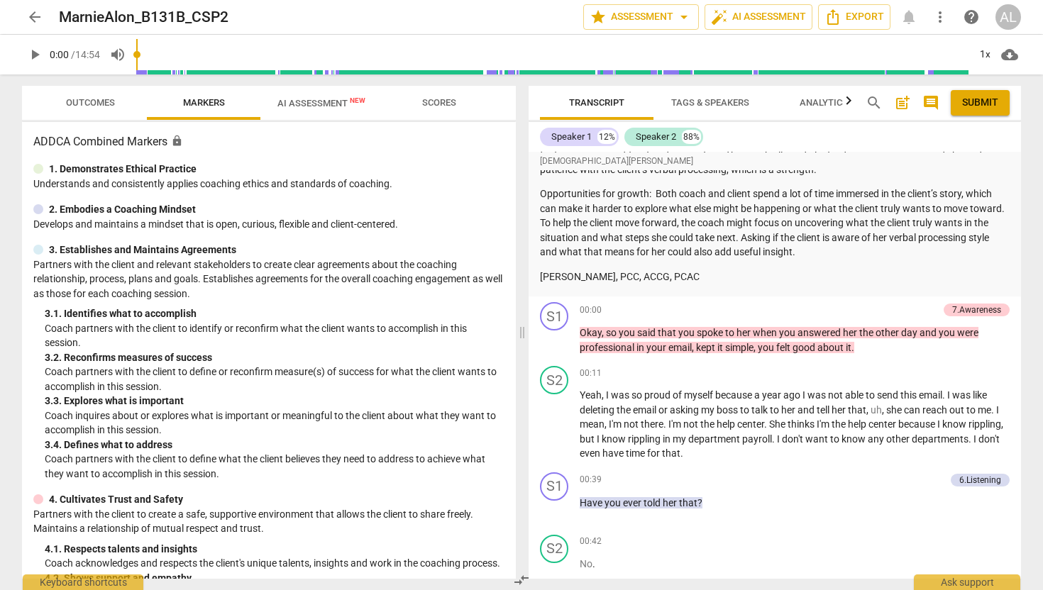
scroll to position [246, 0]
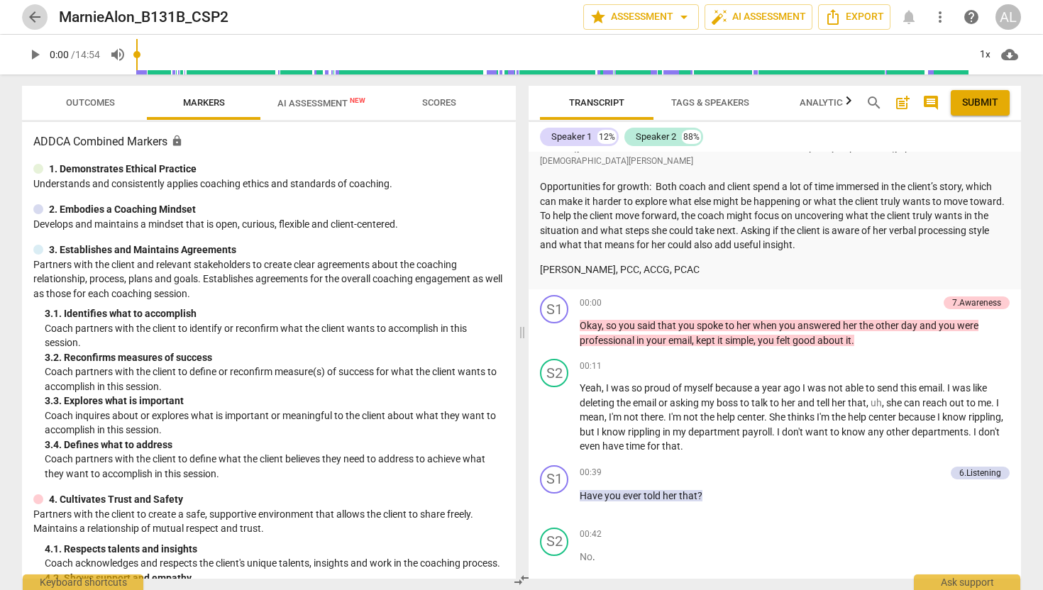
click at [38, 14] on span "arrow_back" at bounding box center [34, 17] width 17 height 17
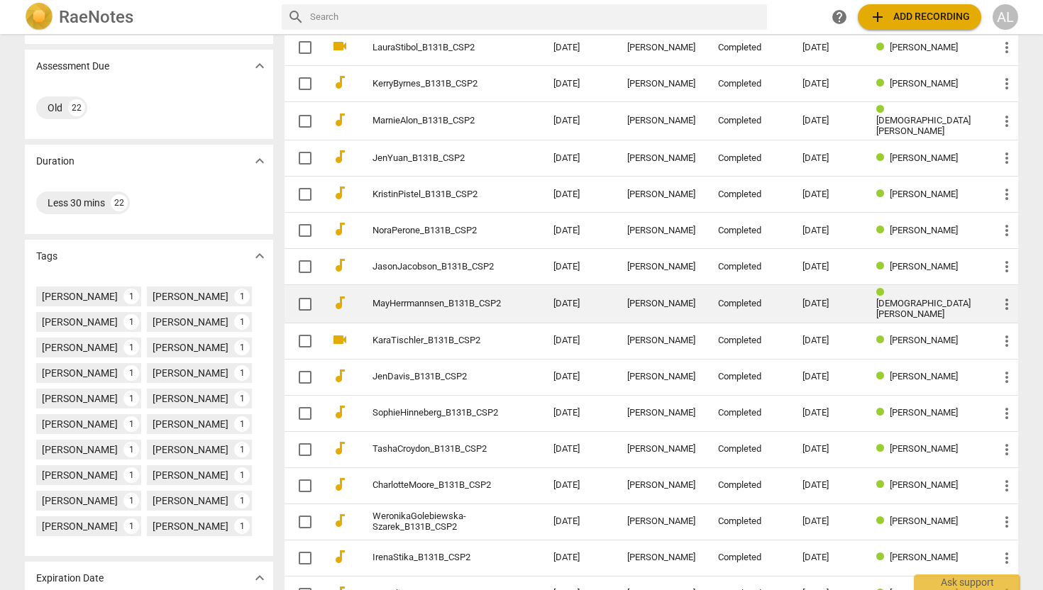
scroll to position [344, 0]
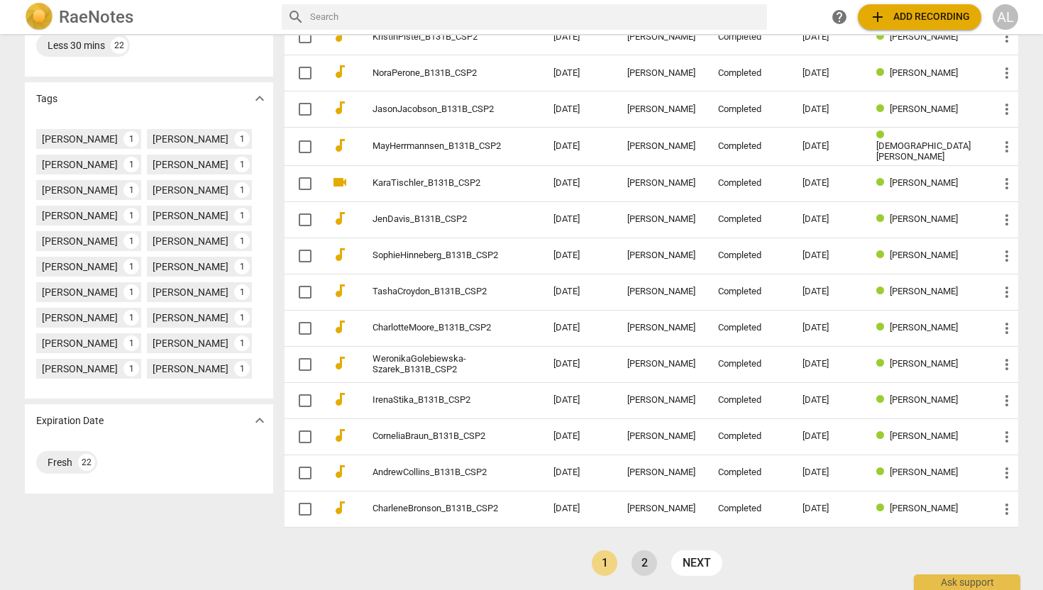
click at [645, 554] on link "2" at bounding box center [645, 564] width 26 height 26
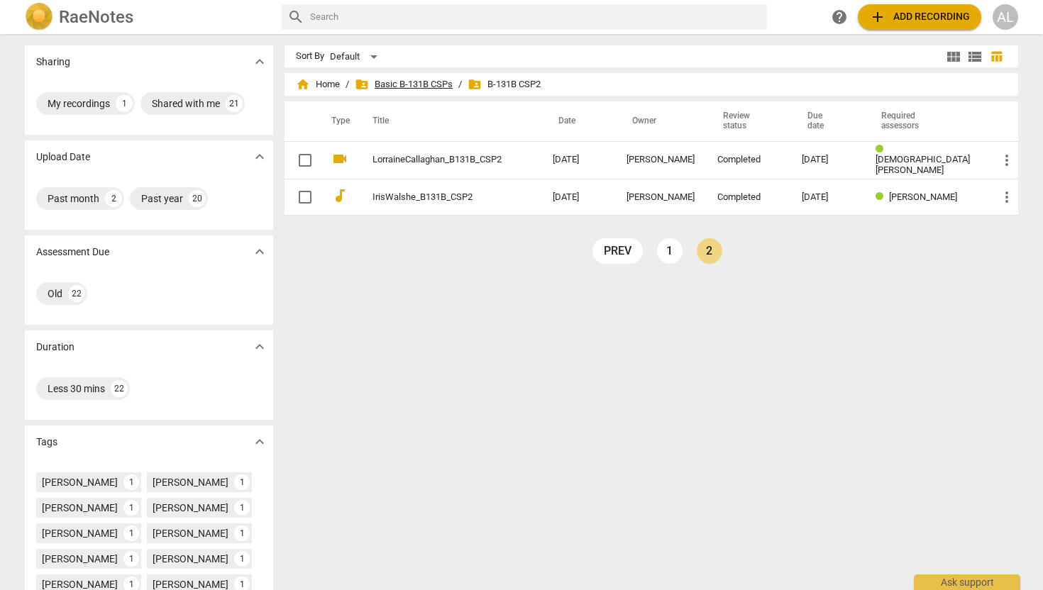
click at [424, 86] on span "folder_shared Basic B-131B CSPs" at bounding box center [404, 84] width 98 height 14
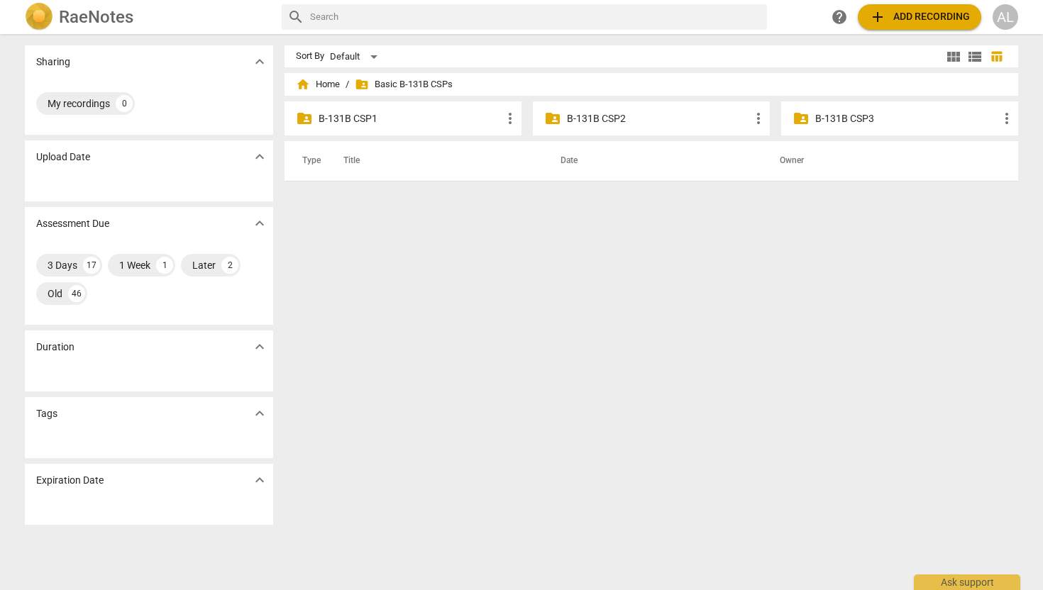
click at [828, 116] on p "B-131B CSP3" at bounding box center [906, 118] width 183 height 15
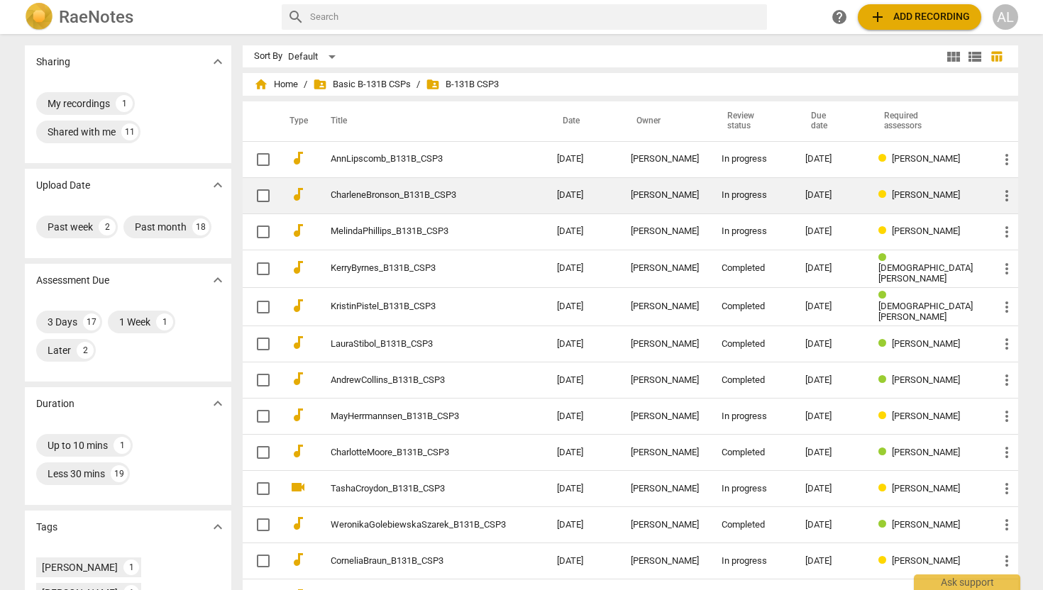
click at [446, 197] on link "CharleneBronson_B131B_CSP3" at bounding box center [418, 195] width 175 height 11
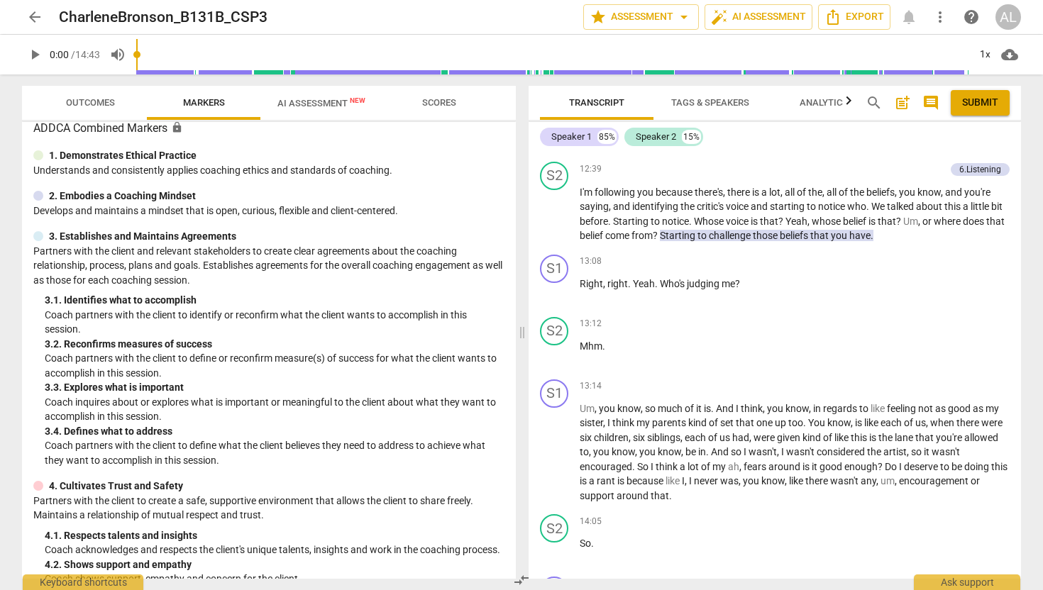
scroll to position [2904, 0]
click at [546, 221] on span "play_arrow" at bounding box center [554, 212] width 17 height 17
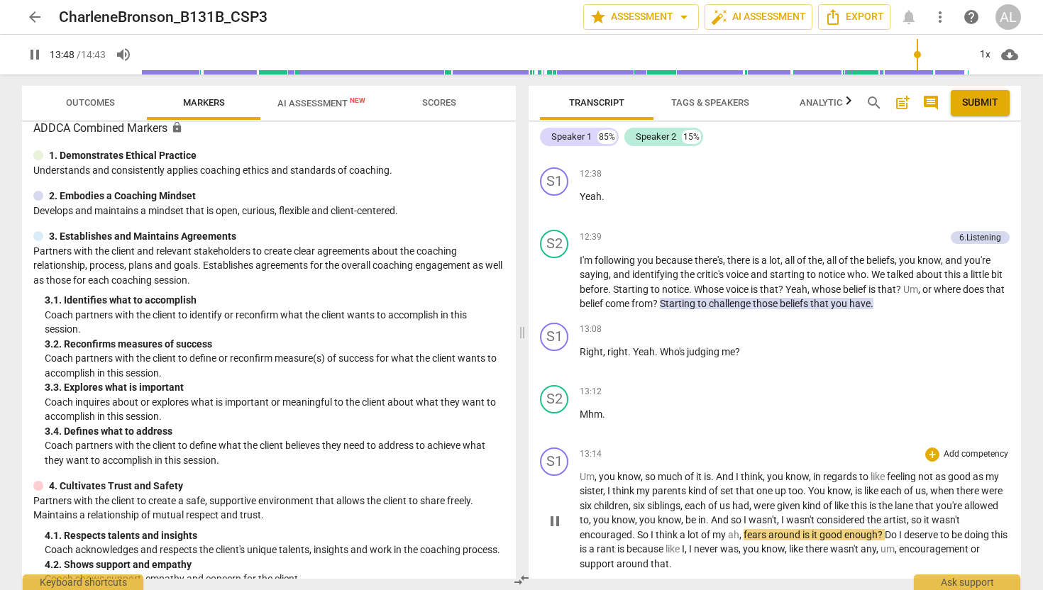
scroll to position [2833, 0]
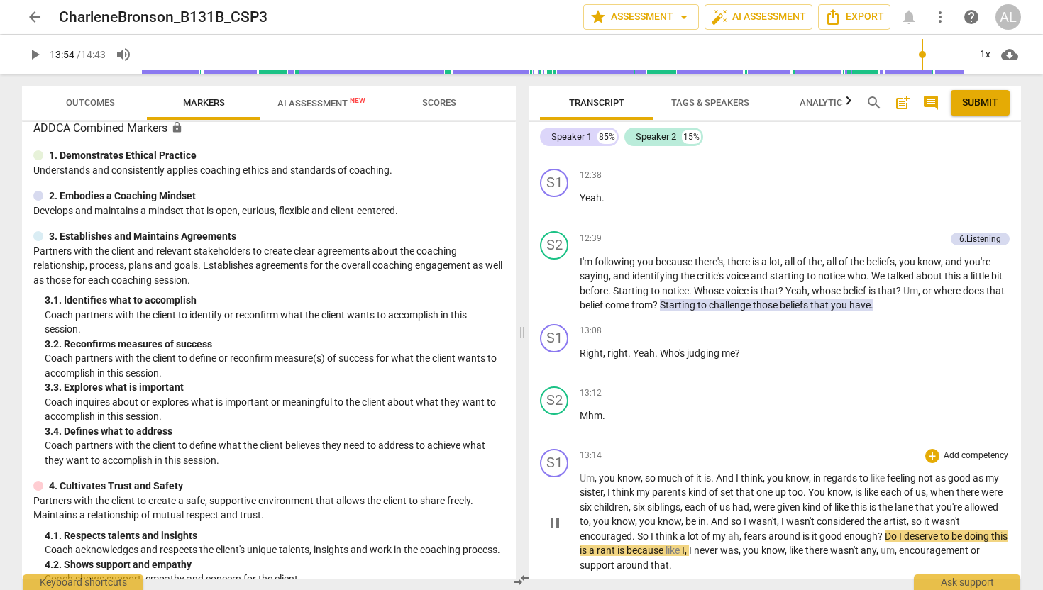
type input "834"
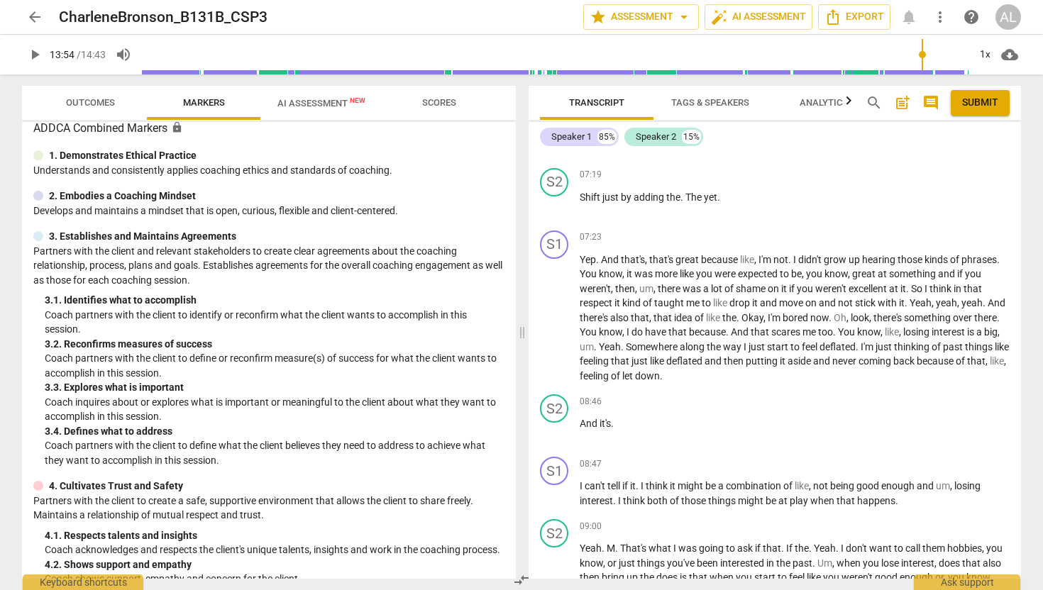
scroll to position [1716, 0]
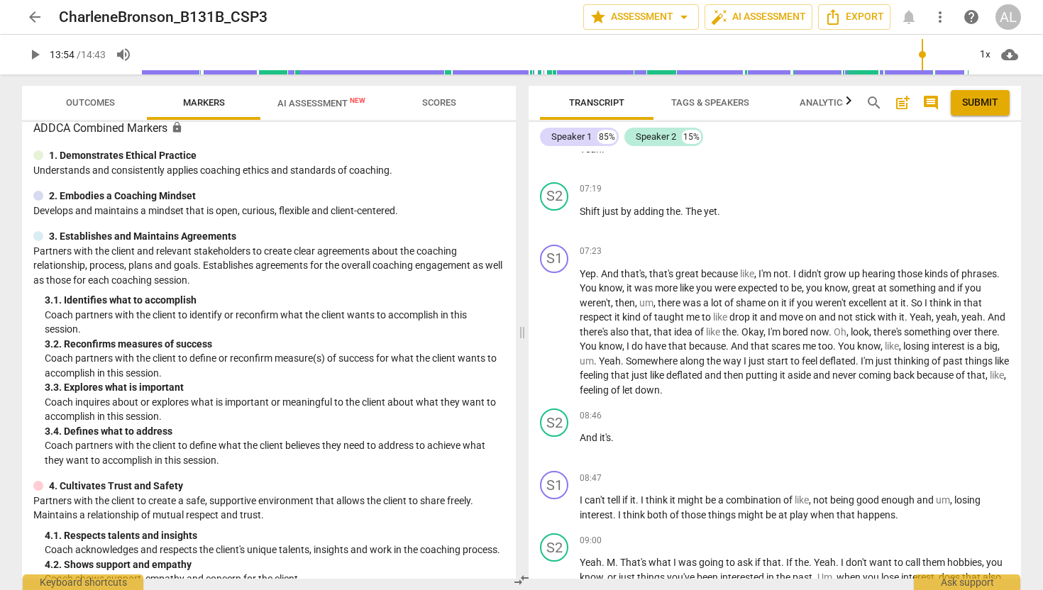
click at [77, 101] on span "Outcomes" at bounding box center [90, 102] width 49 height 11
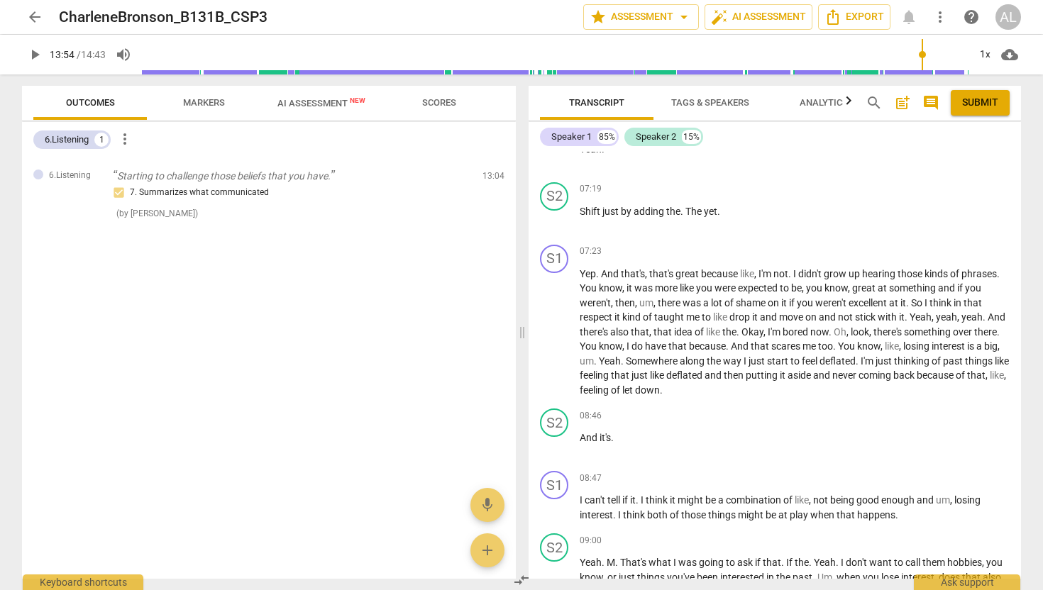
click at [41, 17] on span "arrow_back" at bounding box center [34, 17] width 17 height 17
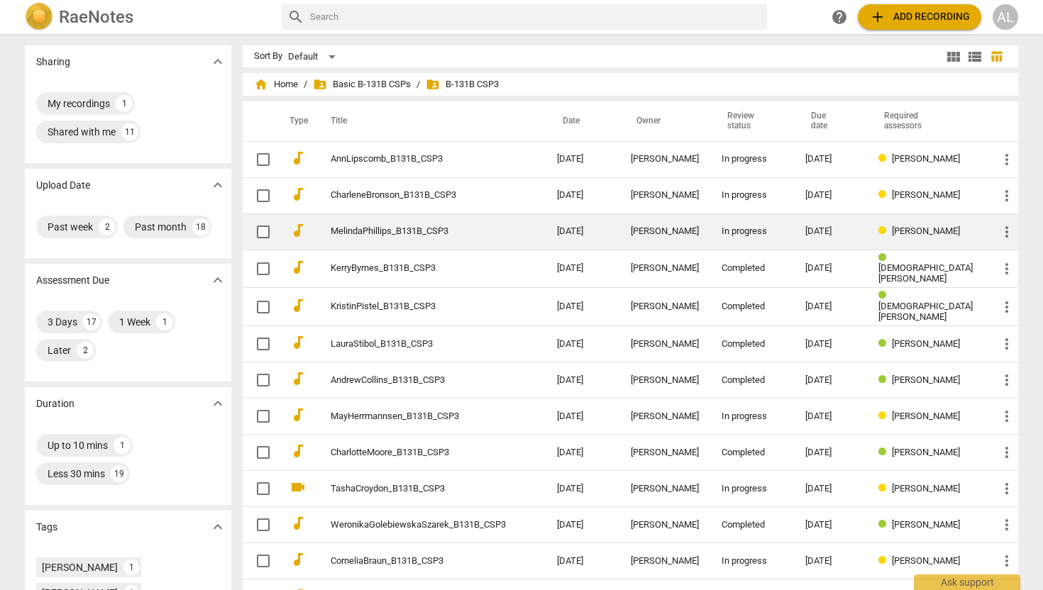
click at [459, 230] on link "MelindaPhillips_B131B_CSP3" at bounding box center [418, 231] width 175 height 11
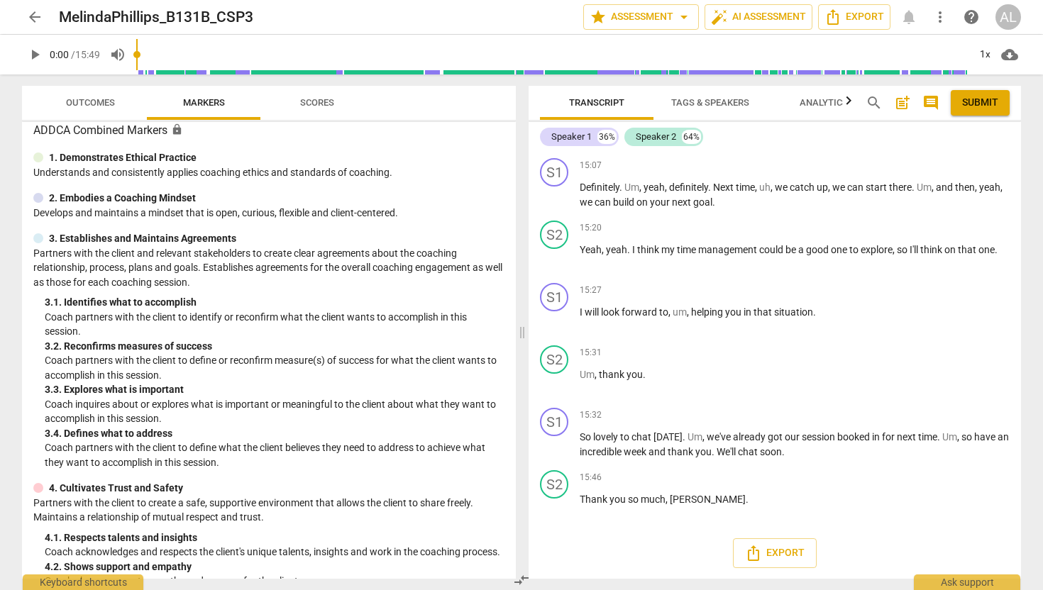
scroll to position [3900, 0]
click at [30, 21] on span "arrow_back" at bounding box center [34, 17] width 17 height 17
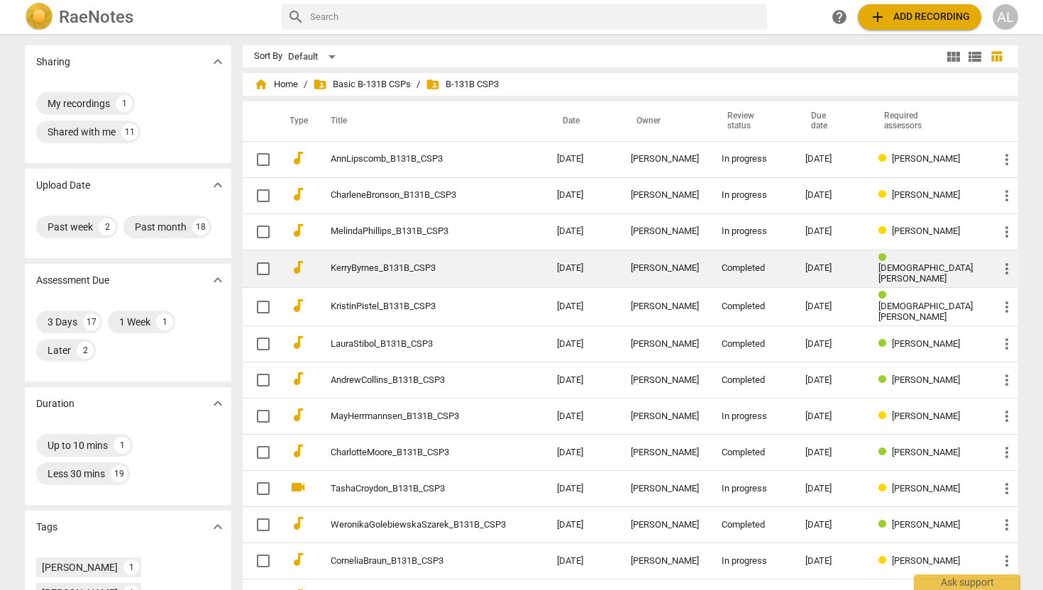
click at [471, 275] on td "KerryByrnes_B131B_CSP3" at bounding box center [430, 269] width 232 height 38
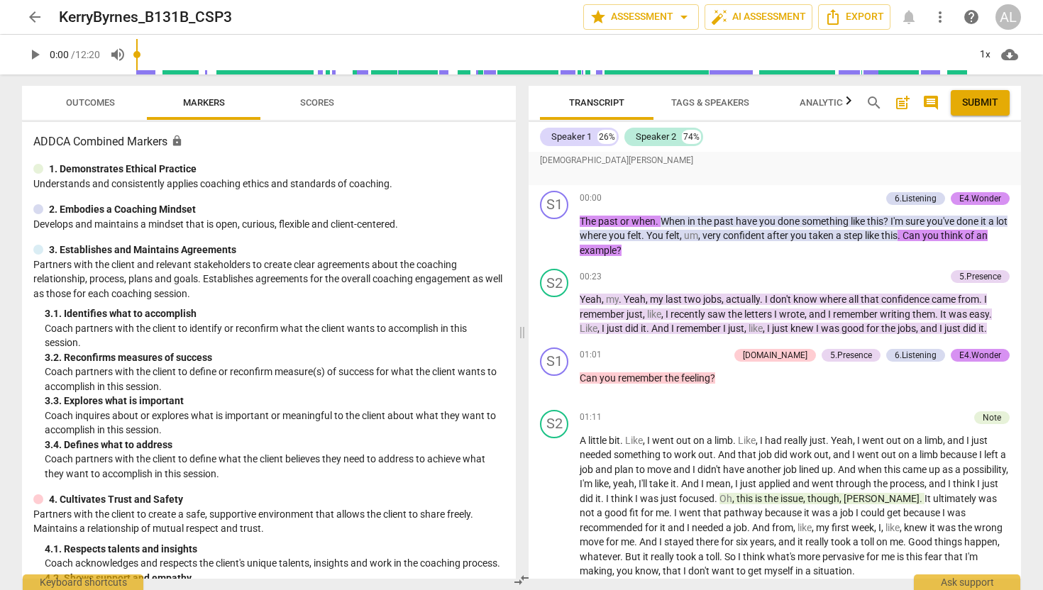
scroll to position [622, 0]
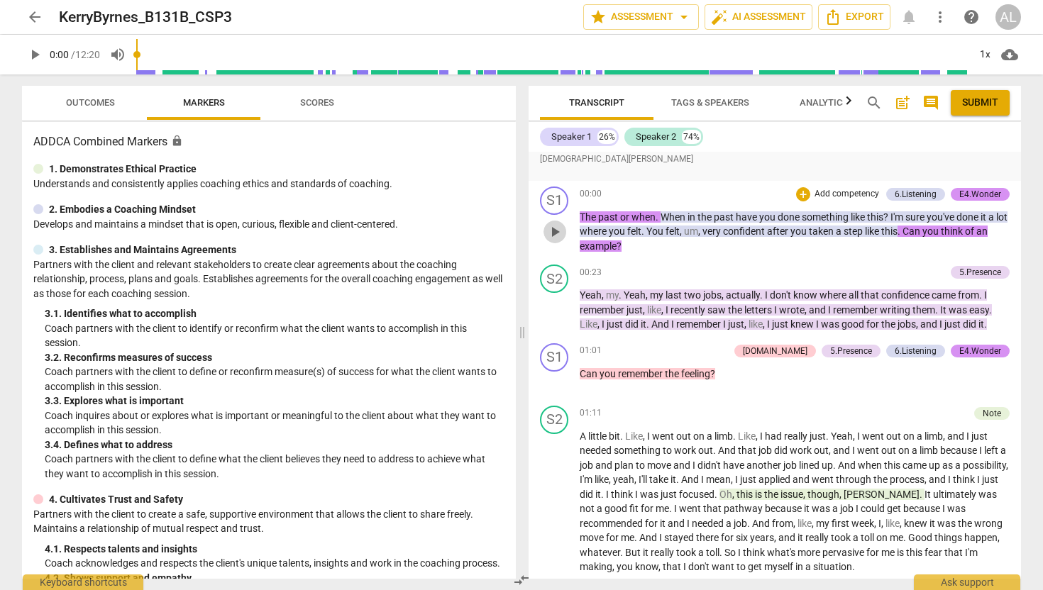
click at [551, 241] on span "play_arrow" at bounding box center [554, 232] width 17 height 17
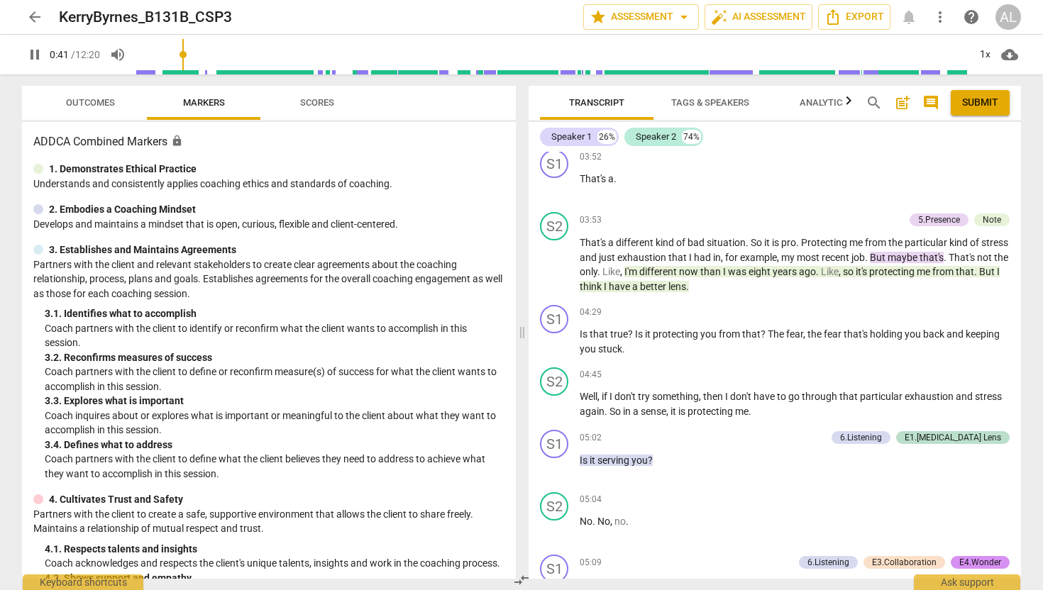
scroll to position [1451, 0]
click at [566, 265] on div "play_arrow pause" at bounding box center [562, 263] width 36 height 49
click at [560, 273] on span "pause" at bounding box center [554, 264] width 17 height 17
click at [560, 273] on span "play_arrow" at bounding box center [554, 264] width 17 height 17
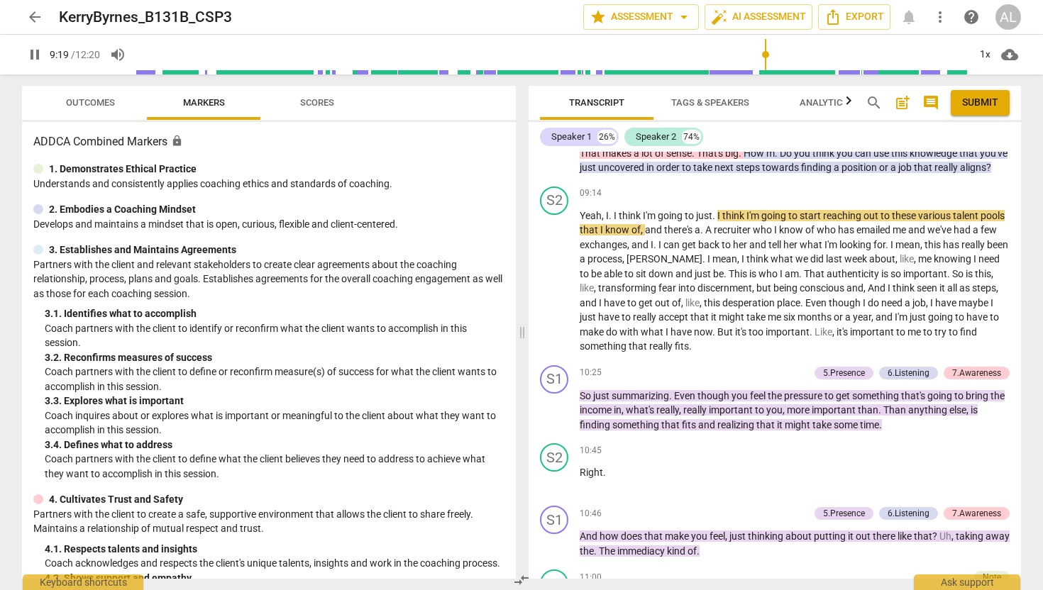
scroll to position [2594, 0]
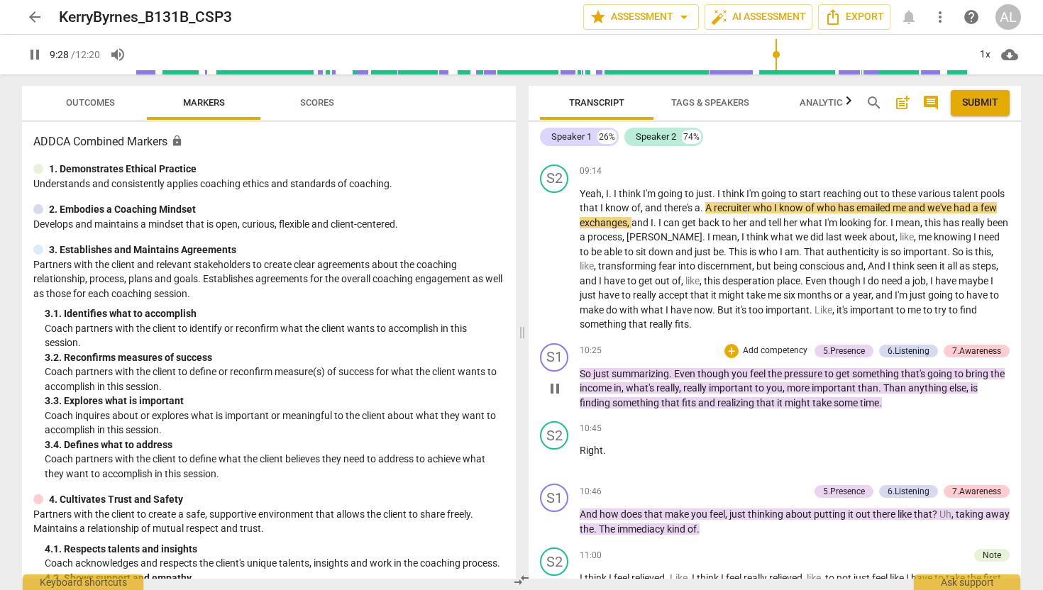
click at [553, 397] on span "pause" at bounding box center [554, 388] width 17 height 17
click at [553, 397] on span "play_arrow" at bounding box center [554, 388] width 17 height 17
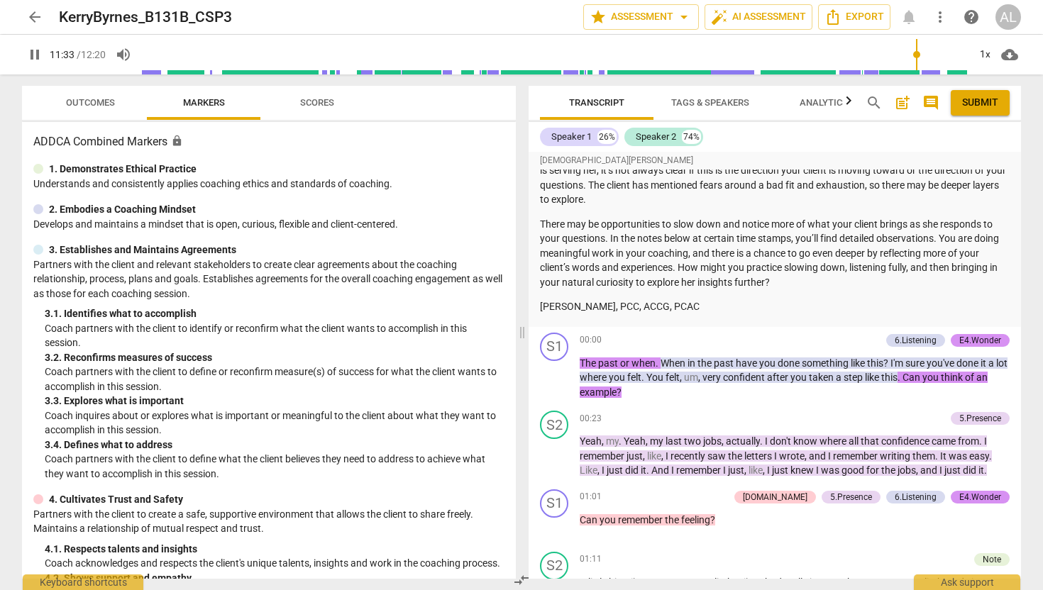
scroll to position [478, 0]
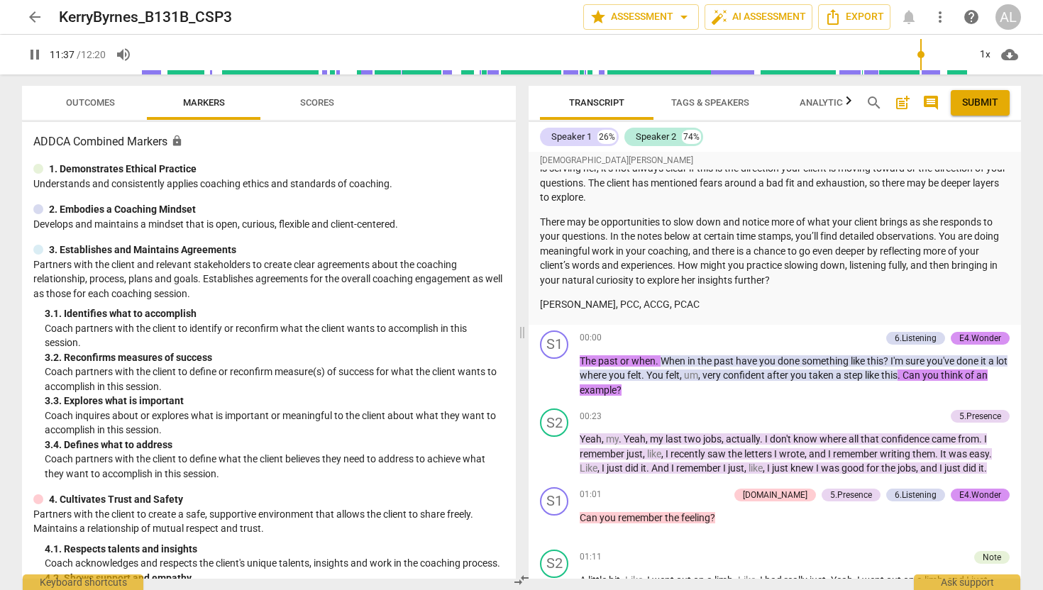
type input "697"
click at [31, 18] on span "arrow_back" at bounding box center [34, 17] width 17 height 17
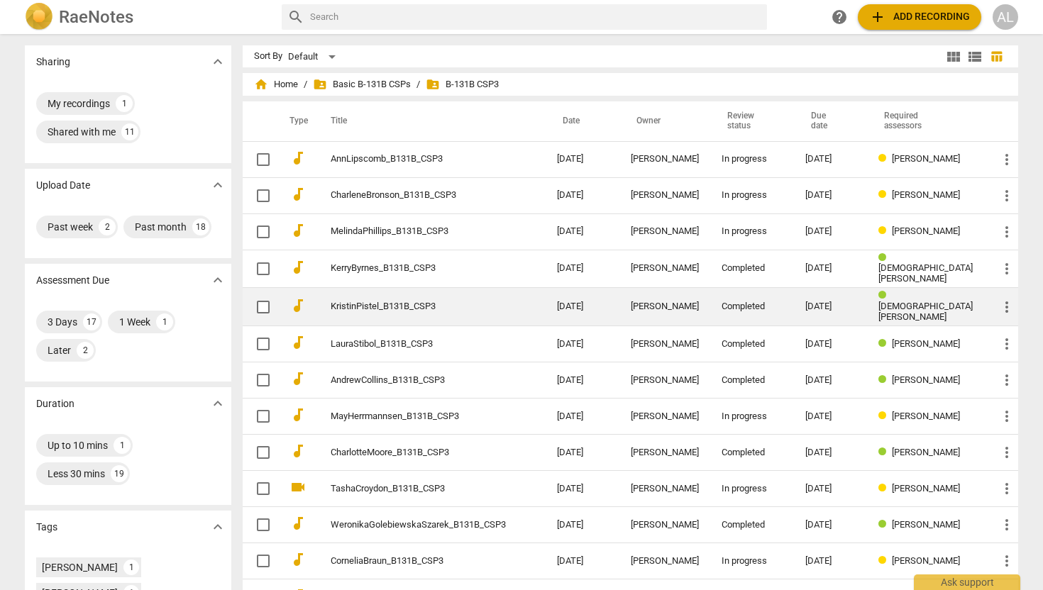
click at [477, 315] on td "KristinPistel_B131B_CSP3" at bounding box center [430, 307] width 232 height 38
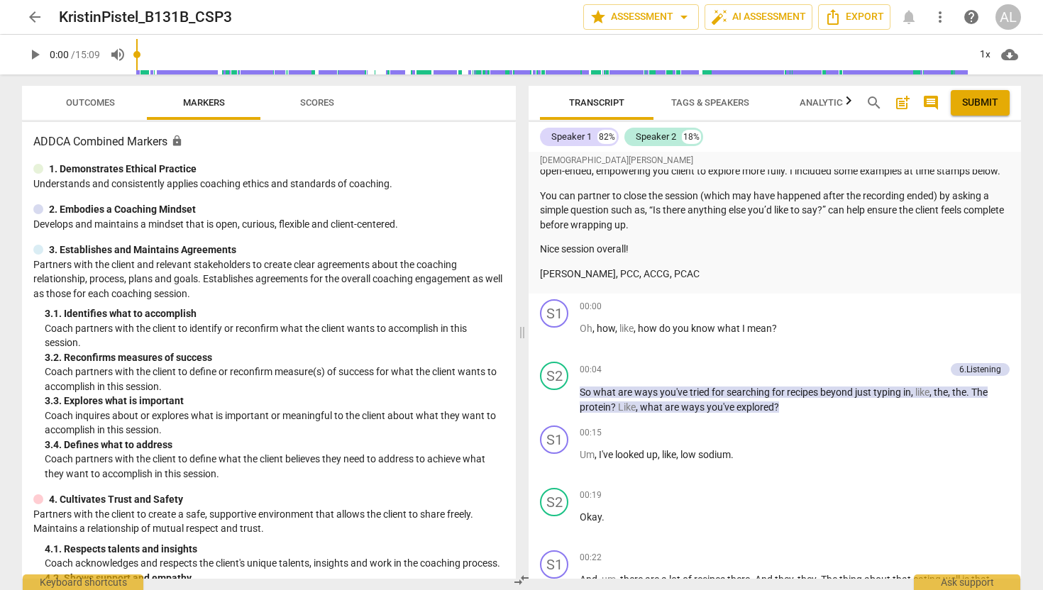
scroll to position [588, 0]
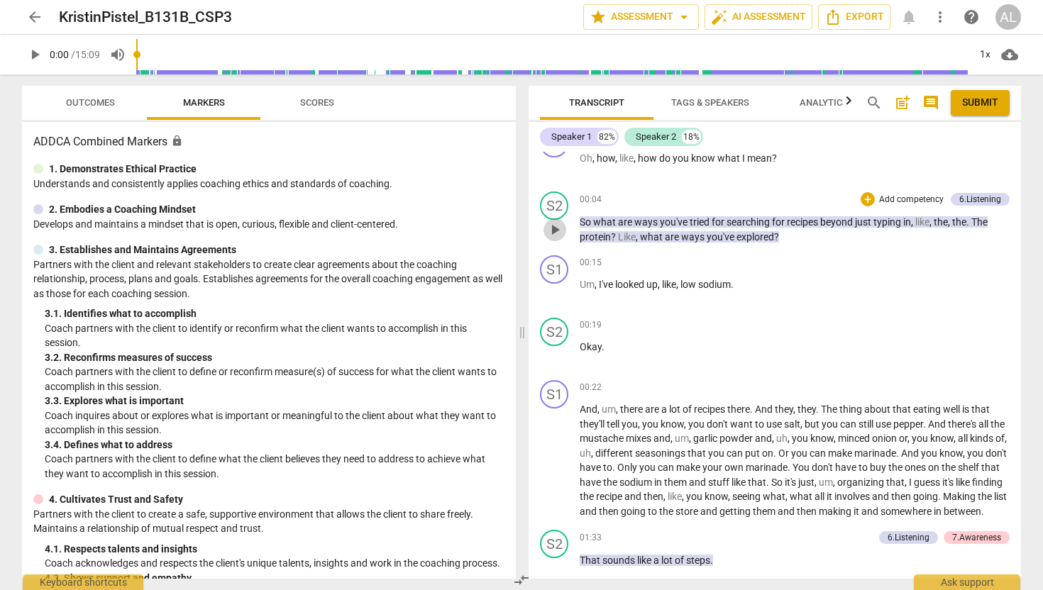
click at [555, 238] on span "play_arrow" at bounding box center [554, 229] width 17 height 17
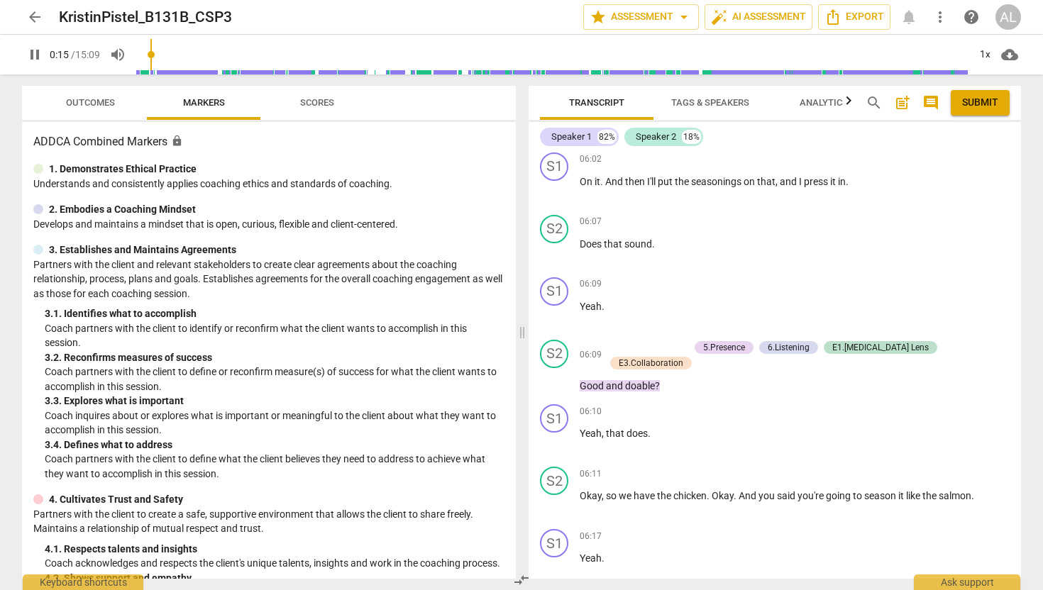
scroll to position [3620, 0]
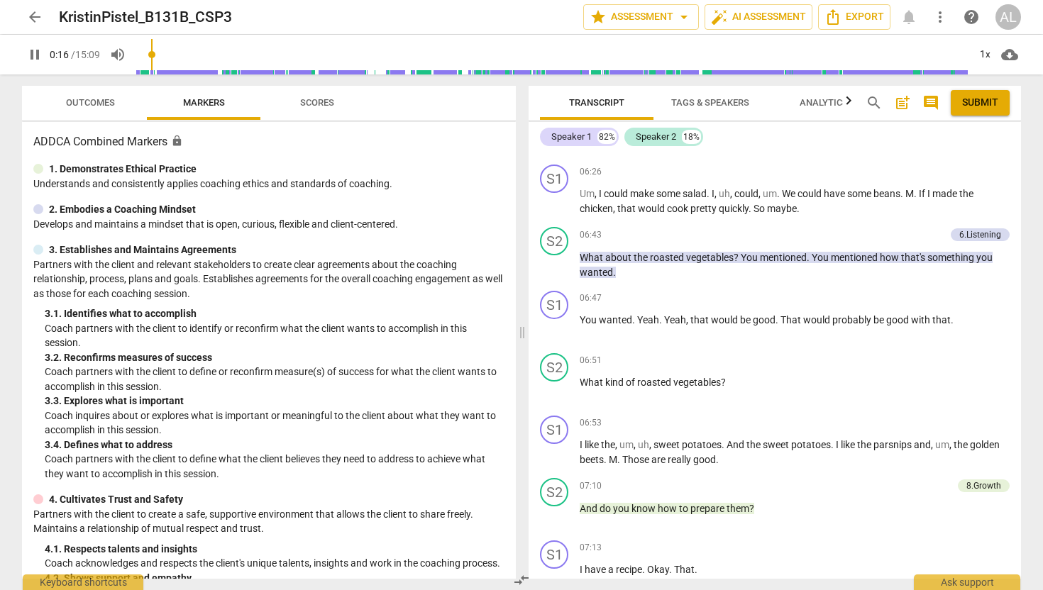
type input "16"
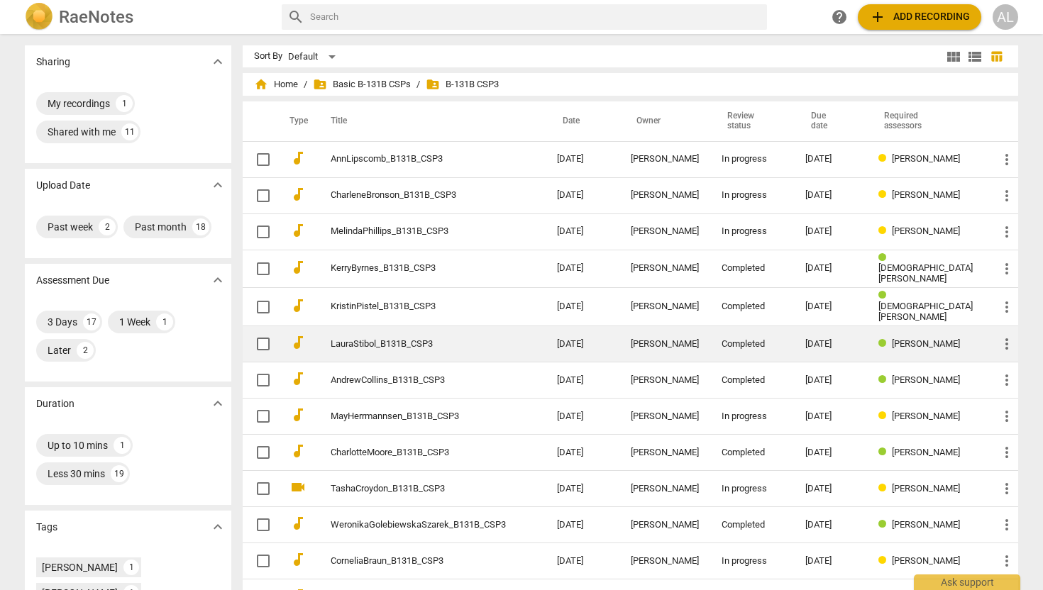
click at [436, 341] on link "LauraStibol_B131B_CSP3" at bounding box center [418, 344] width 175 height 11
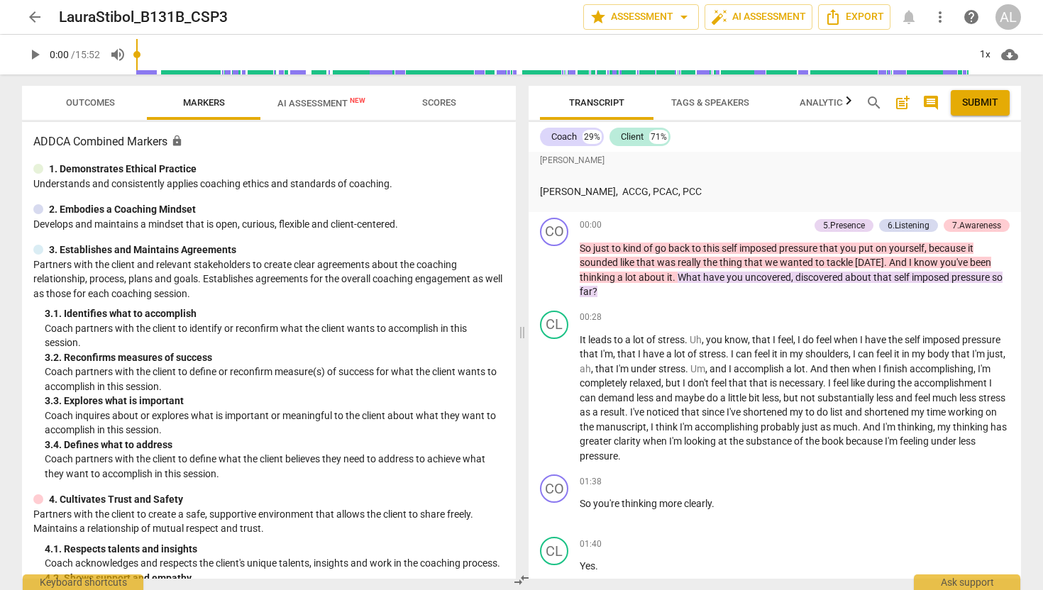
scroll to position [378, 0]
click at [554, 278] on span "play_arrow" at bounding box center [554, 269] width 17 height 17
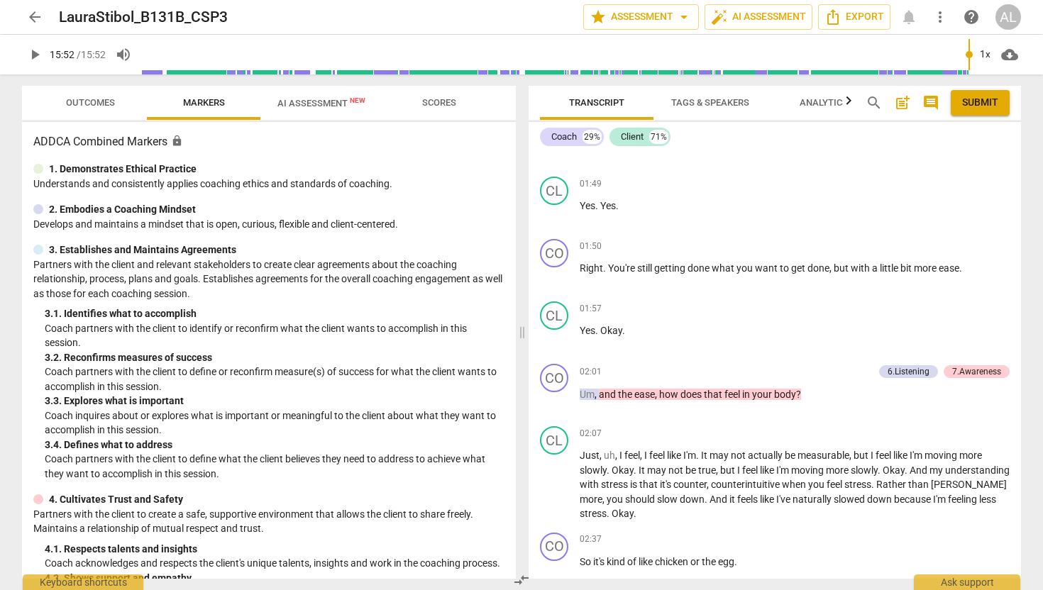
type input "952"
